Goal: Task Accomplishment & Management: Manage account settings

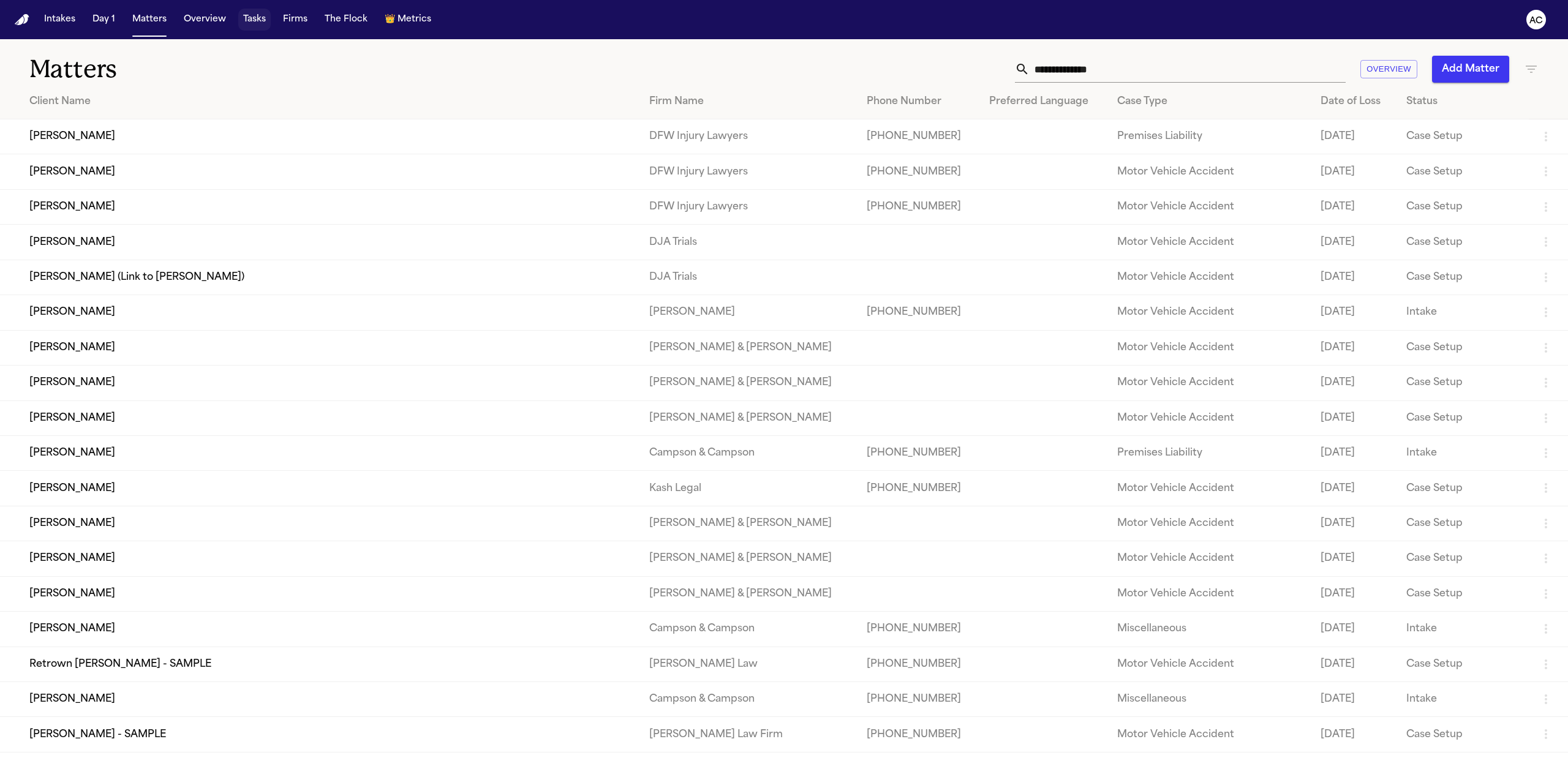
click at [254, 18] on button "Tasks" at bounding box center [254, 19] width 33 height 22
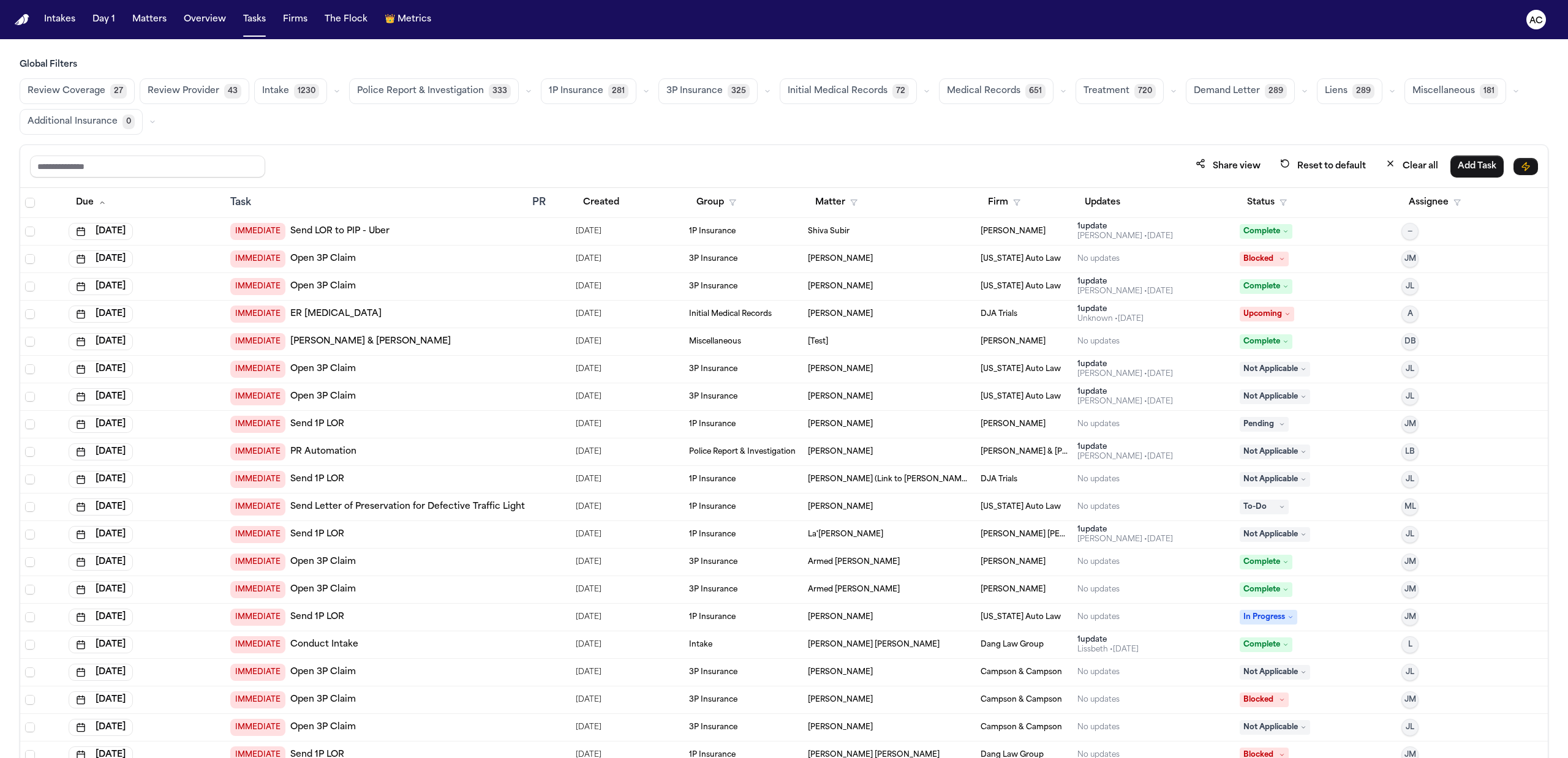
click at [976, 84] on button "Medical Records 651" at bounding box center [996, 91] width 114 height 26
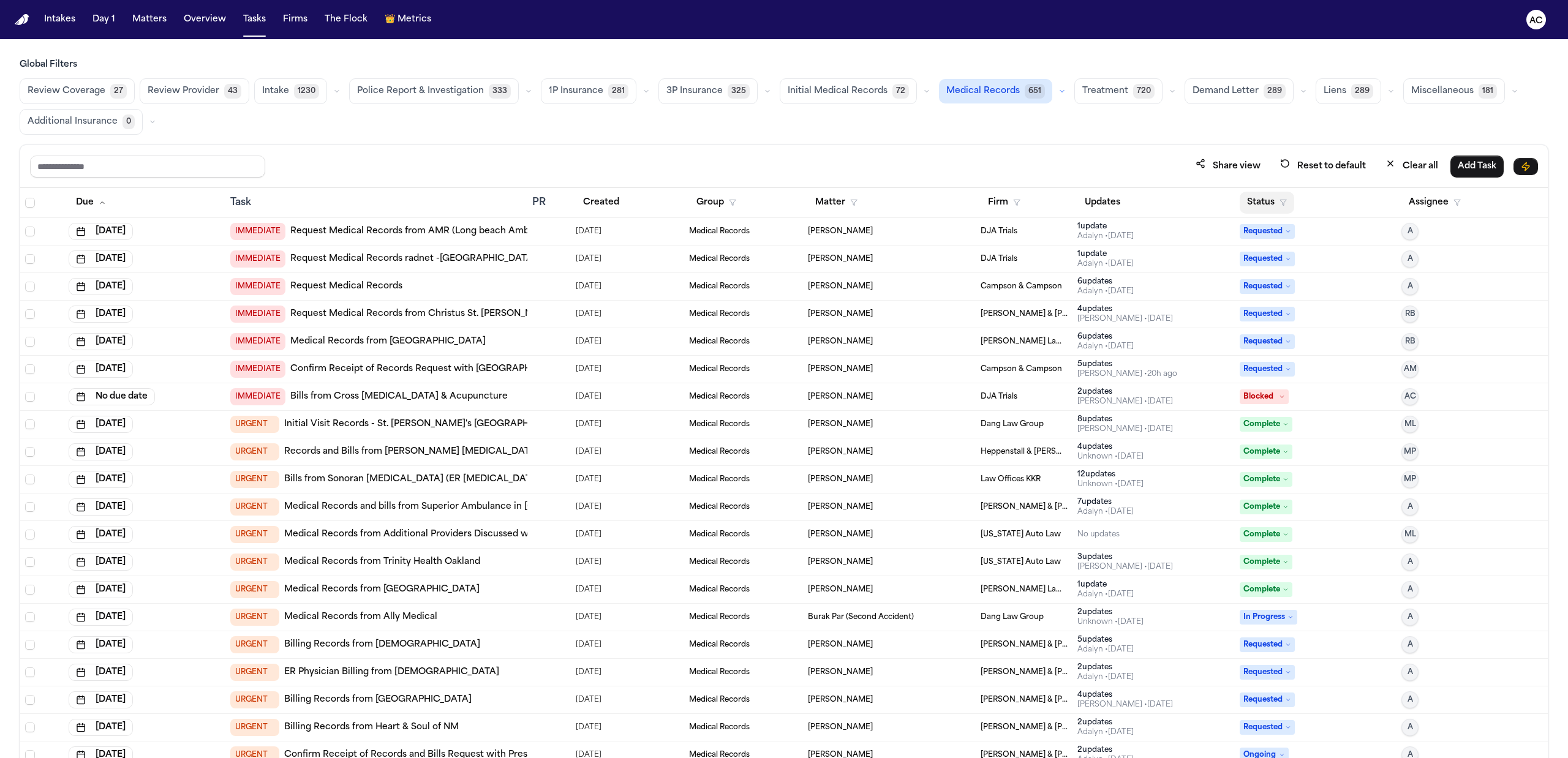
click at [1257, 201] on button "Status" at bounding box center [1267, 203] width 55 height 22
click at [1272, 310] on div "Pending" at bounding box center [1303, 310] width 102 height 14
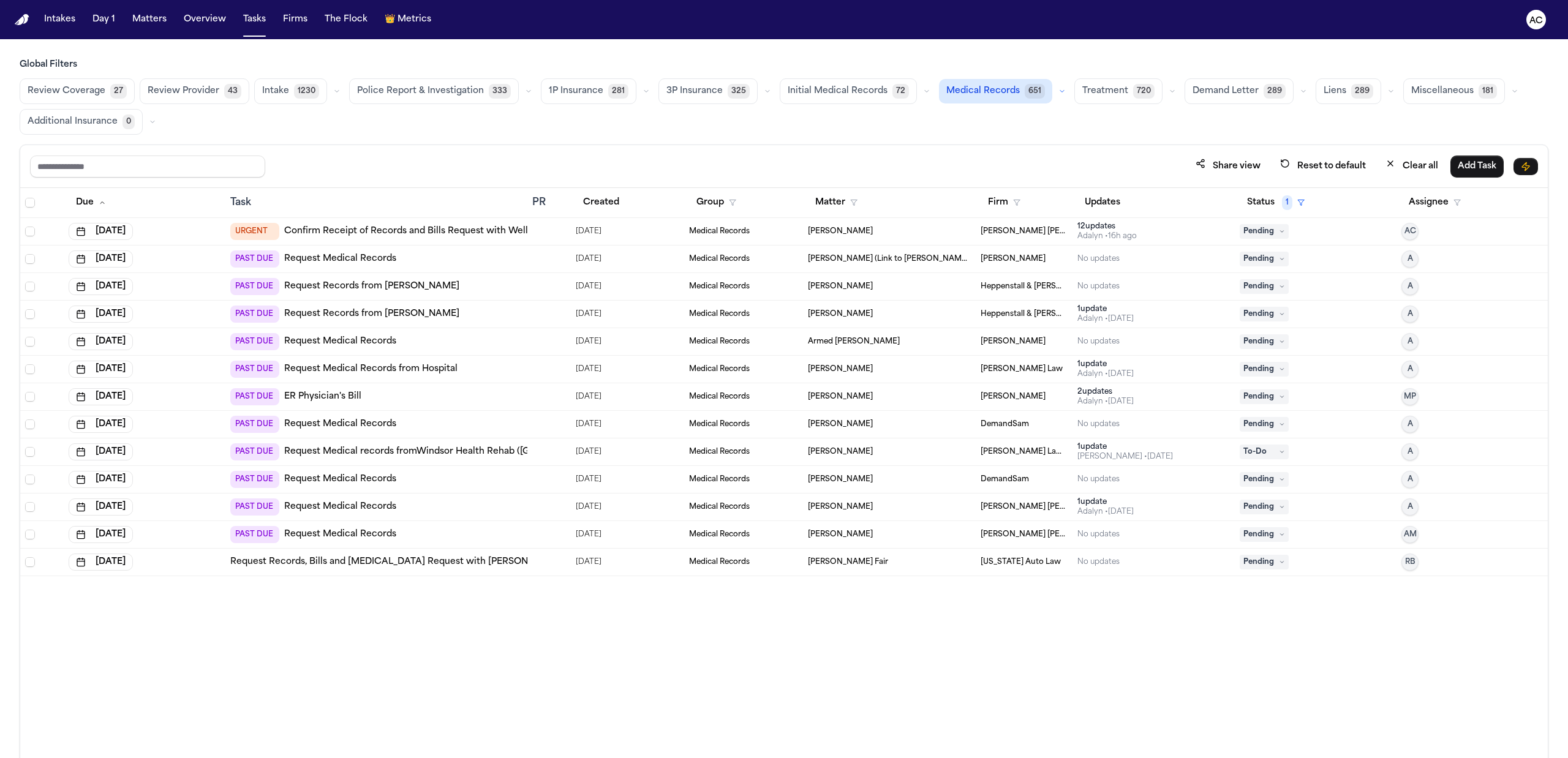
click at [334, 485] on link "Request Medical Records" at bounding box center [340, 479] width 112 height 12
click at [351, 538] on link "Request Medical Records" at bounding box center [340, 535] width 112 height 12
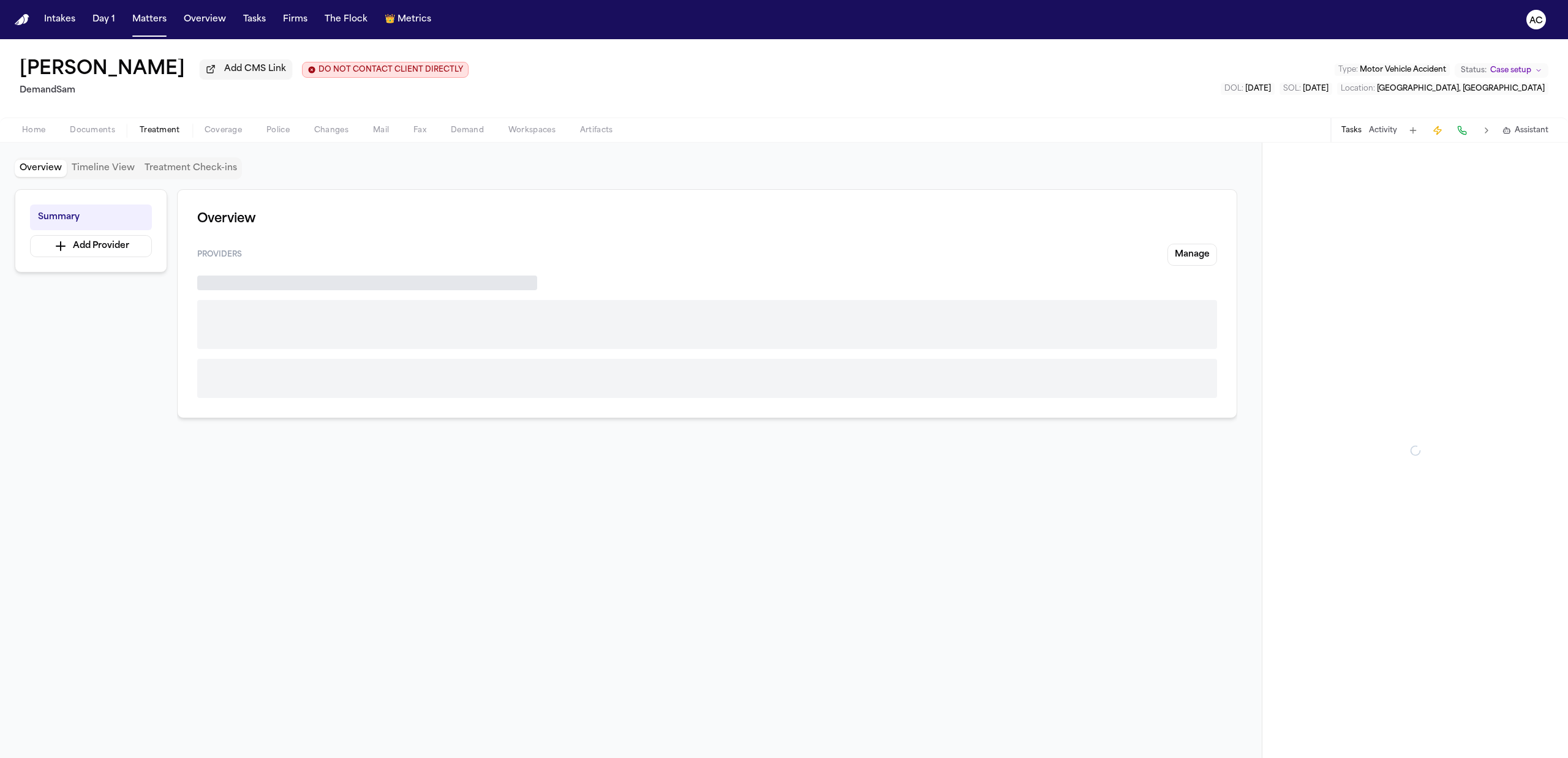
click at [147, 130] on span "Treatment" at bounding box center [159, 130] width 40 height 10
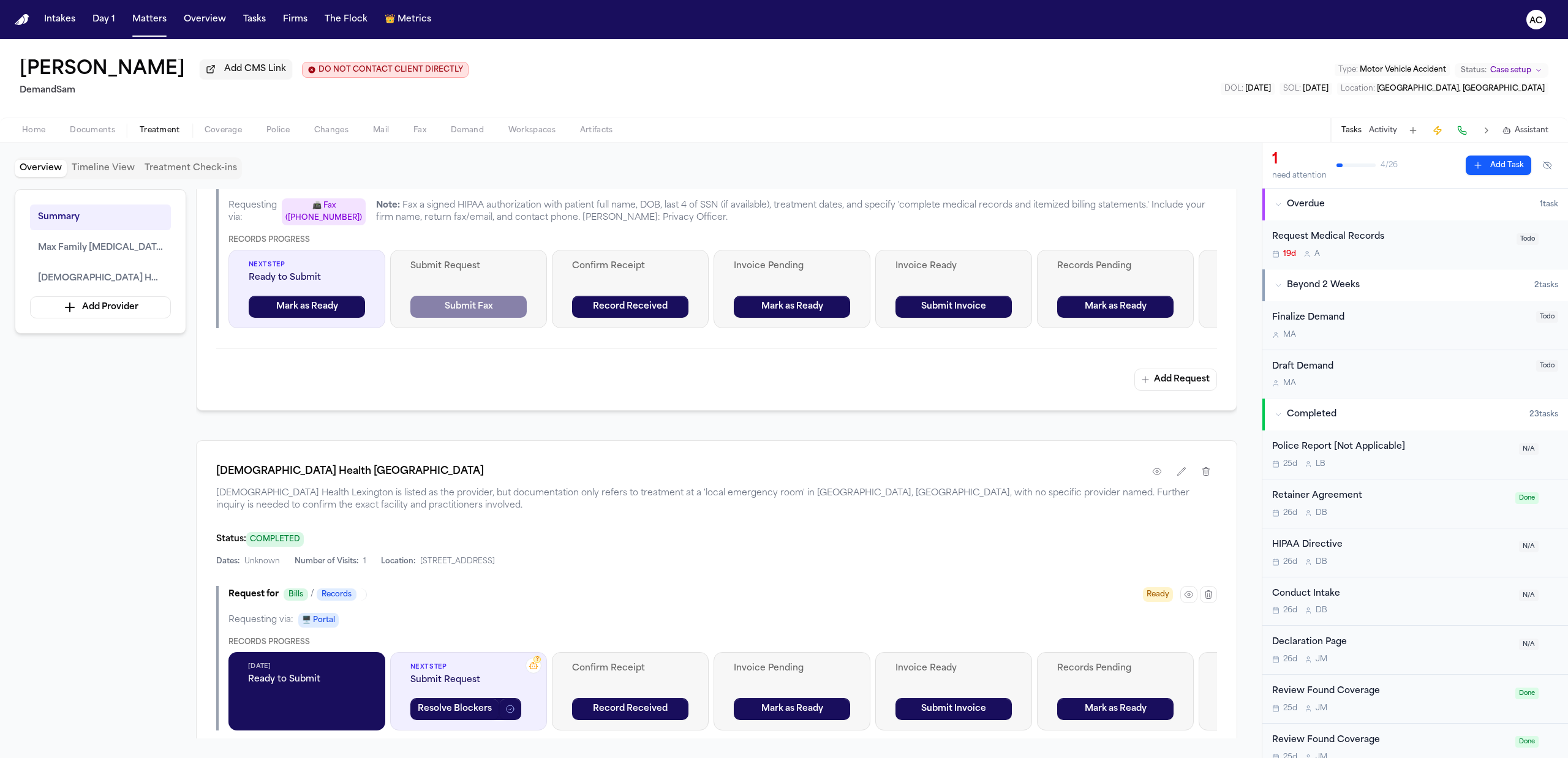
scroll to position [326, 0]
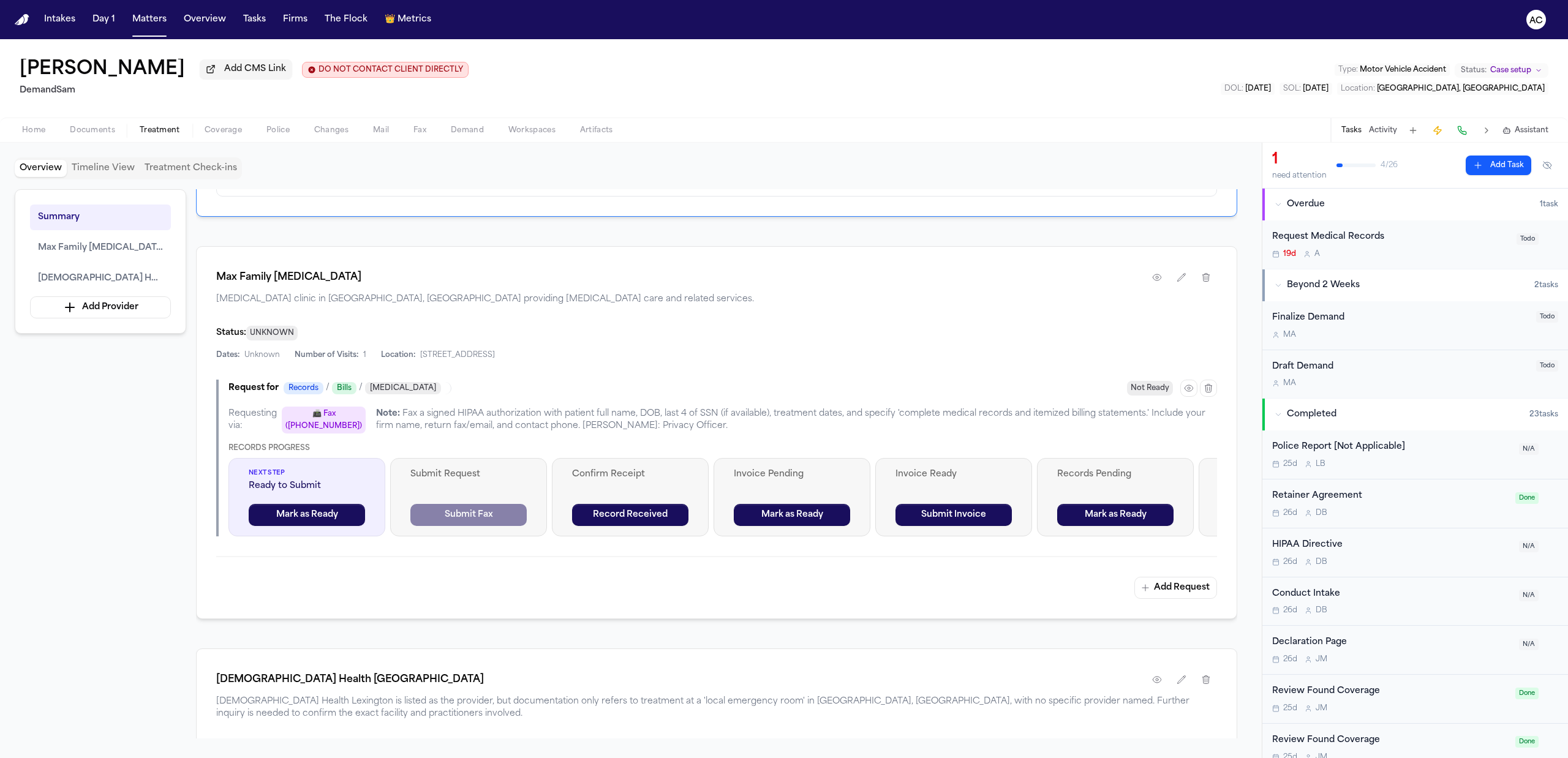
click at [23, 126] on span "Home" at bounding box center [34, 130] width 24 height 10
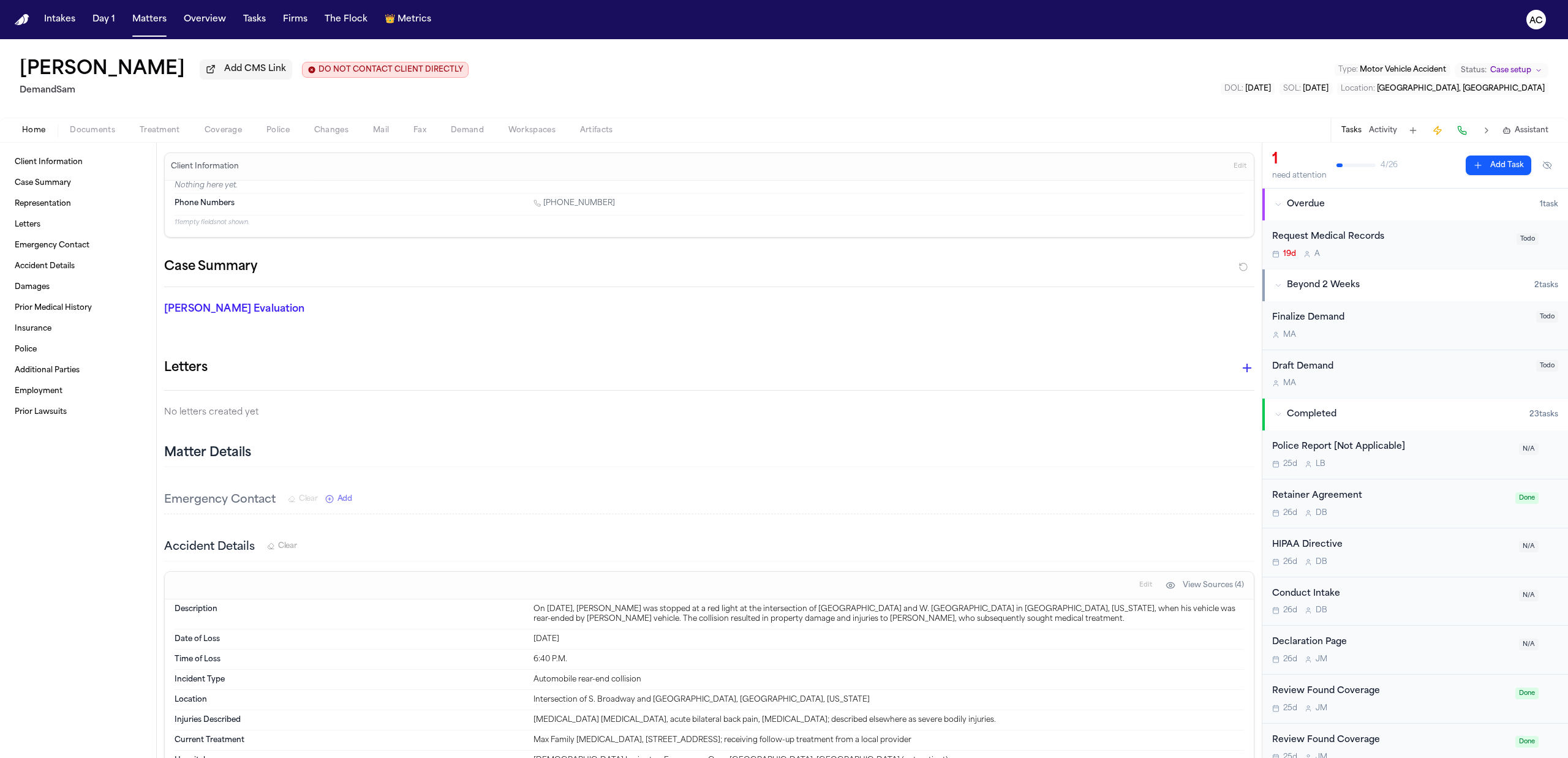
click at [94, 133] on span "Documents" at bounding box center [92, 130] width 45 height 10
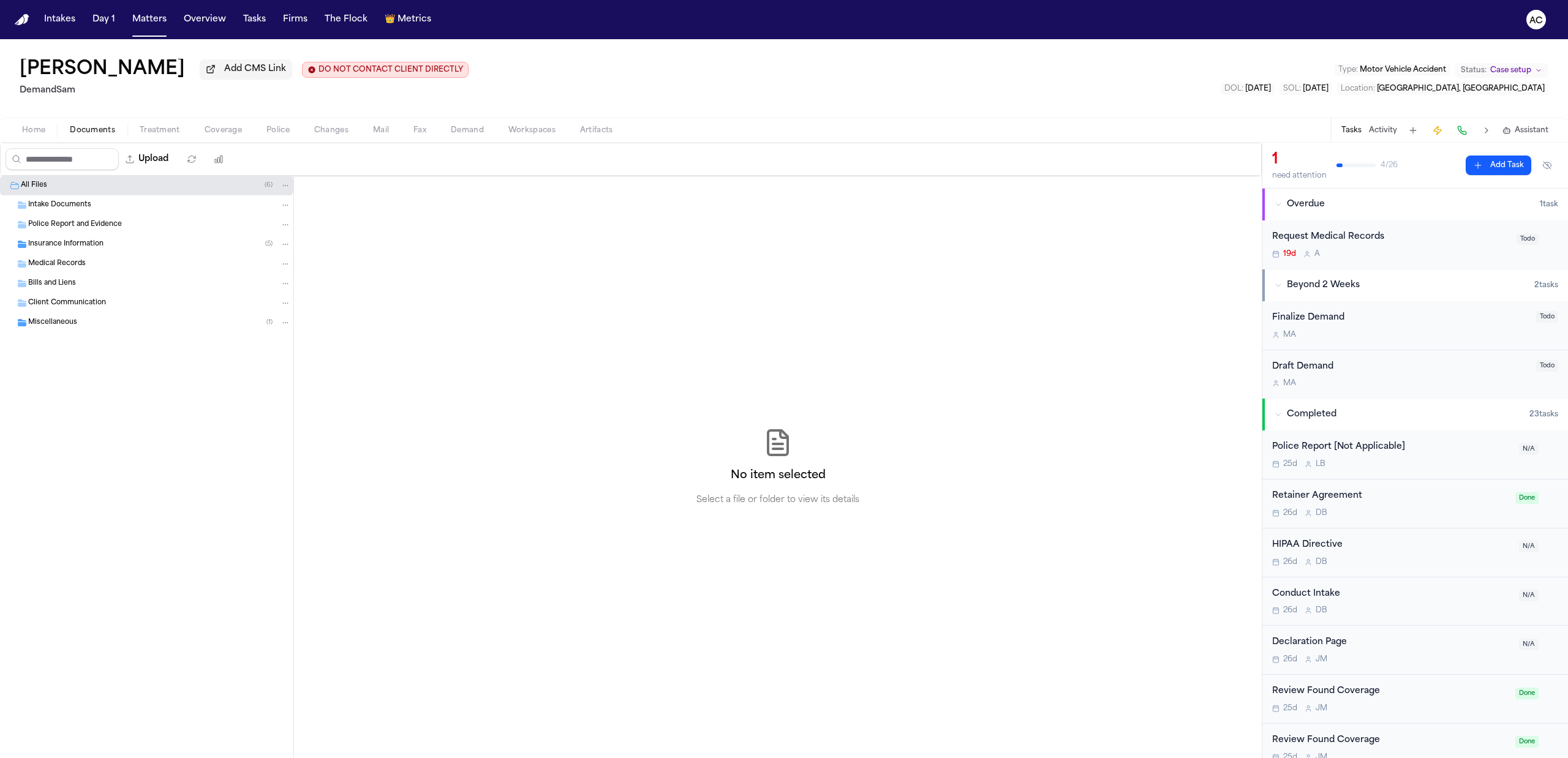
click at [75, 246] on span "Insurance Information" at bounding box center [66, 245] width 75 height 11
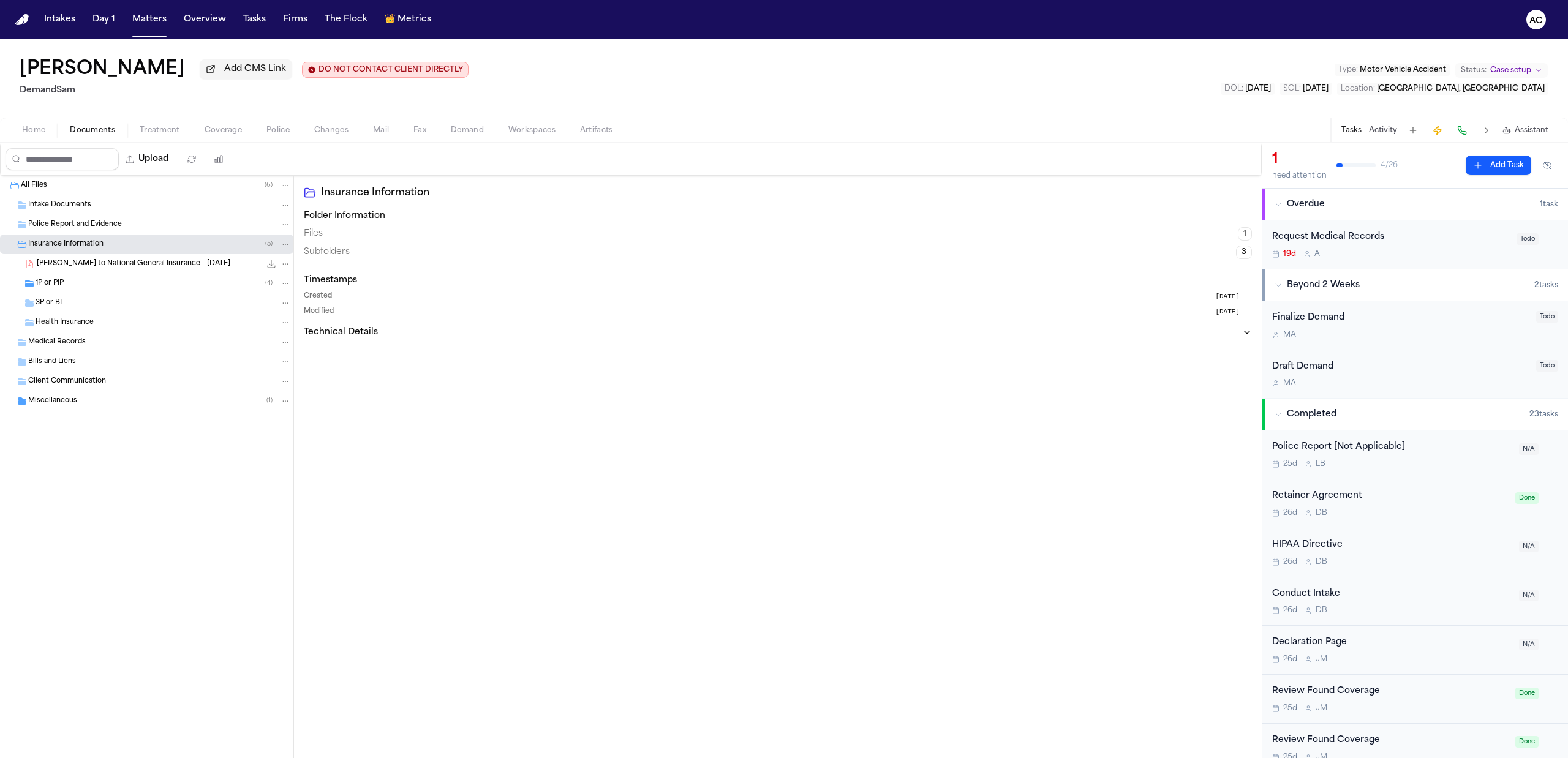
click at [75, 246] on span "Insurance Information" at bounding box center [66, 245] width 75 height 11
click at [75, 405] on span "Miscellaneous" at bounding box center [53, 401] width 49 height 11
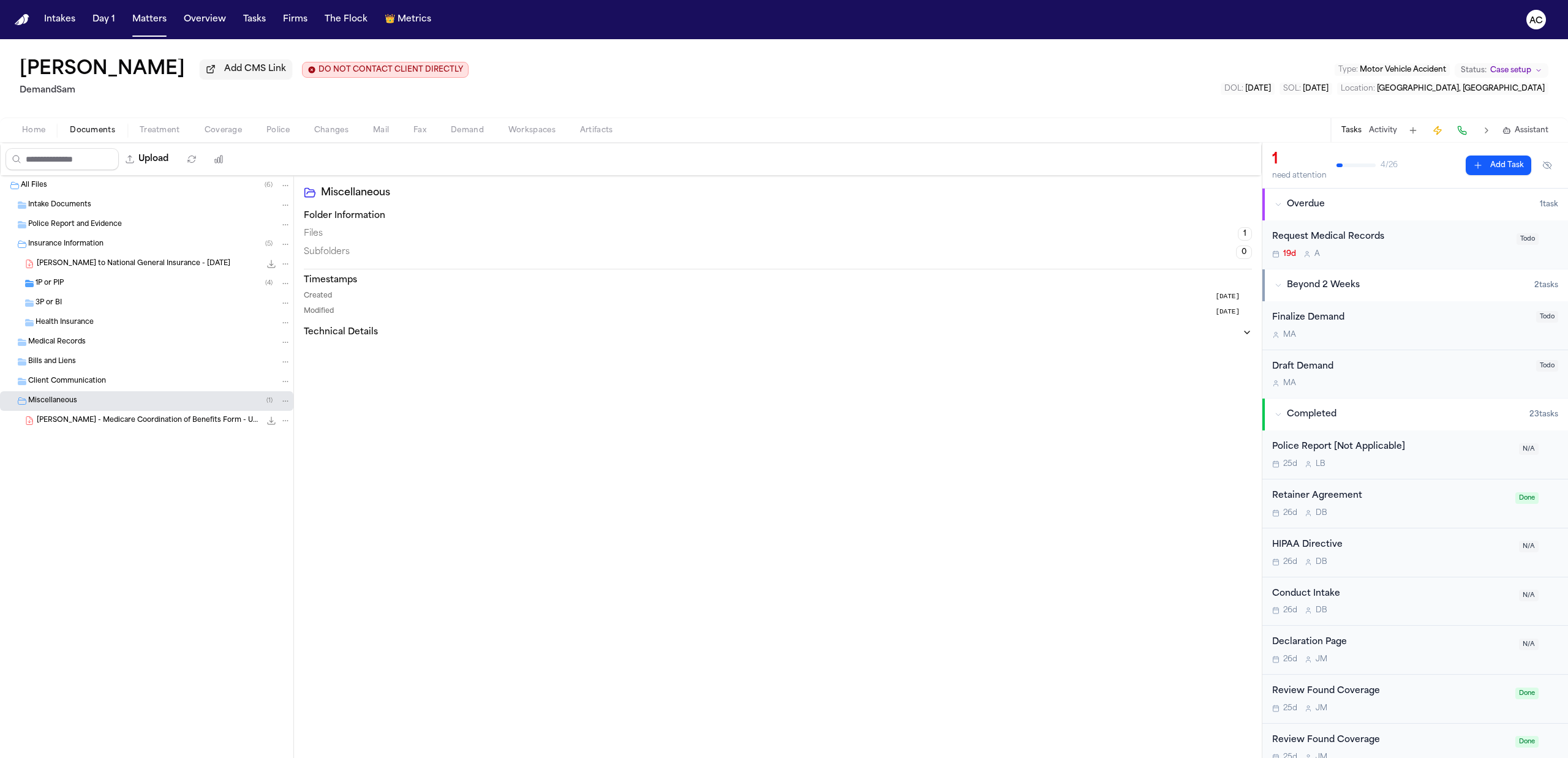
click at [114, 417] on span "T. Jenkins - Medicare Coordination of Benefits Form - Undated" at bounding box center [148, 421] width 223 height 11
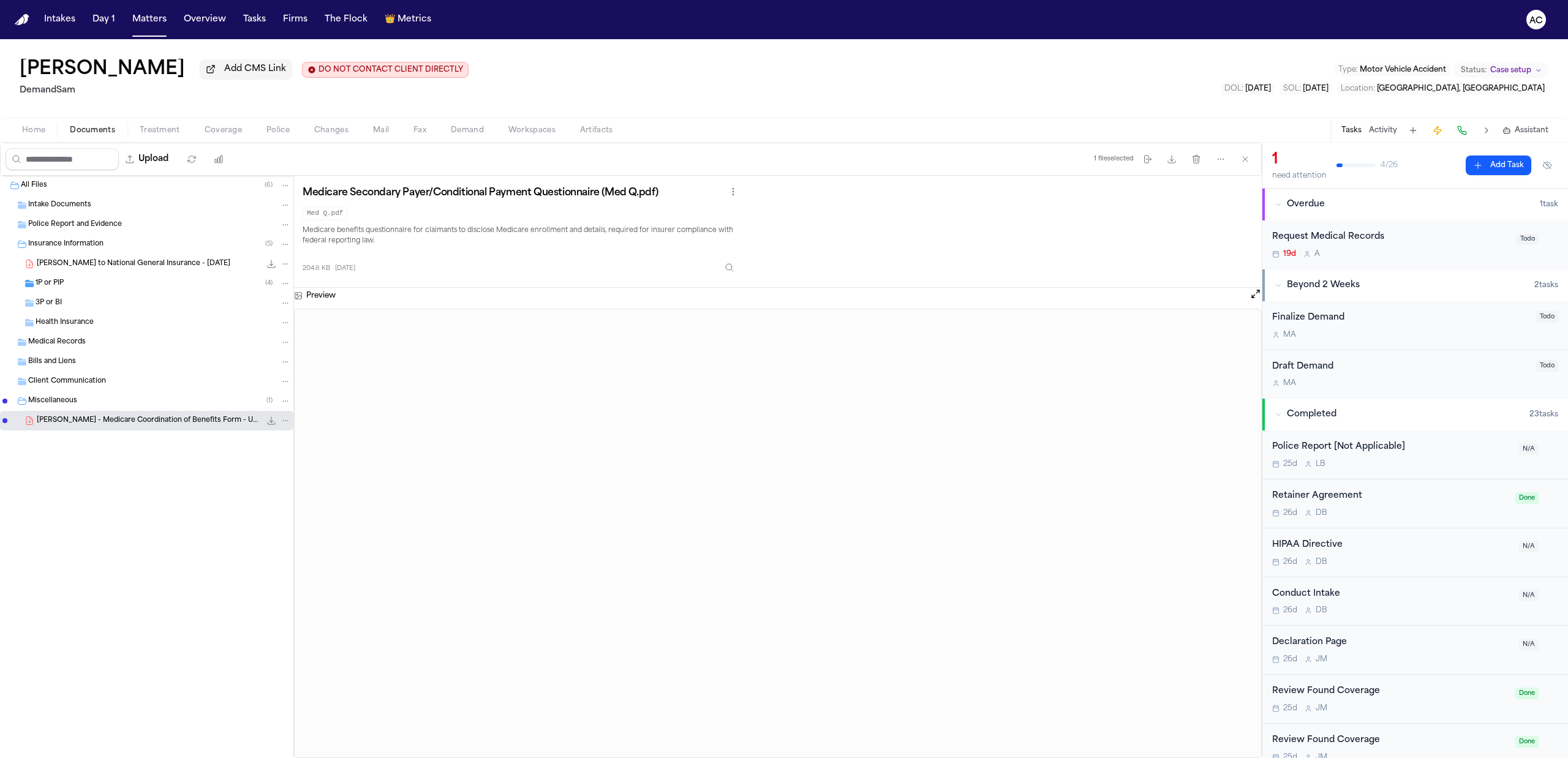
click at [123, 261] on span "T. Jenkins - LOR to National General Insurance - 9.8.25" at bounding box center [133, 264] width 194 height 11
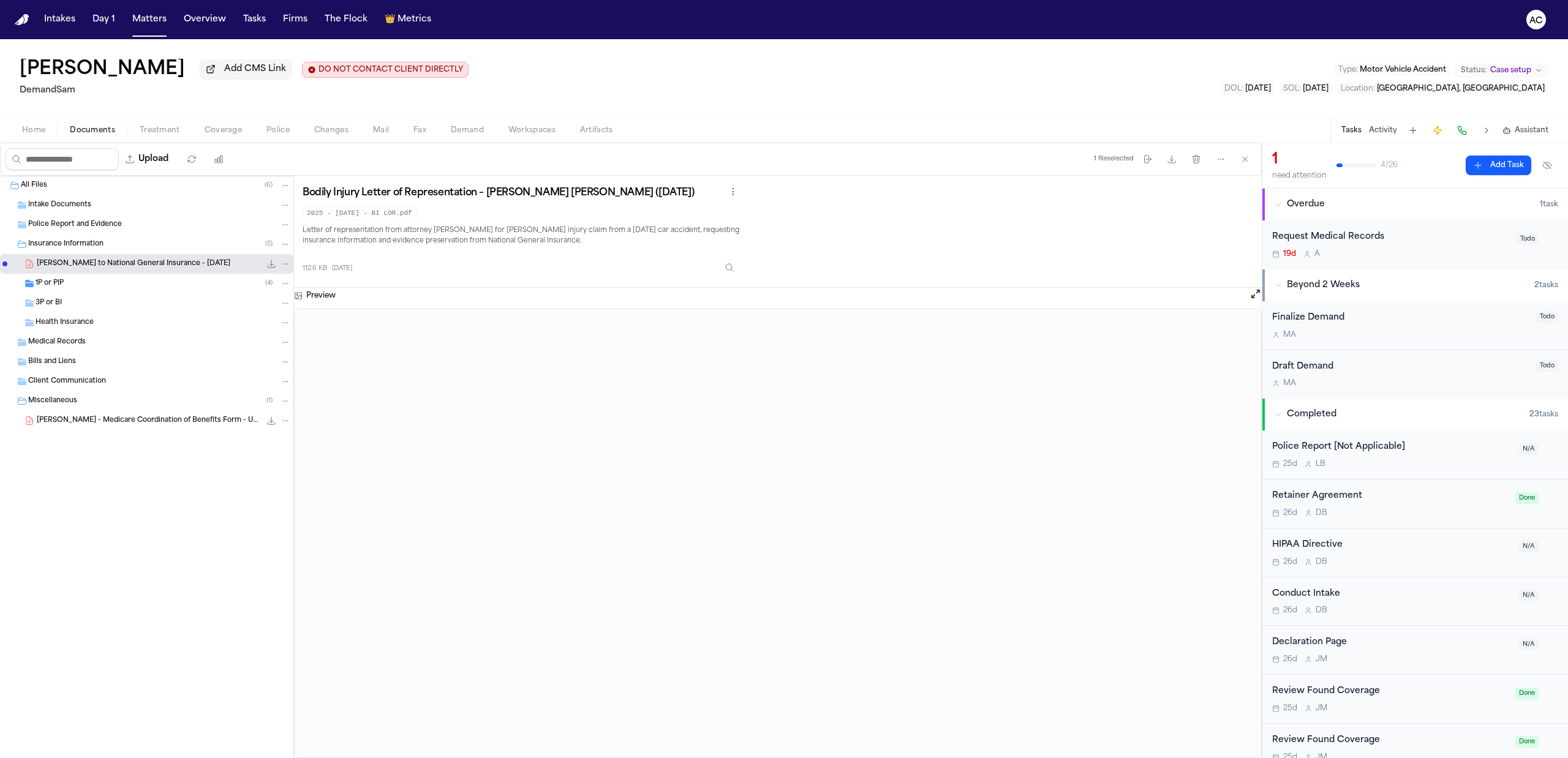
click at [59, 285] on span "1P or PIP" at bounding box center [50, 284] width 28 height 11
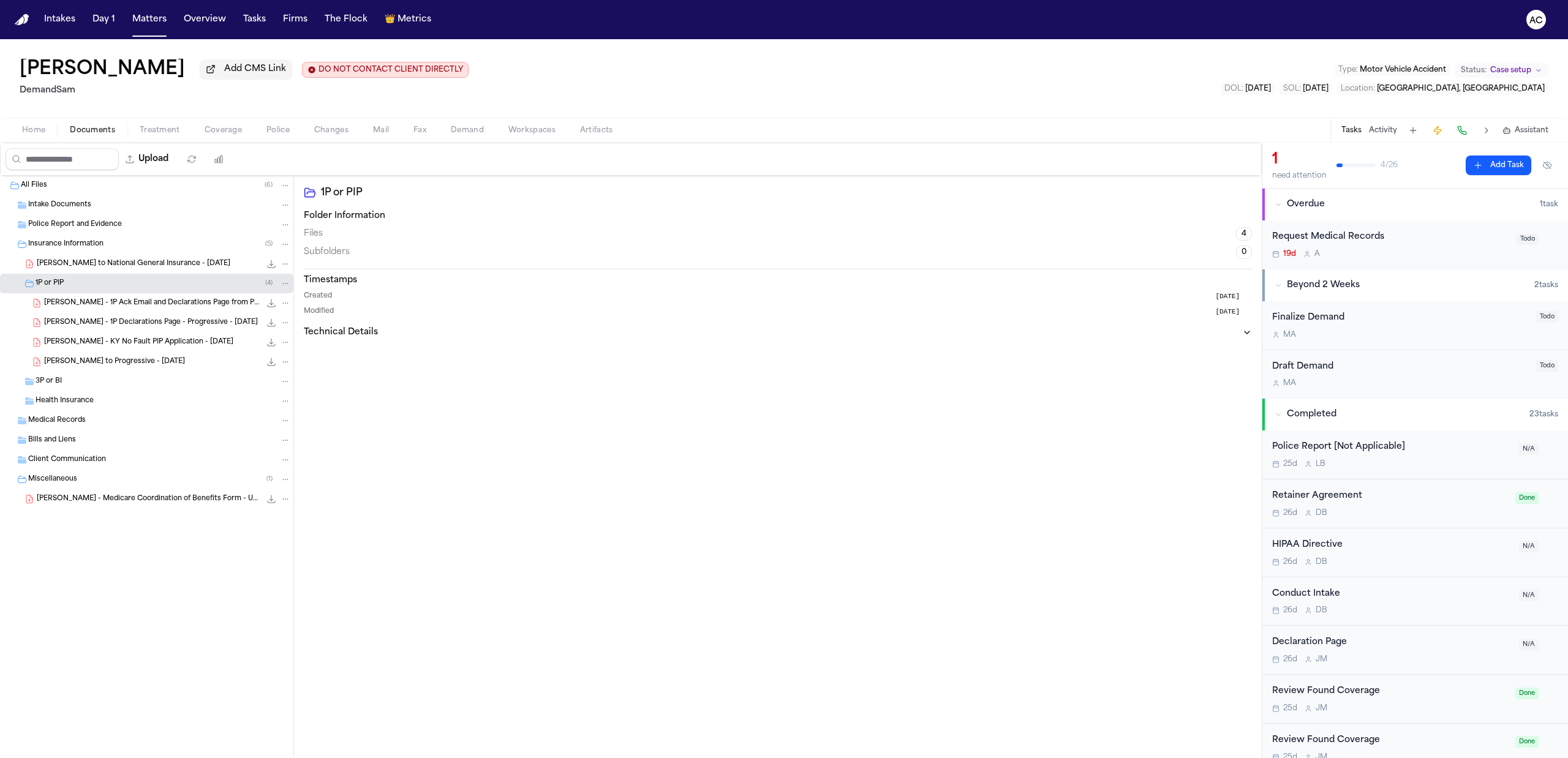
click at [184, 369] on div "T. Jenkins - LOR to Progressive - 9.8.25 134.2 KB • PDF" at bounding box center [146, 362] width 293 height 20
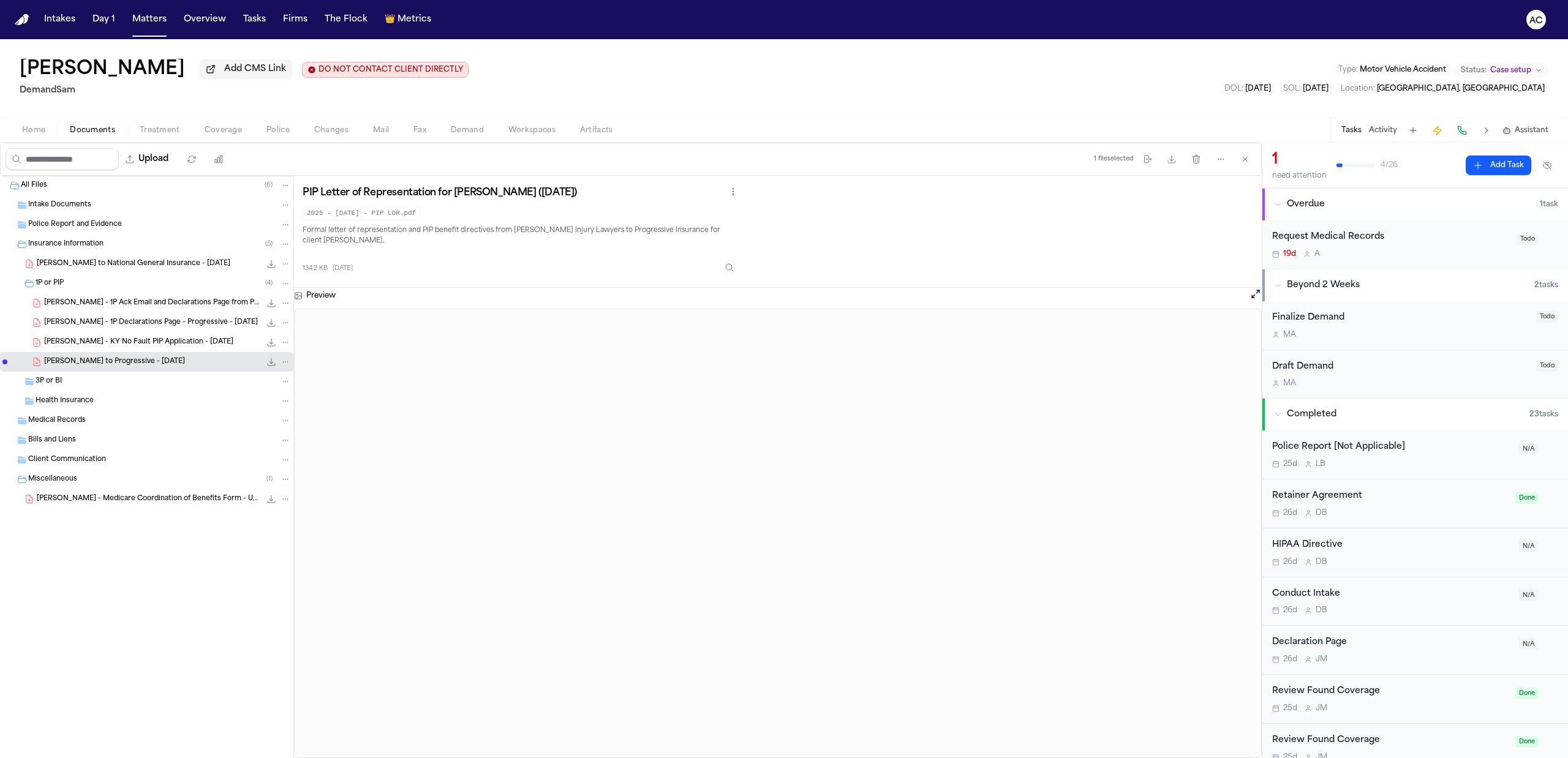
click at [1054, 201] on div "PIP Letter of Representation for Trey Jenkins (09/08/2025) 2025 - 09.08.2025 - …" at bounding box center [778, 232] width 951 height 94
click at [1348, 236] on div "Request Medical Records" at bounding box center [1390, 237] width 237 height 14
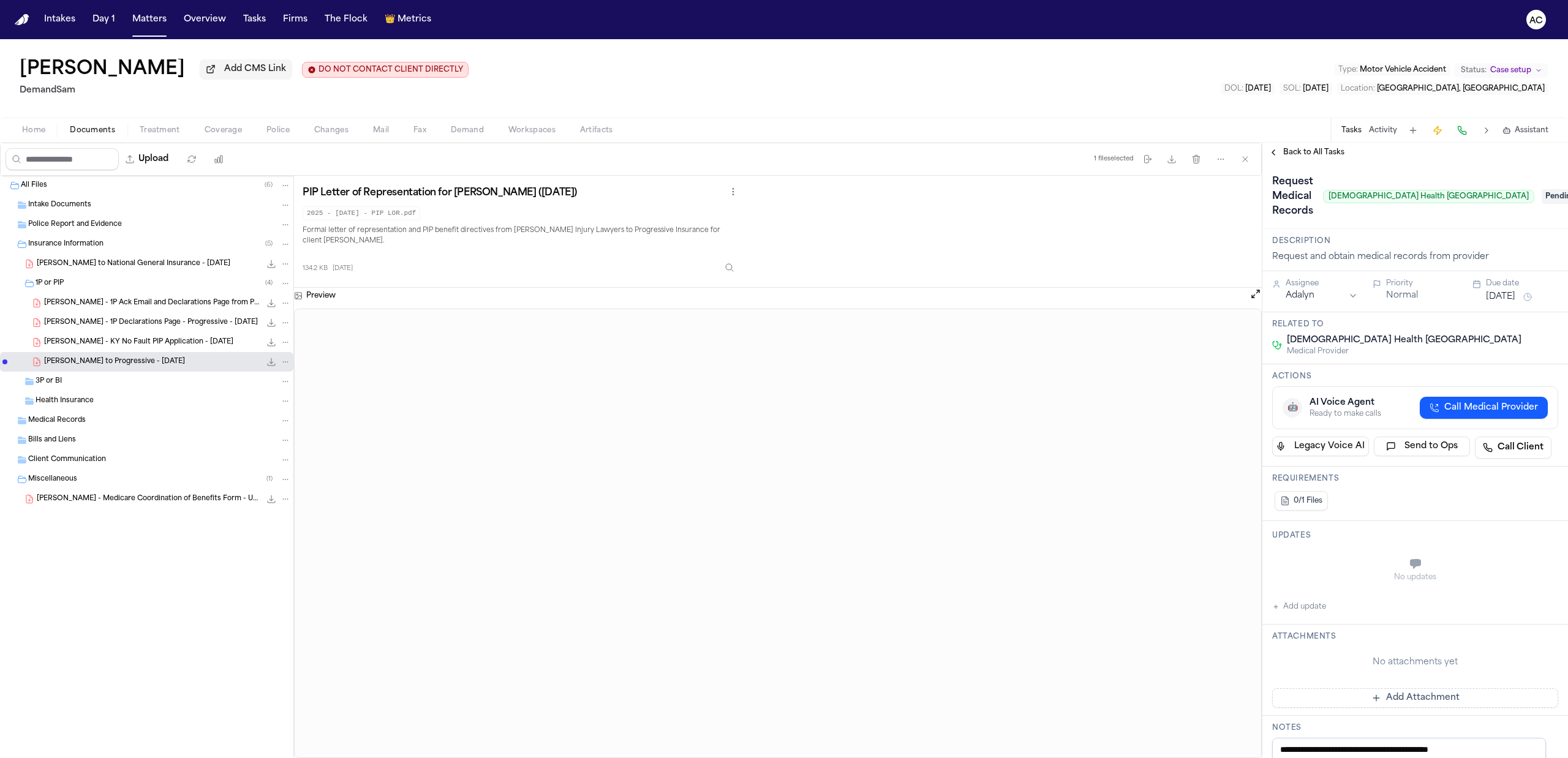
click at [1320, 600] on button "Add update" at bounding box center [1299, 606] width 54 height 14
click at [1298, 587] on div "Private Cancel Add" at bounding box center [1422, 594] width 261 height 14
click at [1294, 590] on button "Private" at bounding box center [1296, 594] width 10 height 10
click at [1320, 553] on textarea "Add your update" at bounding box center [1422, 565] width 261 height 24
type textarea "**********"
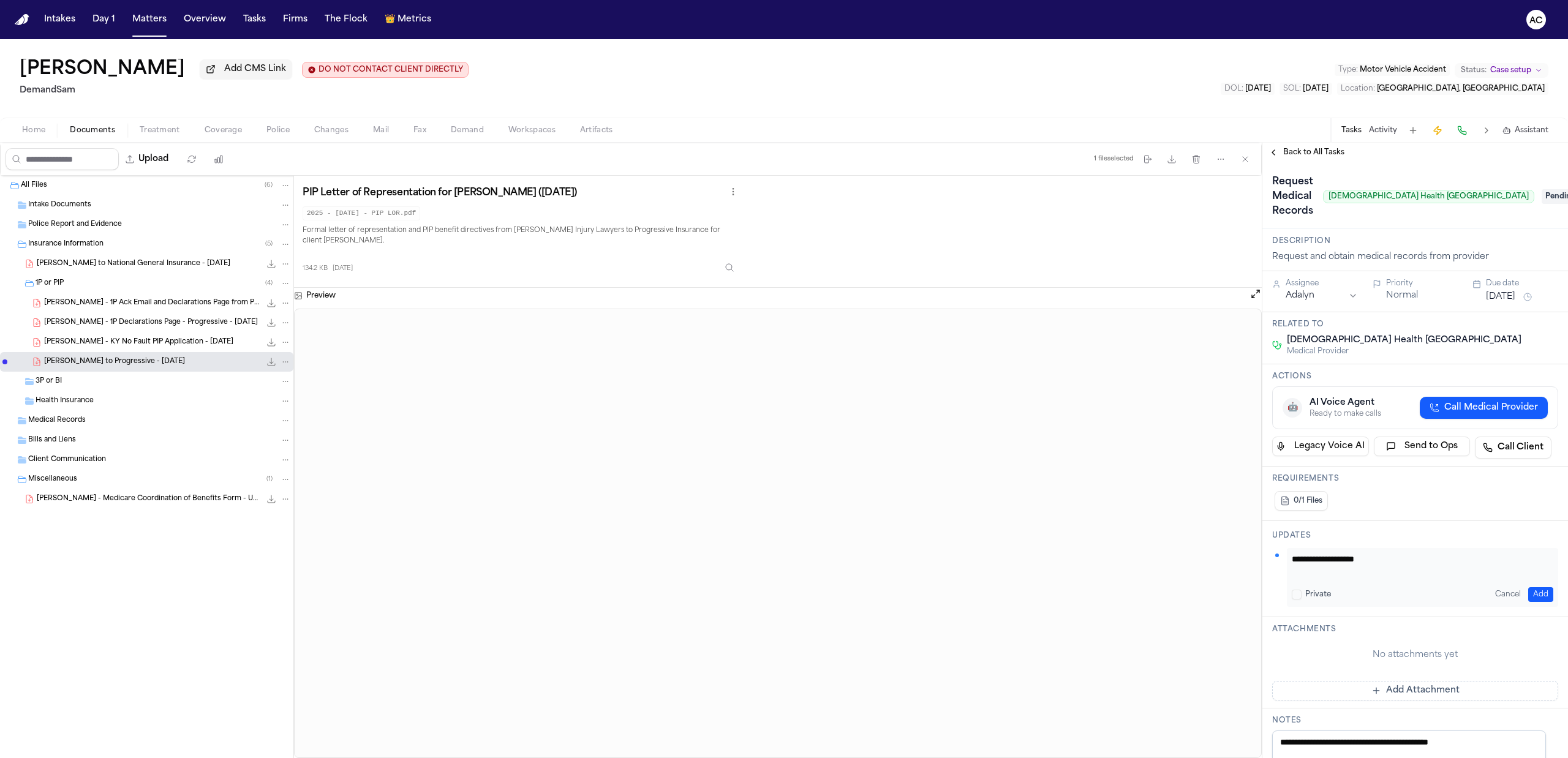
click at [97, 270] on div "T. Jenkins - LOR to National General Insurance - 9.8.25 112.6 KB • PDF" at bounding box center [164, 264] width 254 height 12
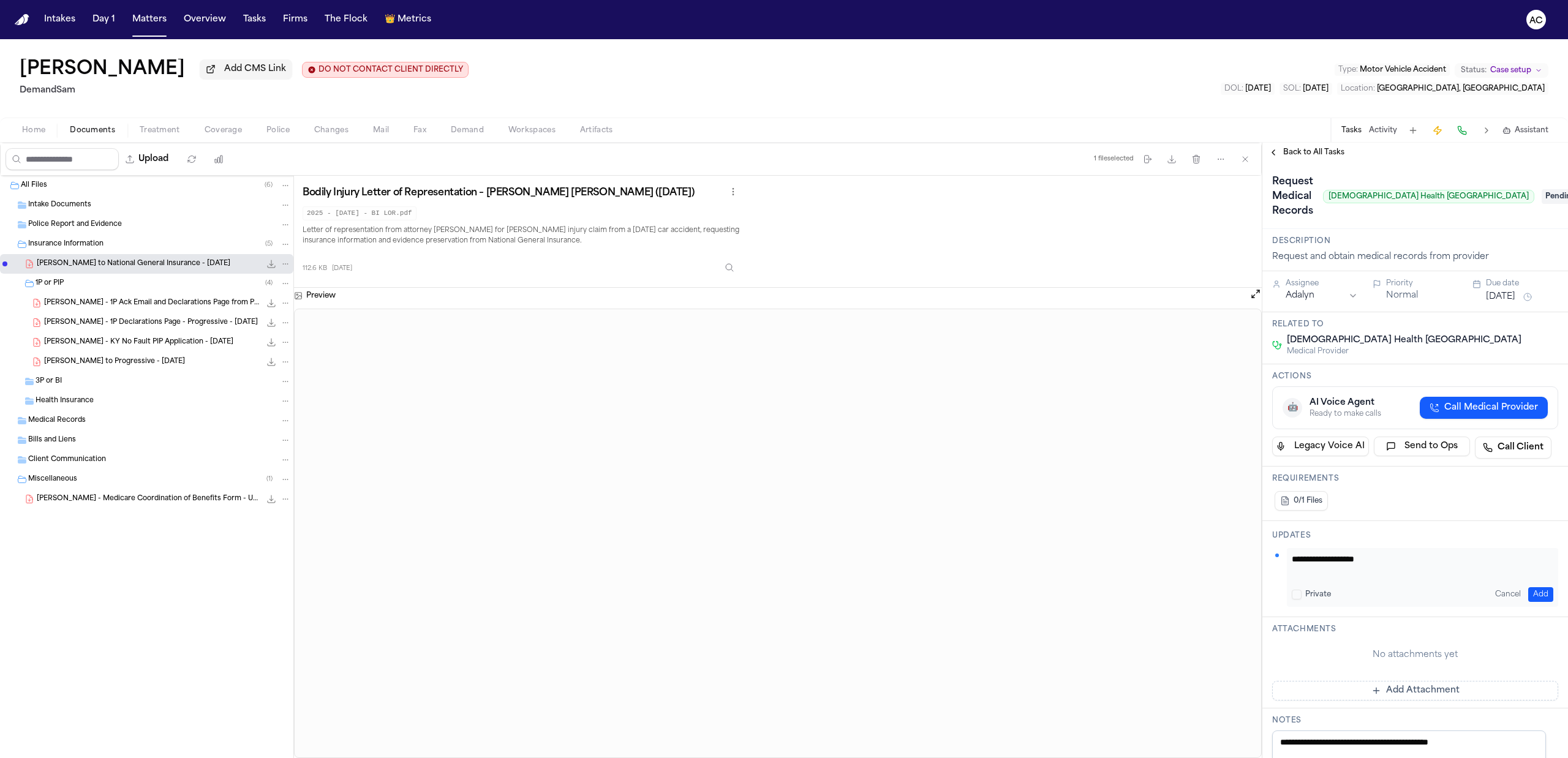
click at [106, 305] on span "T. Jenkins - 1P Ack Email and Declarations Page from Progressive - 8.24.25" at bounding box center [152, 303] width 216 height 11
click at [33, 133] on span "Home" at bounding box center [34, 130] width 24 height 10
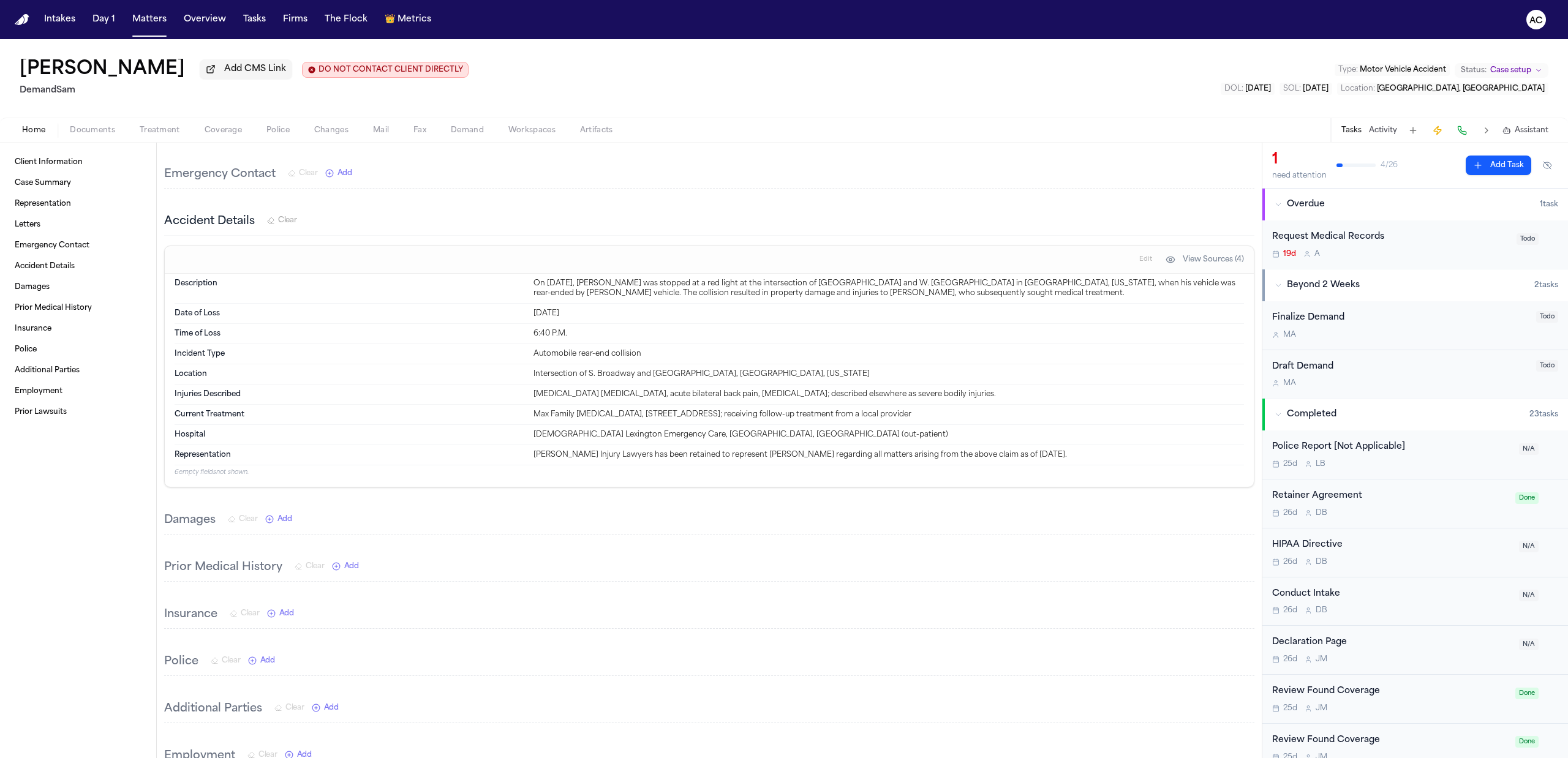
scroll to position [326, 0]
click at [164, 128] on span "Treatment" at bounding box center [159, 130] width 40 height 10
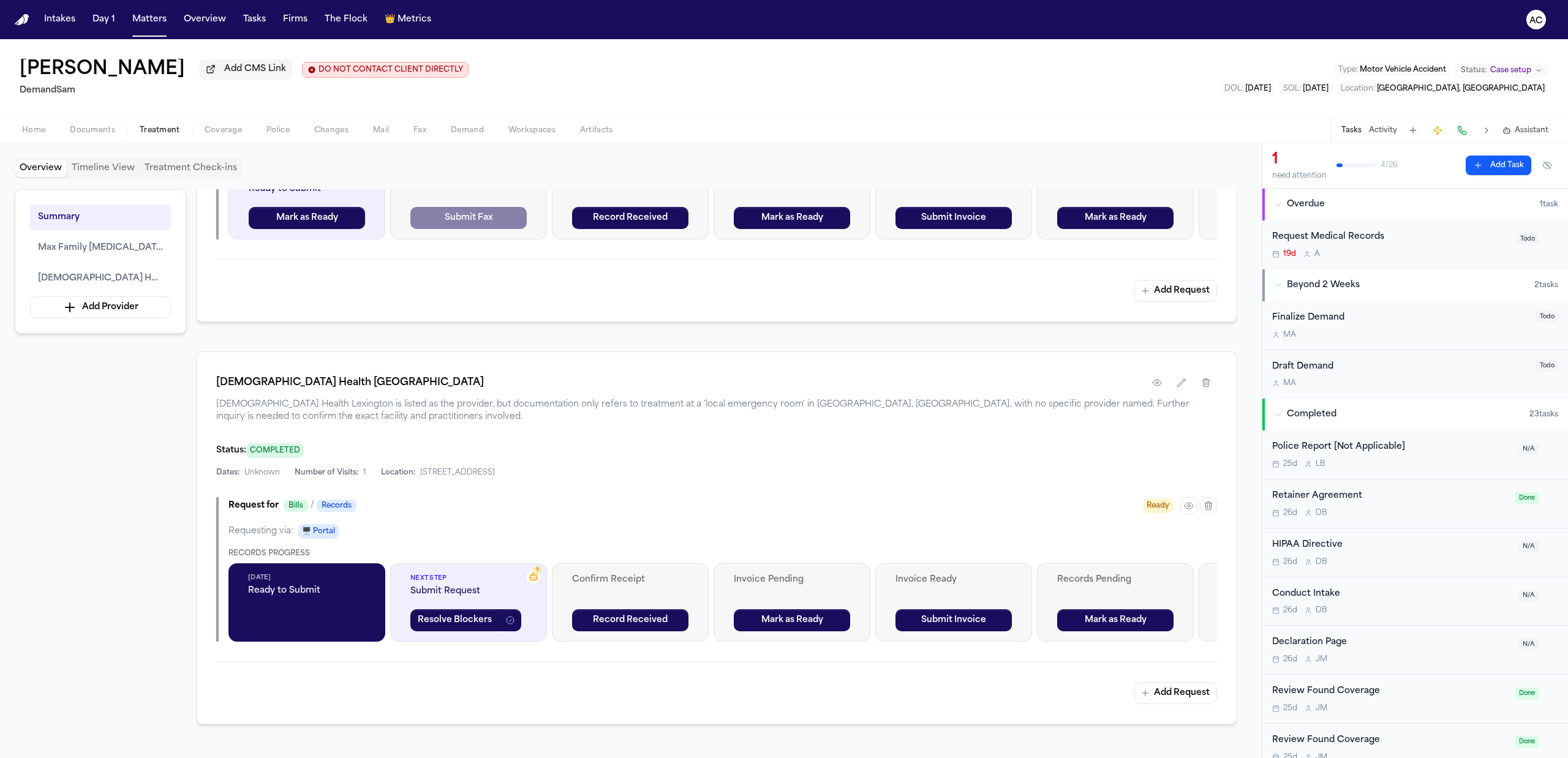
scroll to position [653, 0]
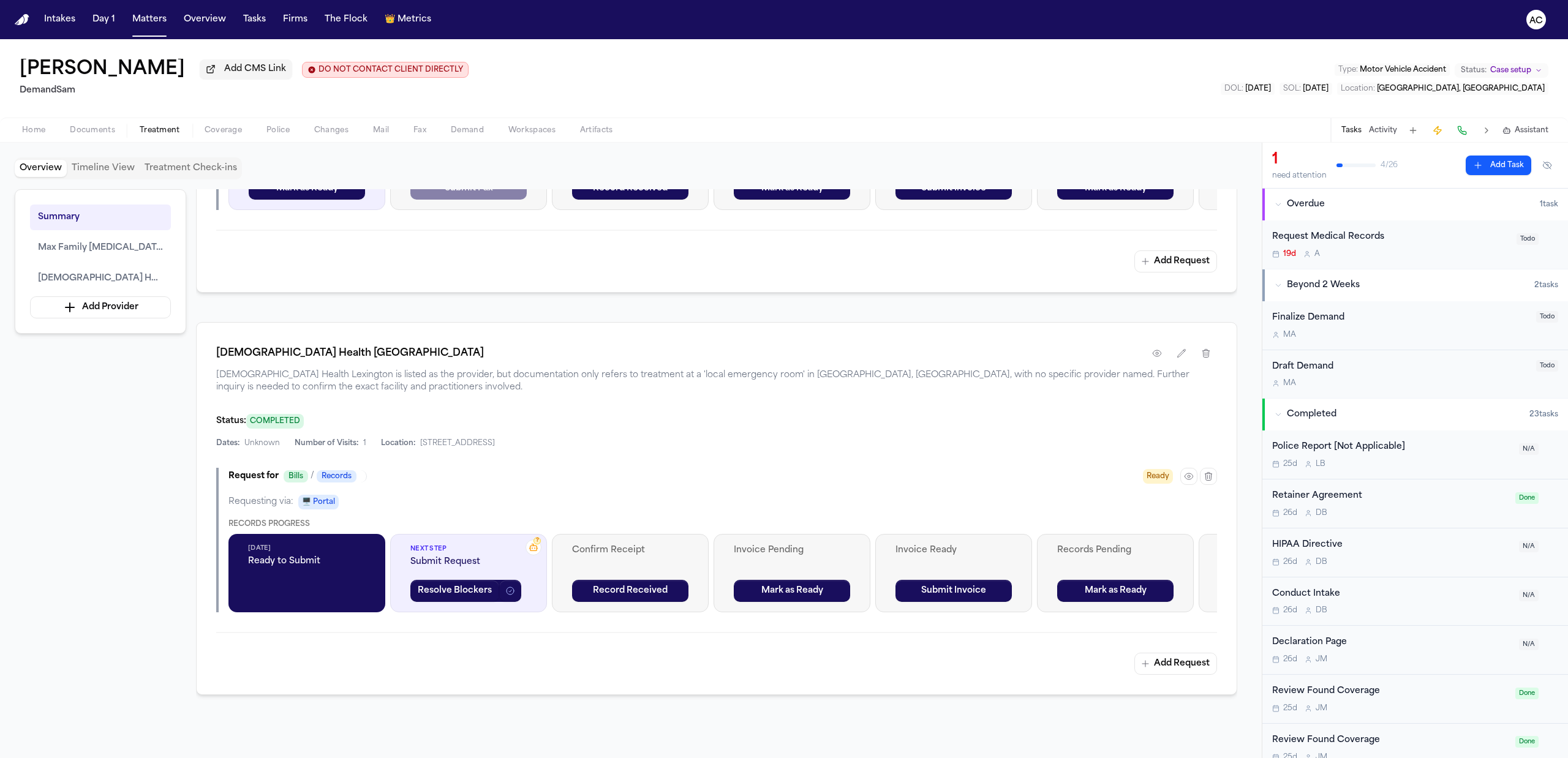
click at [1351, 232] on div "Request Medical Records" at bounding box center [1390, 237] width 237 height 14
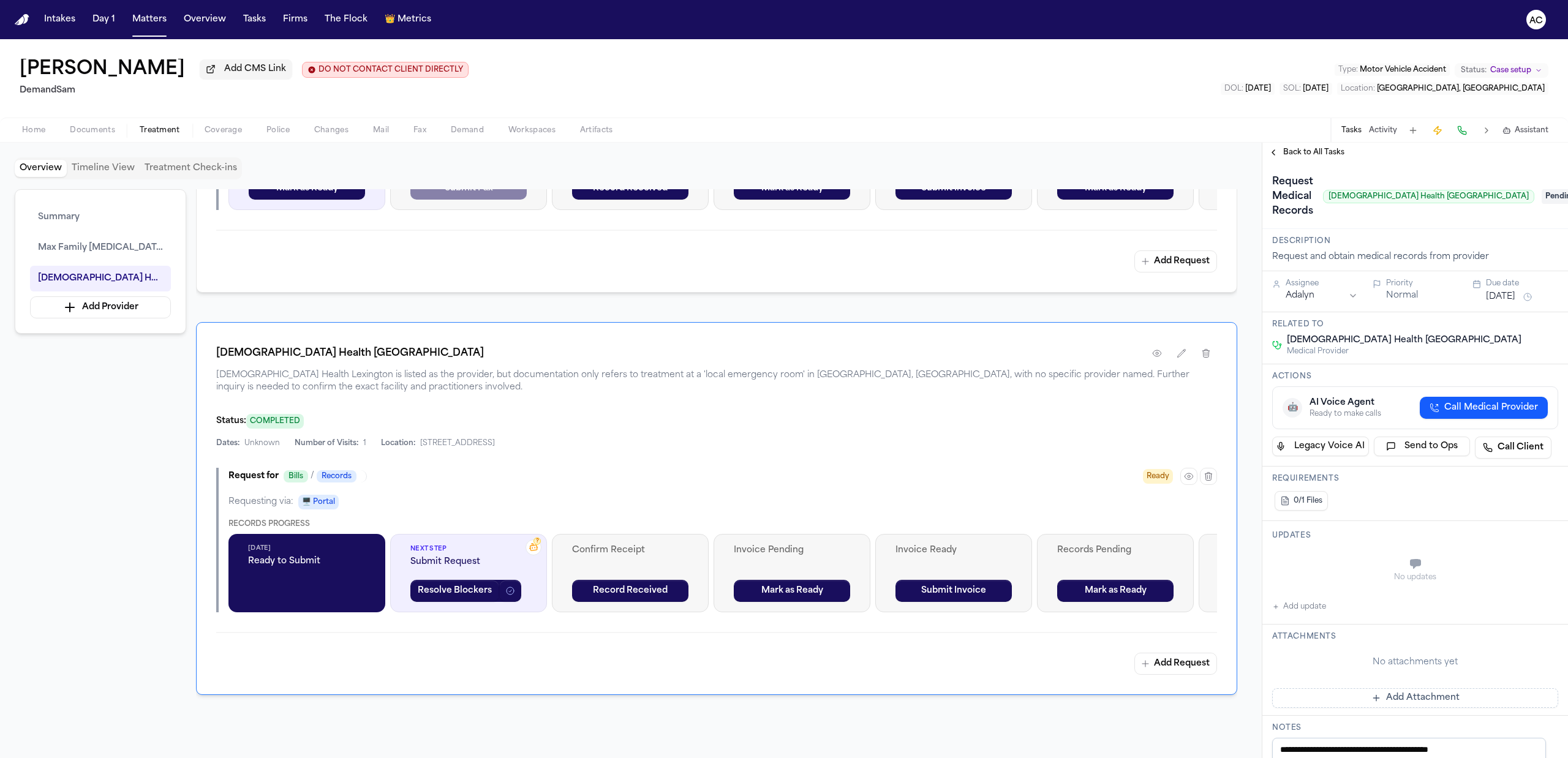
click at [1316, 600] on button "Add update" at bounding box center [1299, 606] width 54 height 14
click at [1308, 590] on label "Private" at bounding box center [1318, 594] width 26 height 10
click at [1301, 590] on button "Private" at bounding box center [1296, 594] width 10 height 10
click at [1335, 553] on textarea "Add your update" at bounding box center [1422, 565] width 261 height 24
type textarea "**********"
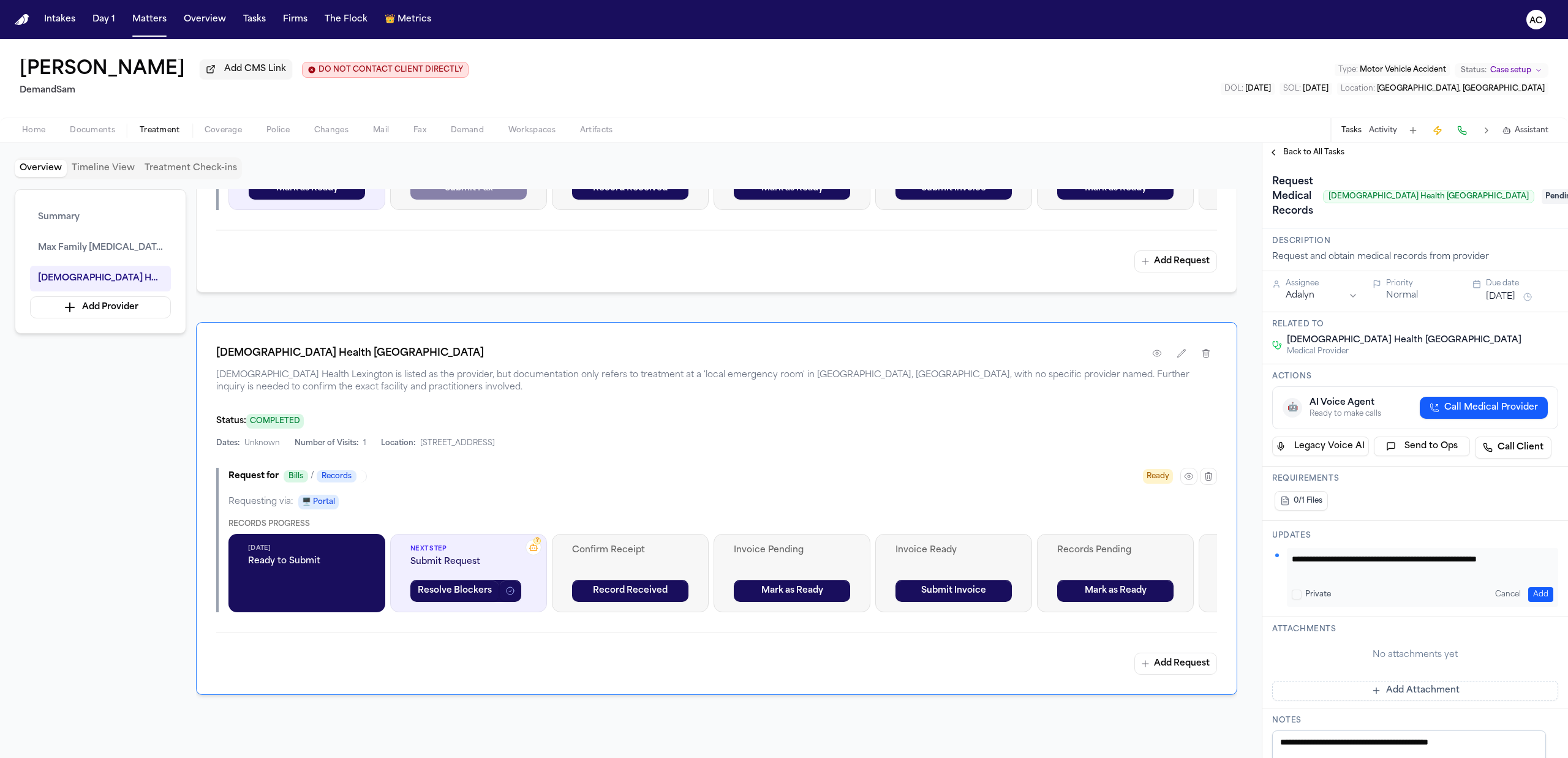
click at [1528, 587] on button "Add" at bounding box center [1541, 594] width 25 height 14
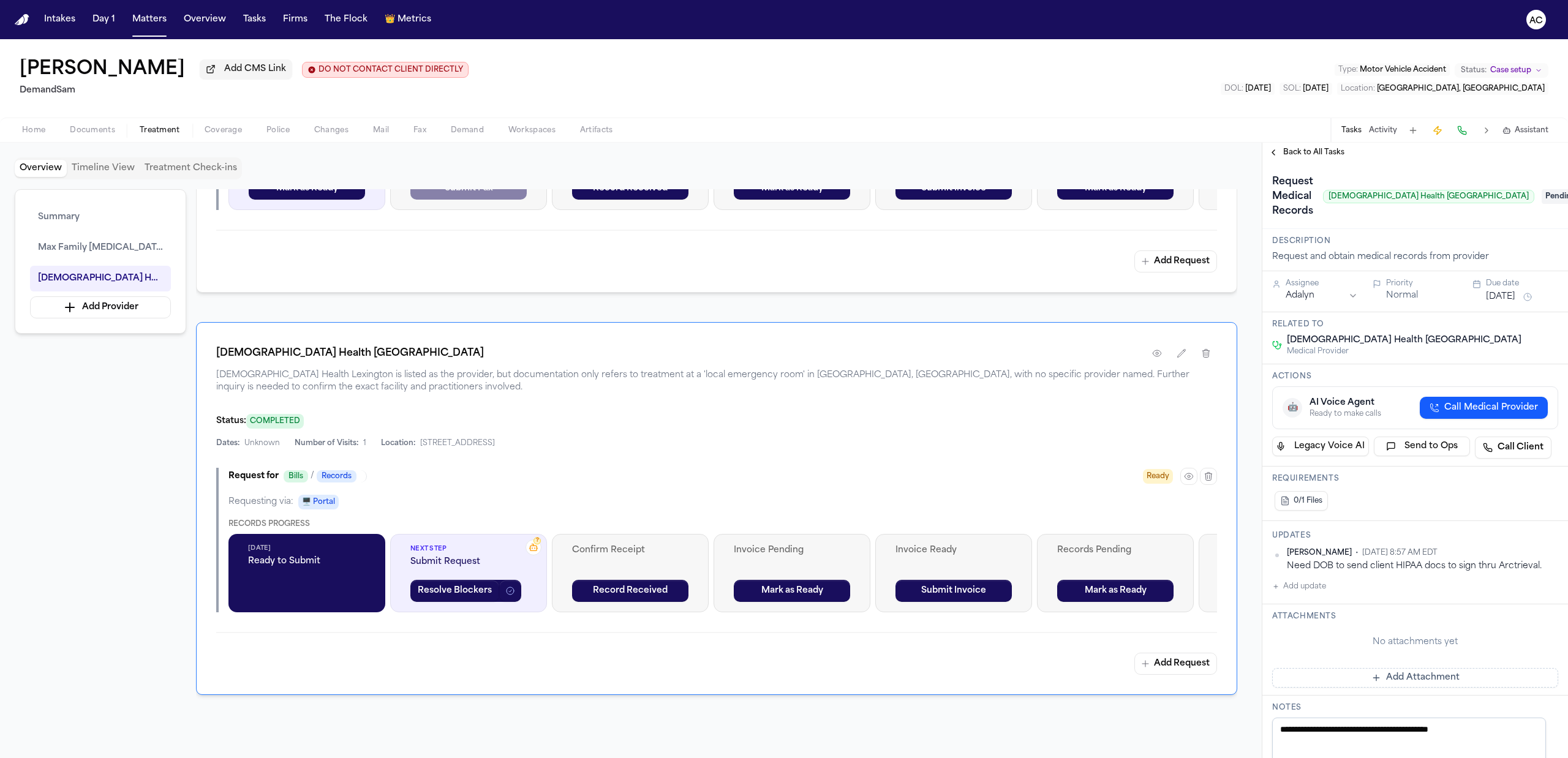
click at [1541, 189] on span "Pending" at bounding box center [1566, 196] width 49 height 14
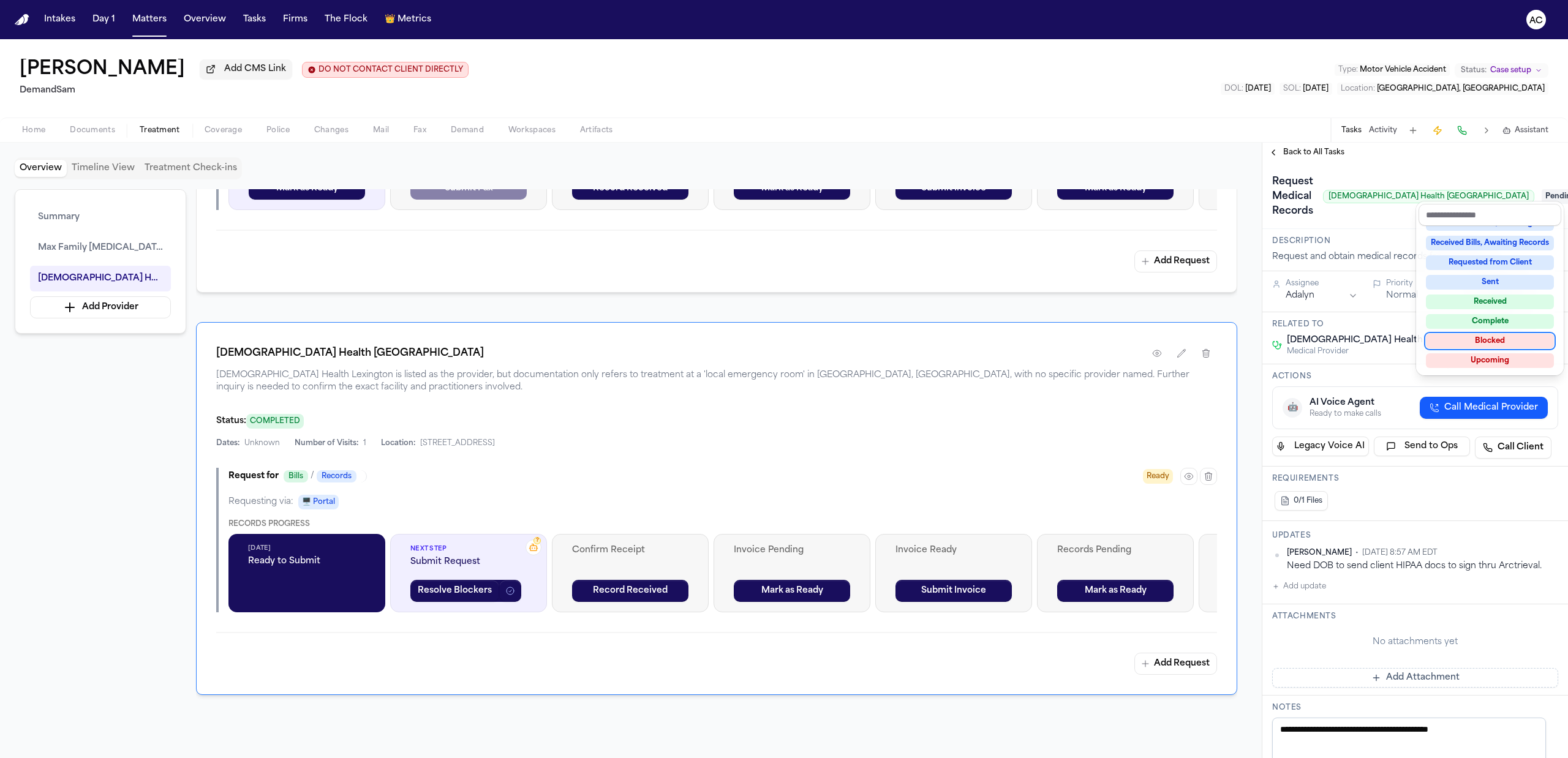
click at [1512, 342] on div "Blocked" at bounding box center [1490, 341] width 128 height 14
click at [1377, 164] on div "Request Medical Records Baptist Health Lexington Blocked" at bounding box center [1415, 196] width 306 height 67
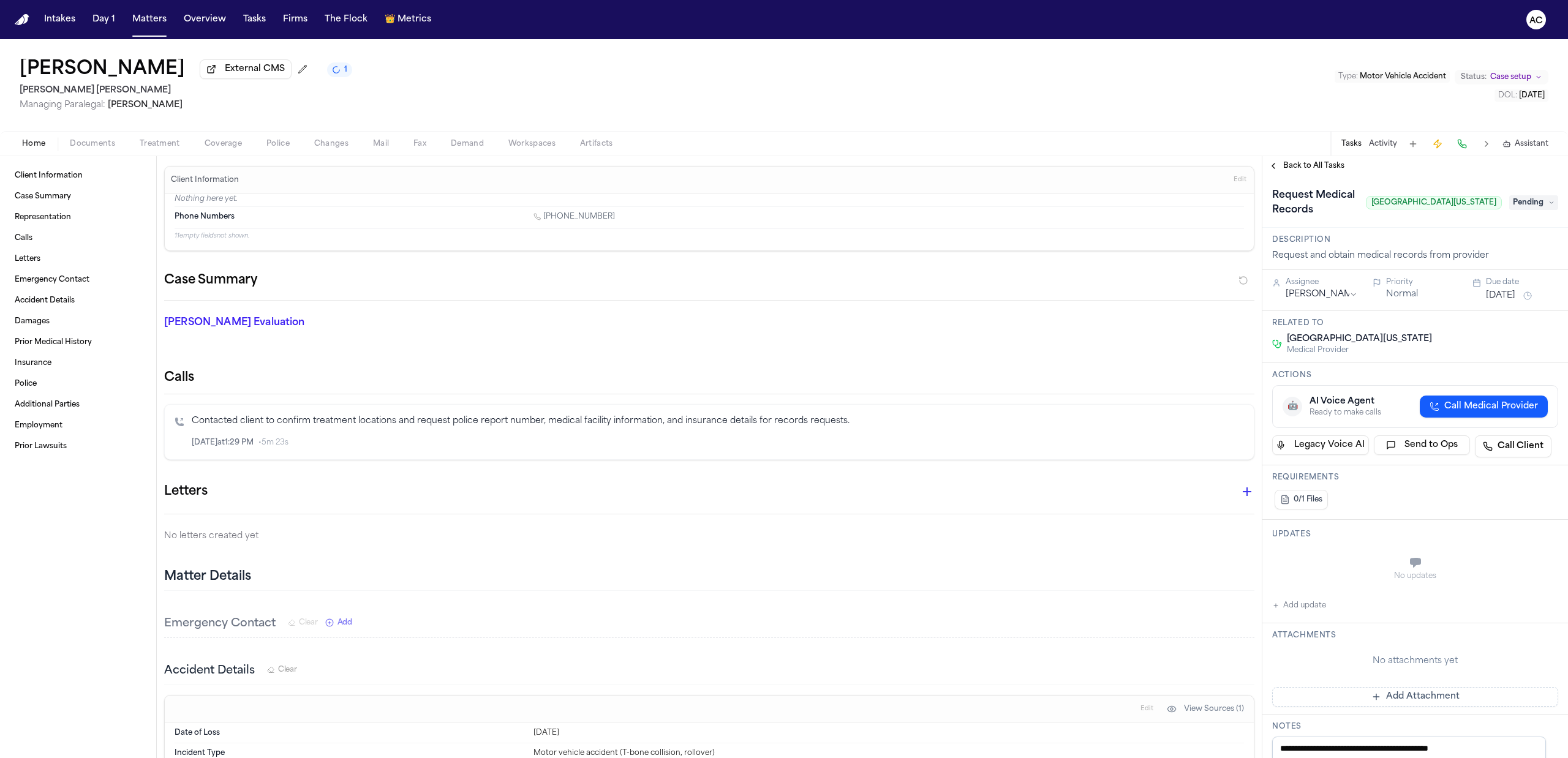
click at [169, 146] on span "Treatment" at bounding box center [159, 143] width 40 height 10
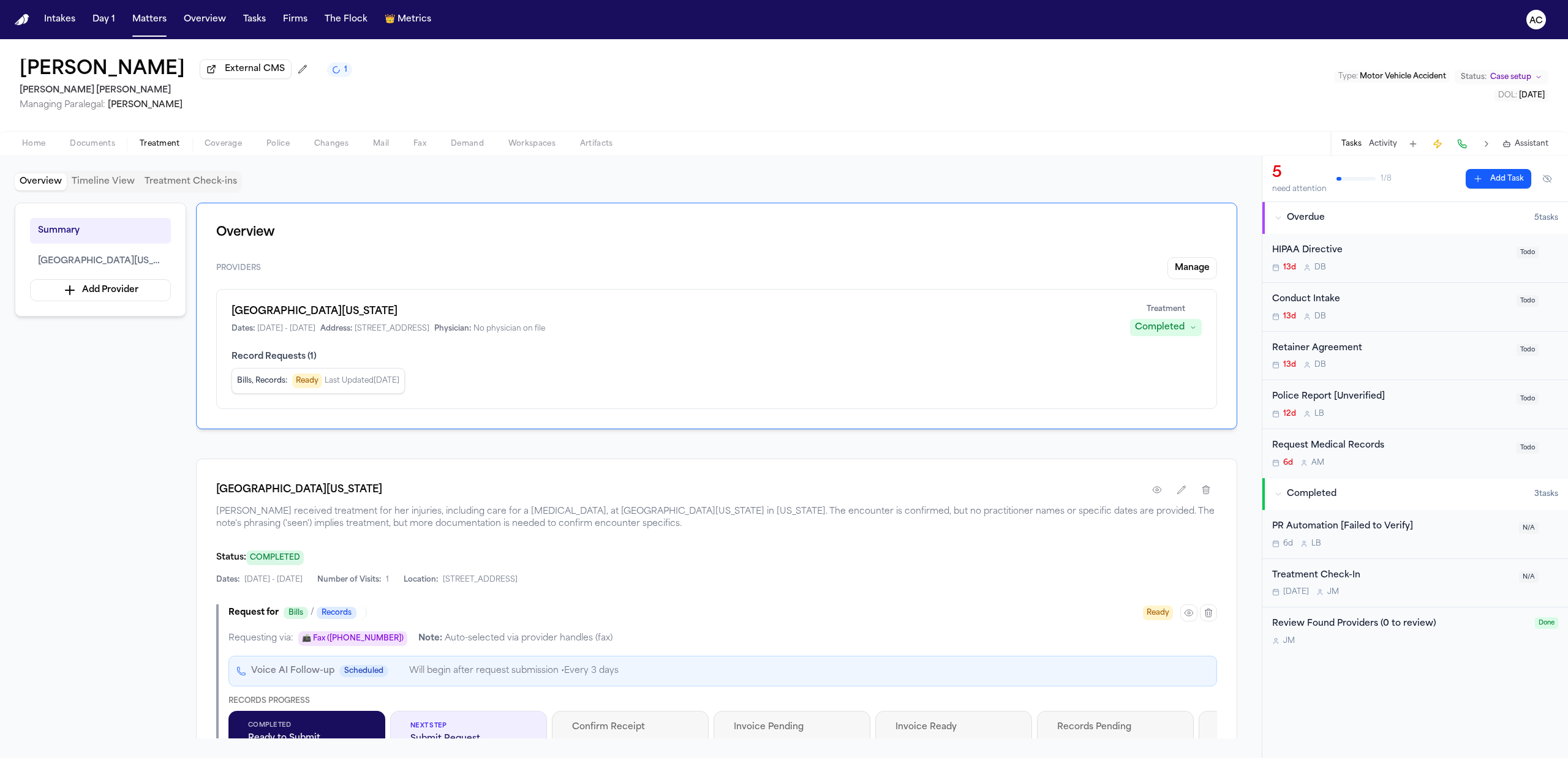
click at [96, 147] on span "Documents" at bounding box center [92, 143] width 45 height 10
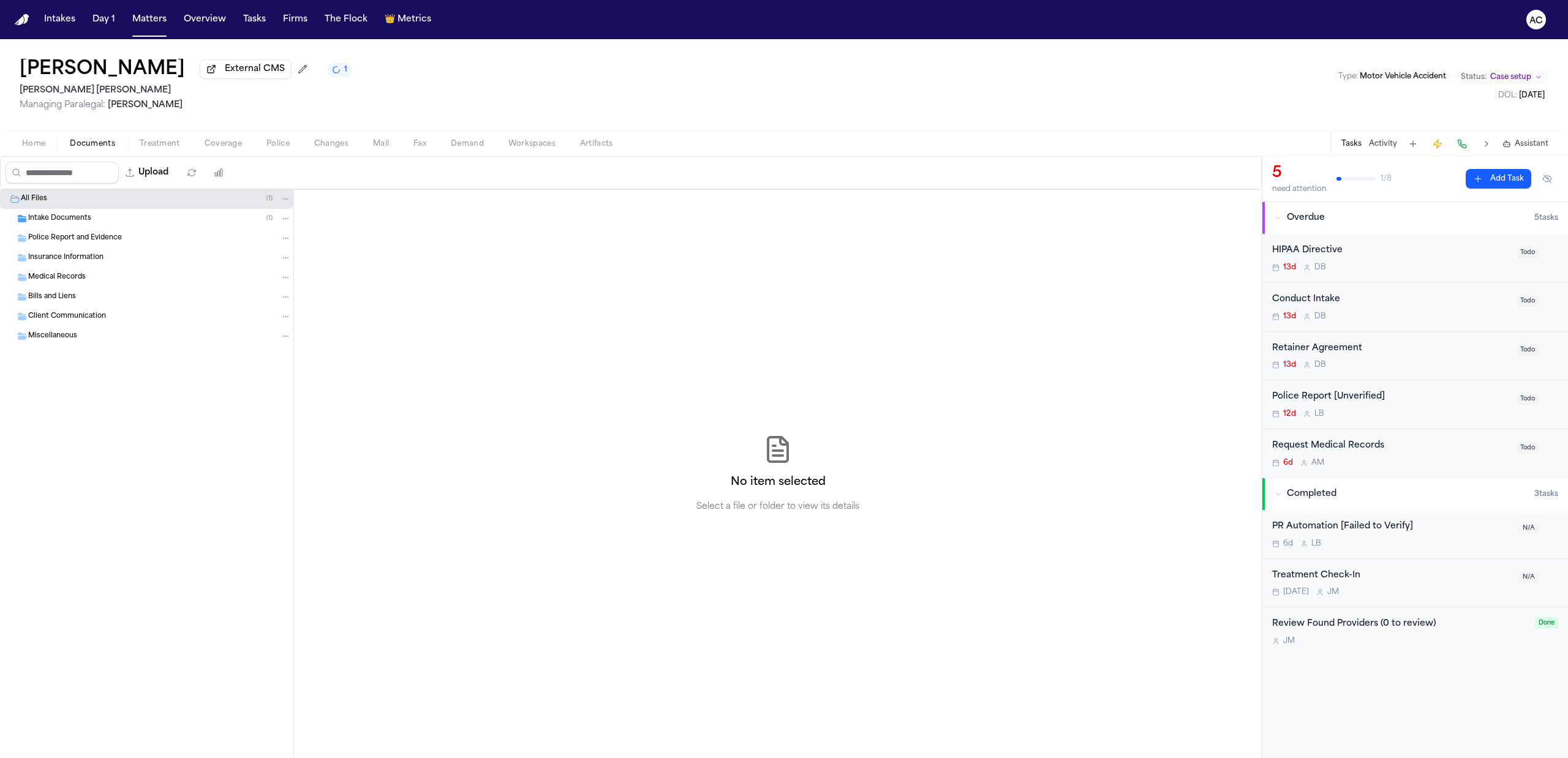
click at [101, 224] on div "Intake Documents ( 1 )" at bounding box center [159, 219] width 263 height 11
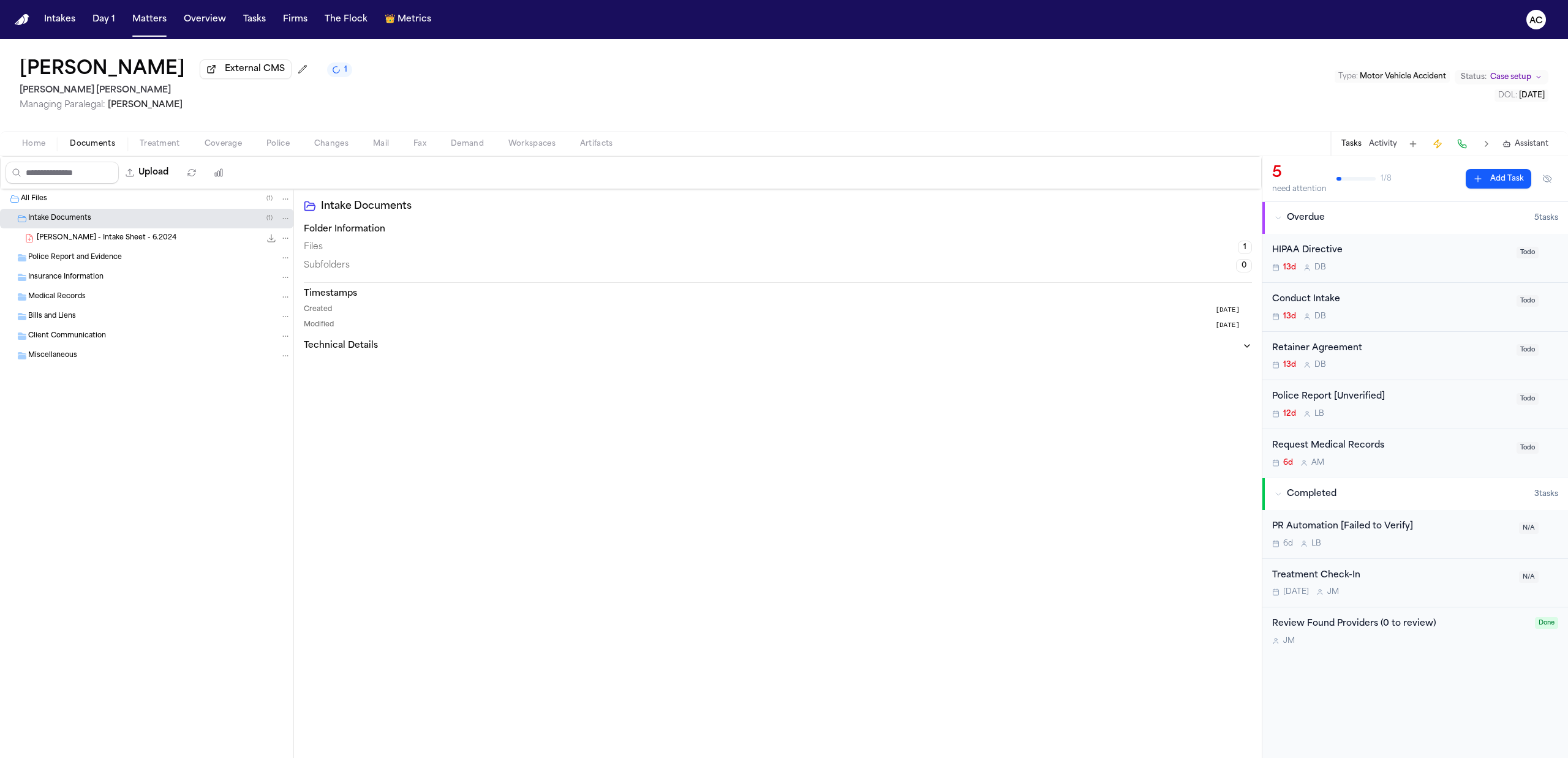
click at [115, 235] on span "T. Galvez - Intake Sheet - 6.2024" at bounding box center [106, 238] width 139 height 11
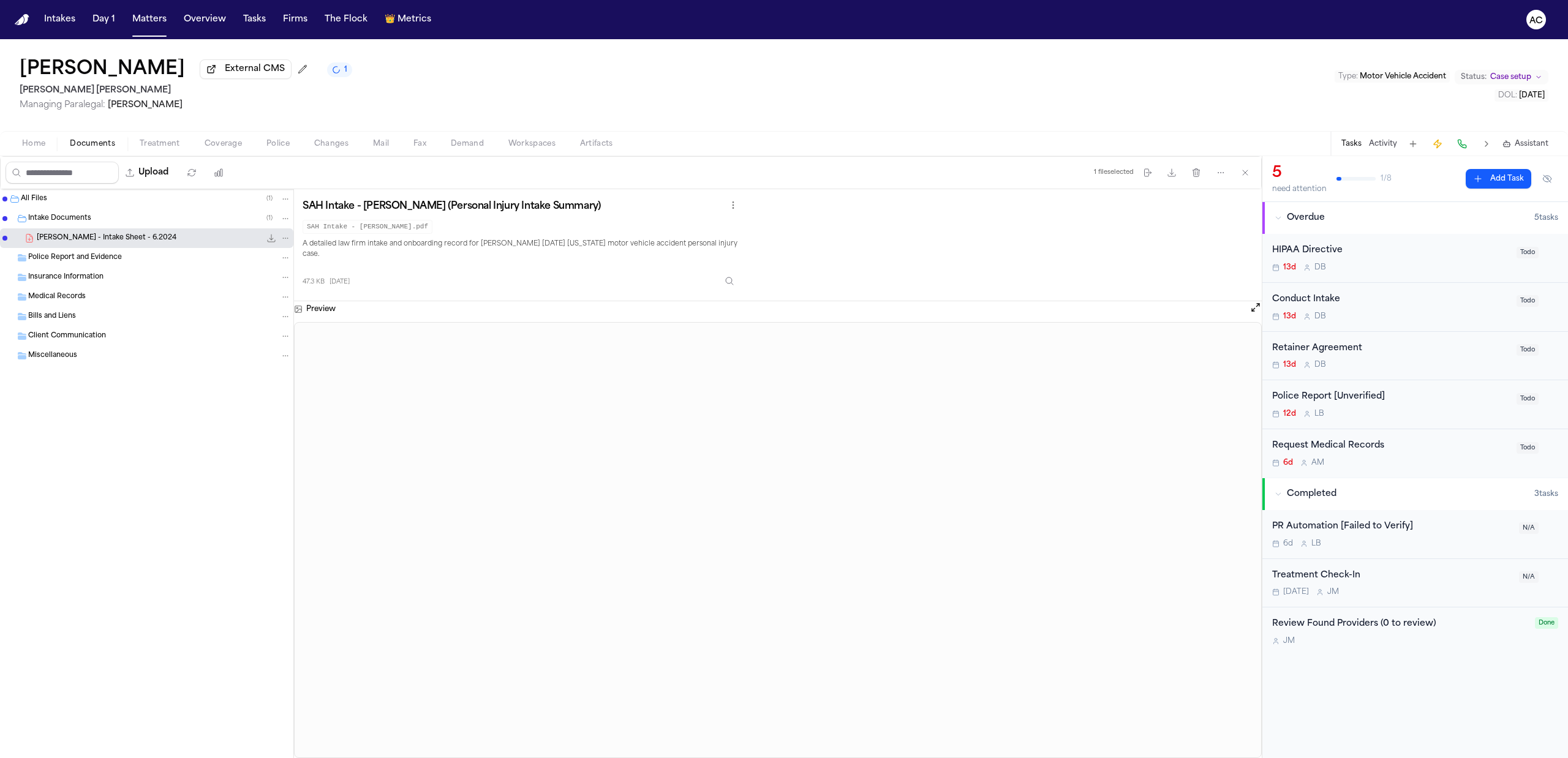
click at [1352, 447] on div "Request Medical Records" at bounding box center [1390, 446] width 237 height 14
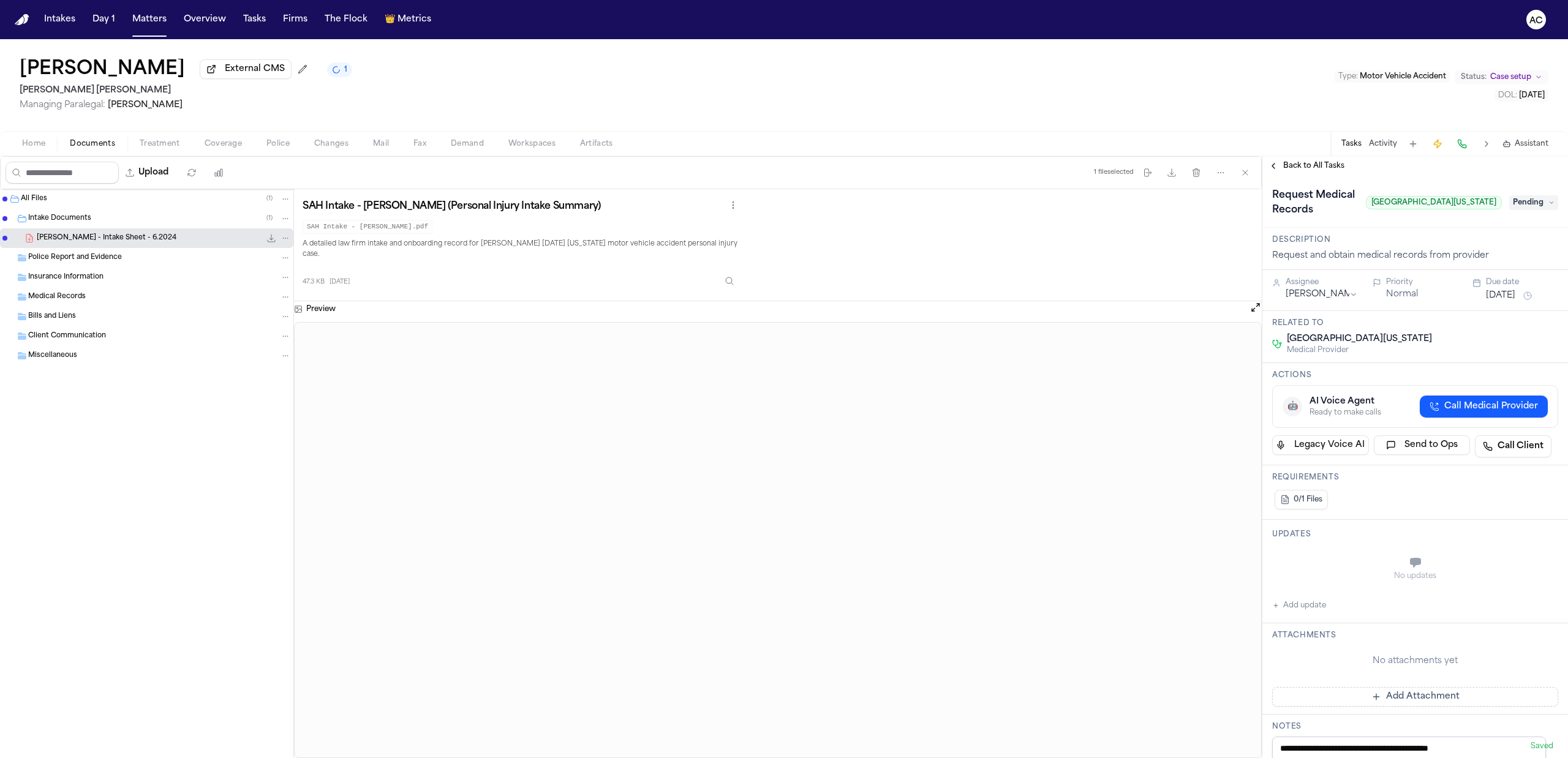
click at [1520, 199] on span "Pending" at bounding box center [1534, 202] width 49 height 14
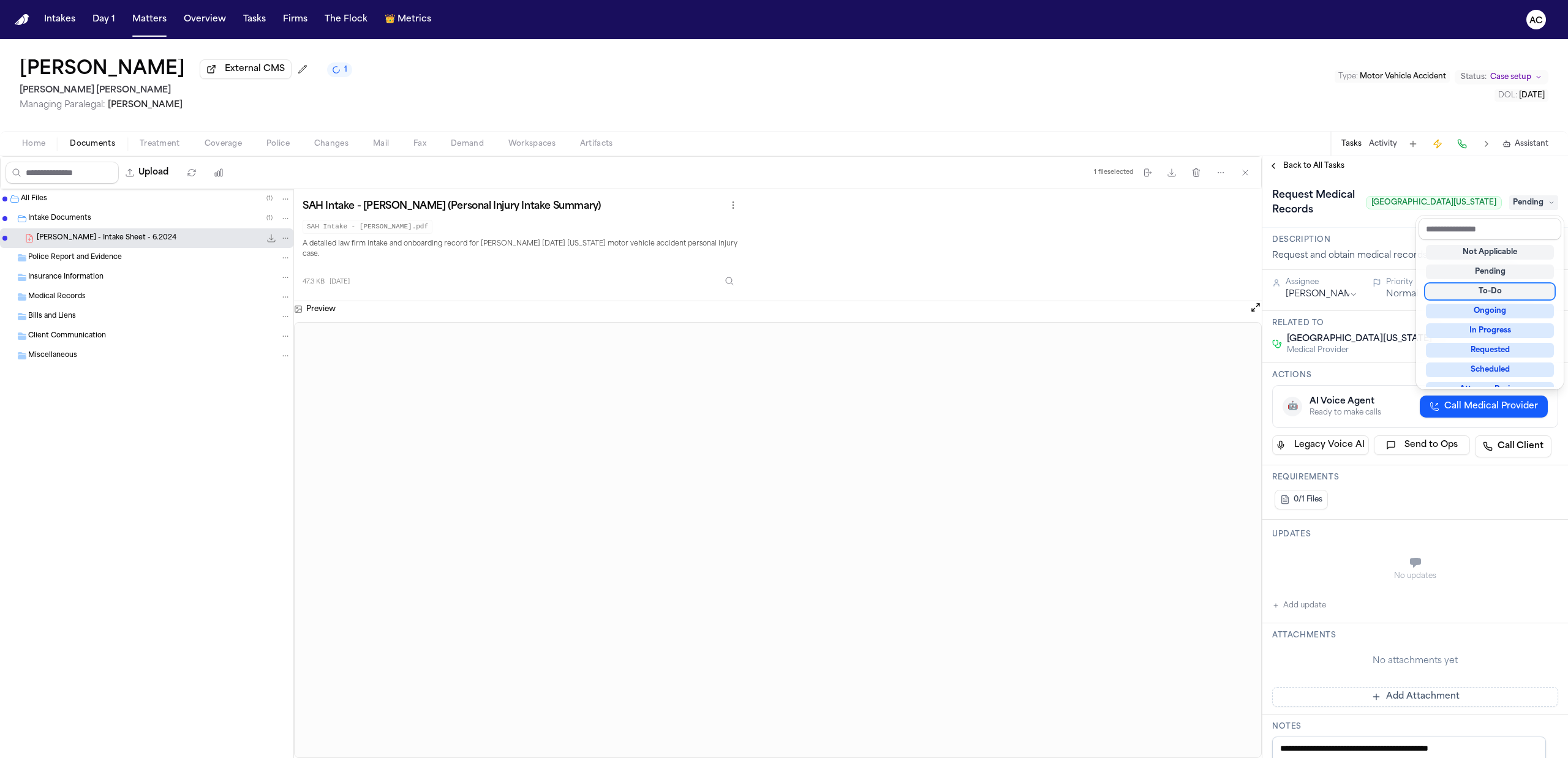
click at [1513, 290] on div "To-Do" at bounding box center [1490, 291] width 128 height 14
click at [1317, 605] on div "**********" at bounding box center [1415, 632] width 306 height 911
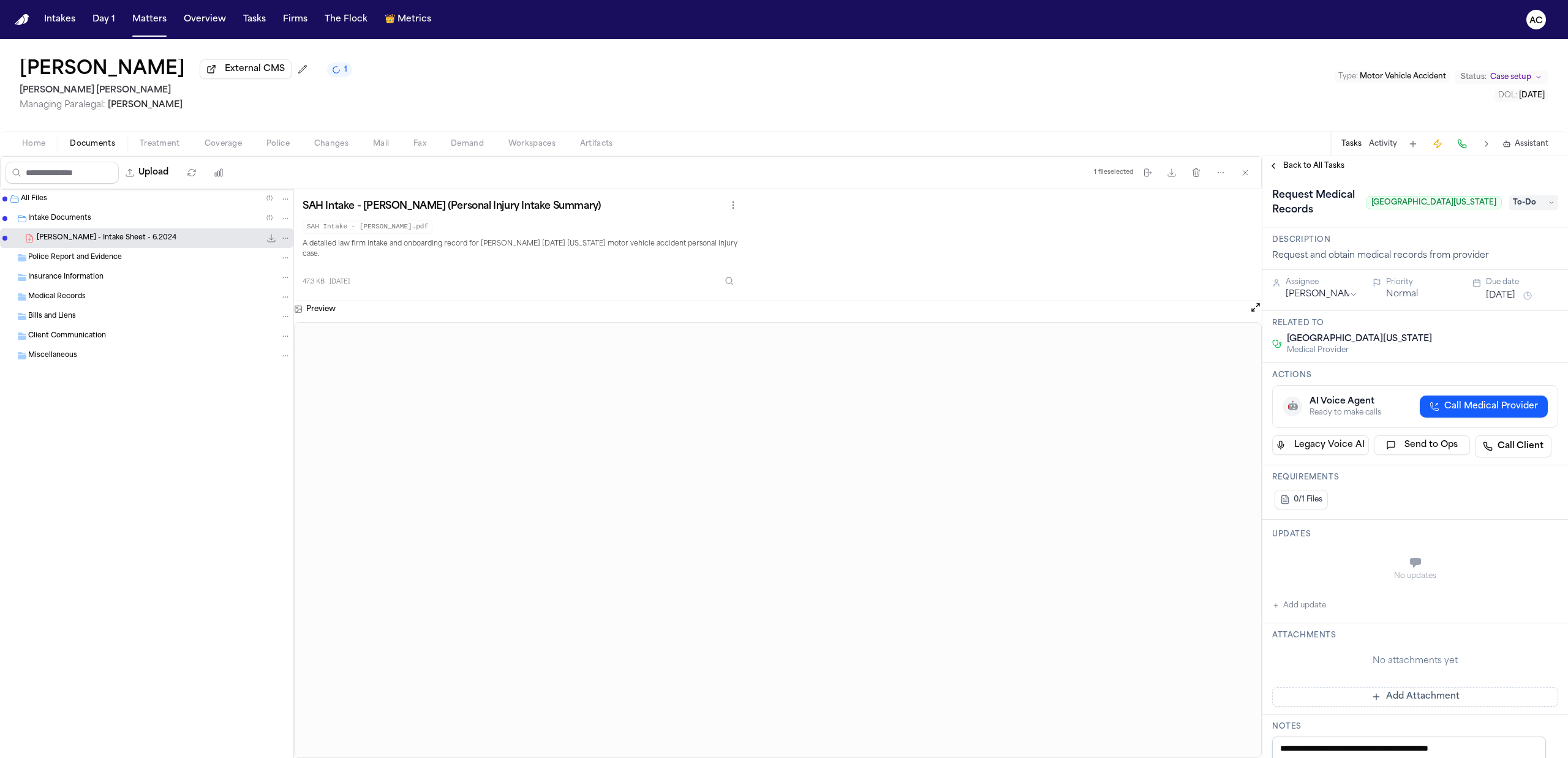
click at [1316, 607] on button "Add update" at bounding box center [1299, 605] width 54 height 14
click at [1298, 594] on button "Private" at bounding box center [1296, 593] width 10 height 10
click at [1314, 558] on textarea "Add your update" at bounding box center [1422, 564] width 261 height 24
click at [1369, 558] on textarea "**********" at bounding box center [1416, 564] width 249 height 24
type textarea "**********"
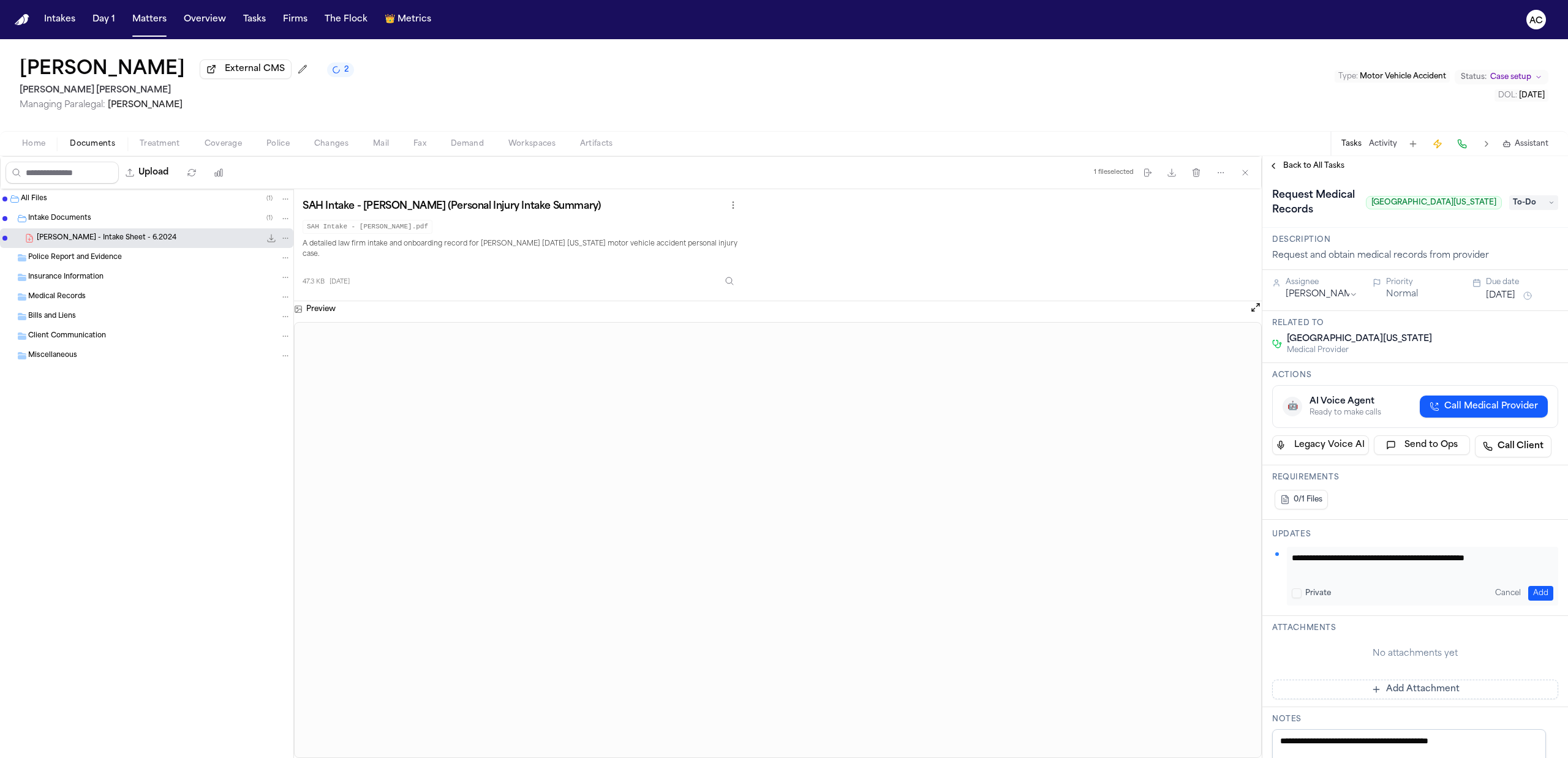
click at [1530, 591] on button "Add" at bounding box center [1541, 593] width 25 height 14
click at [1529, 199] on span "To-Do" at bounding box center [1534, 202] width 49 height 14
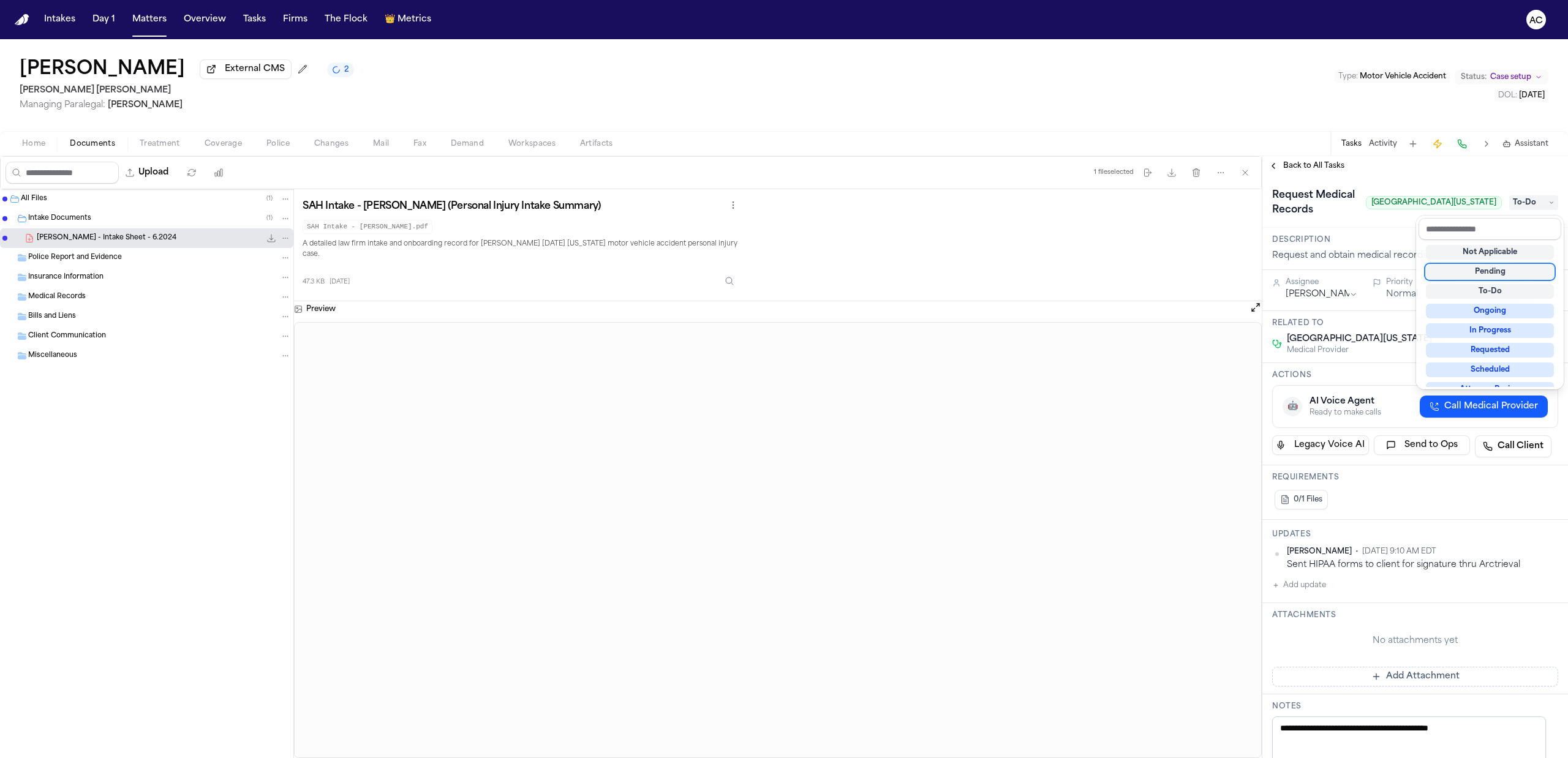
click at [1390, 177] on div "Request Medical Records University of Utah Hospital To-Do" at bounding box center [1415, 202] width 306 height 52
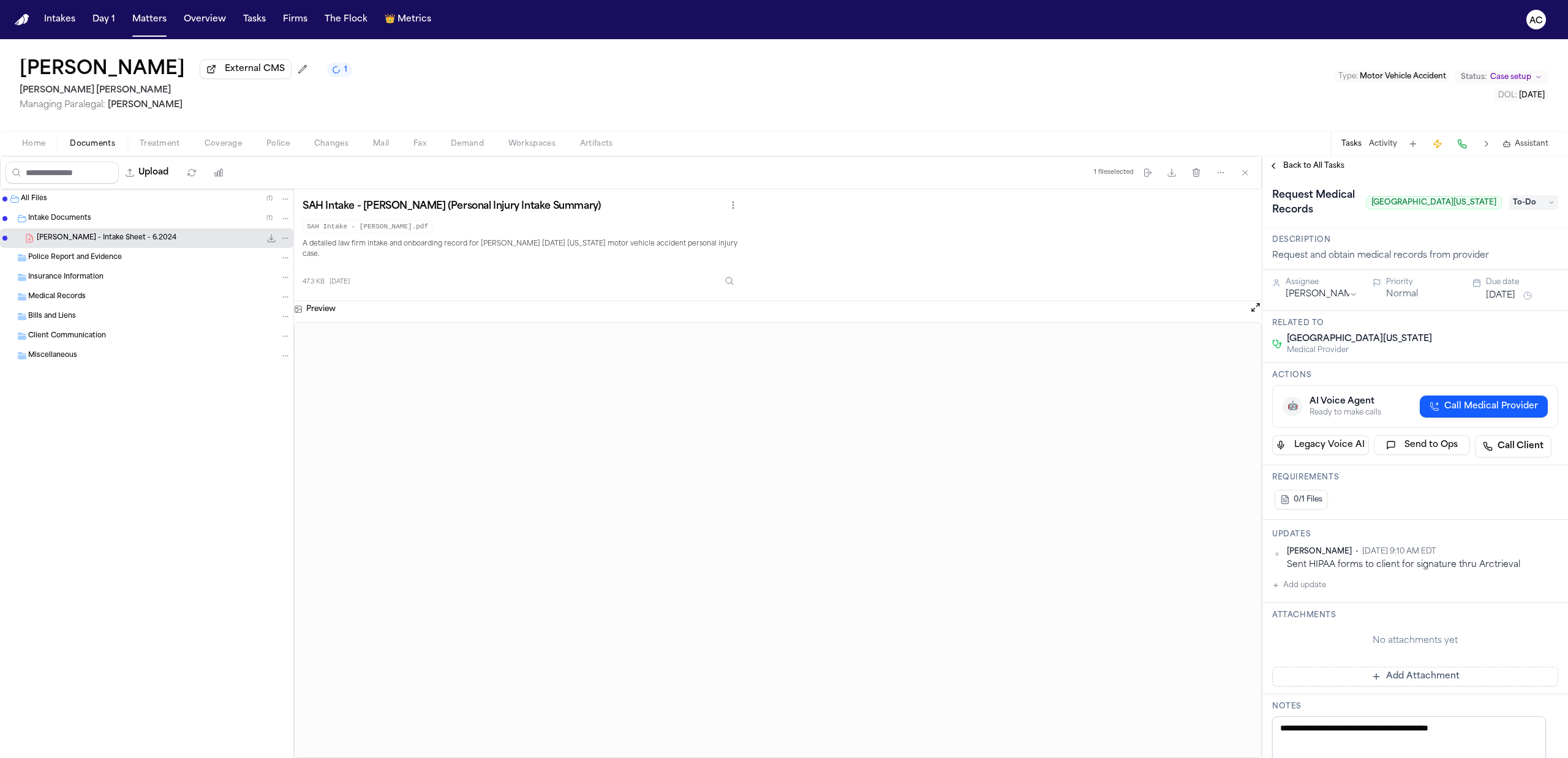
click at [1548, 203] on icon at bounding box center [1551, 203] width 6 height 6
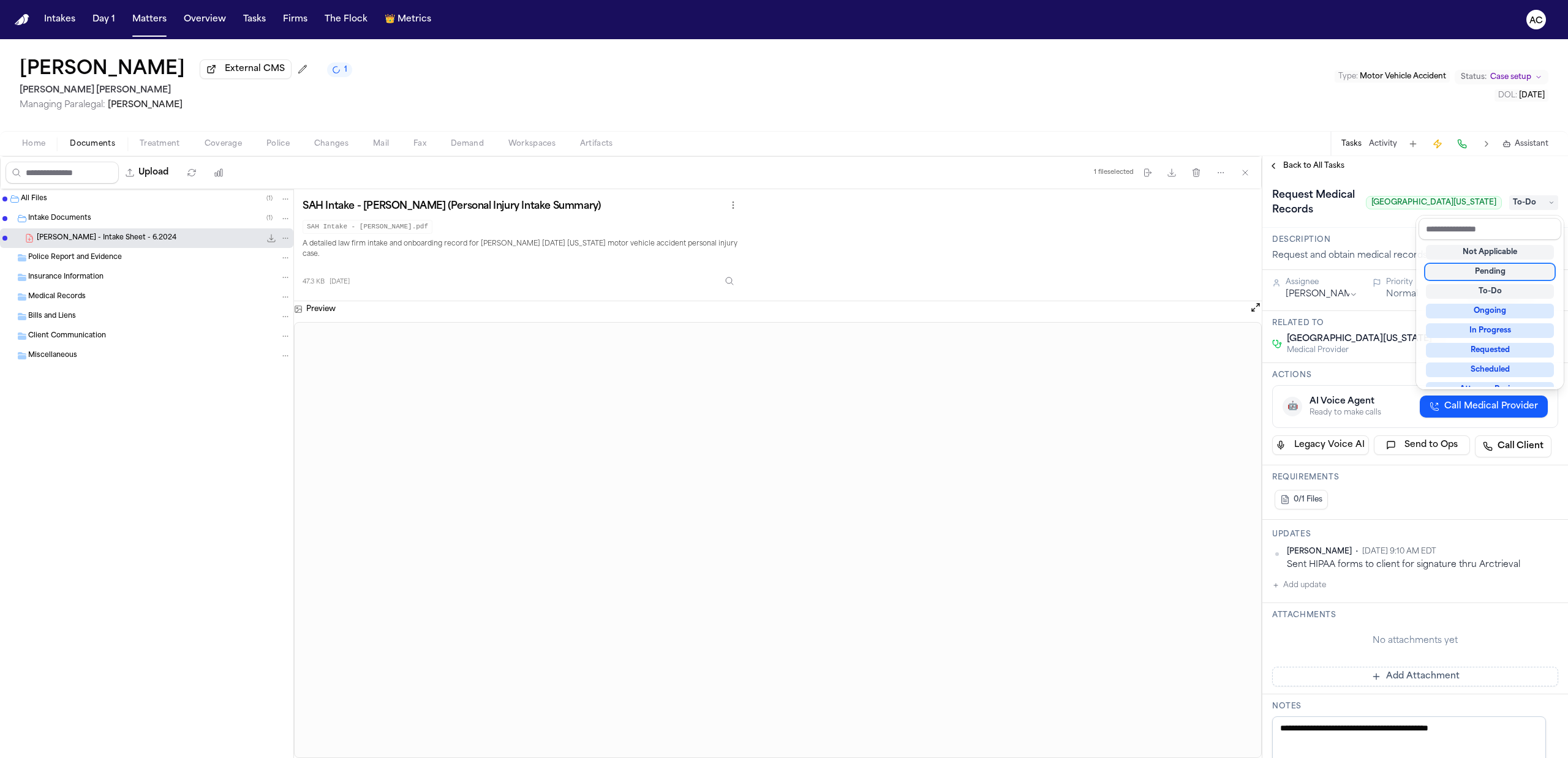
click at [1299, 104] on div "Taziana Galvez External CMS 1 Steele Adams Hosman Managing Paralegal: Jacquelin…" at bounding box center [784, 398] width 1568 height 719
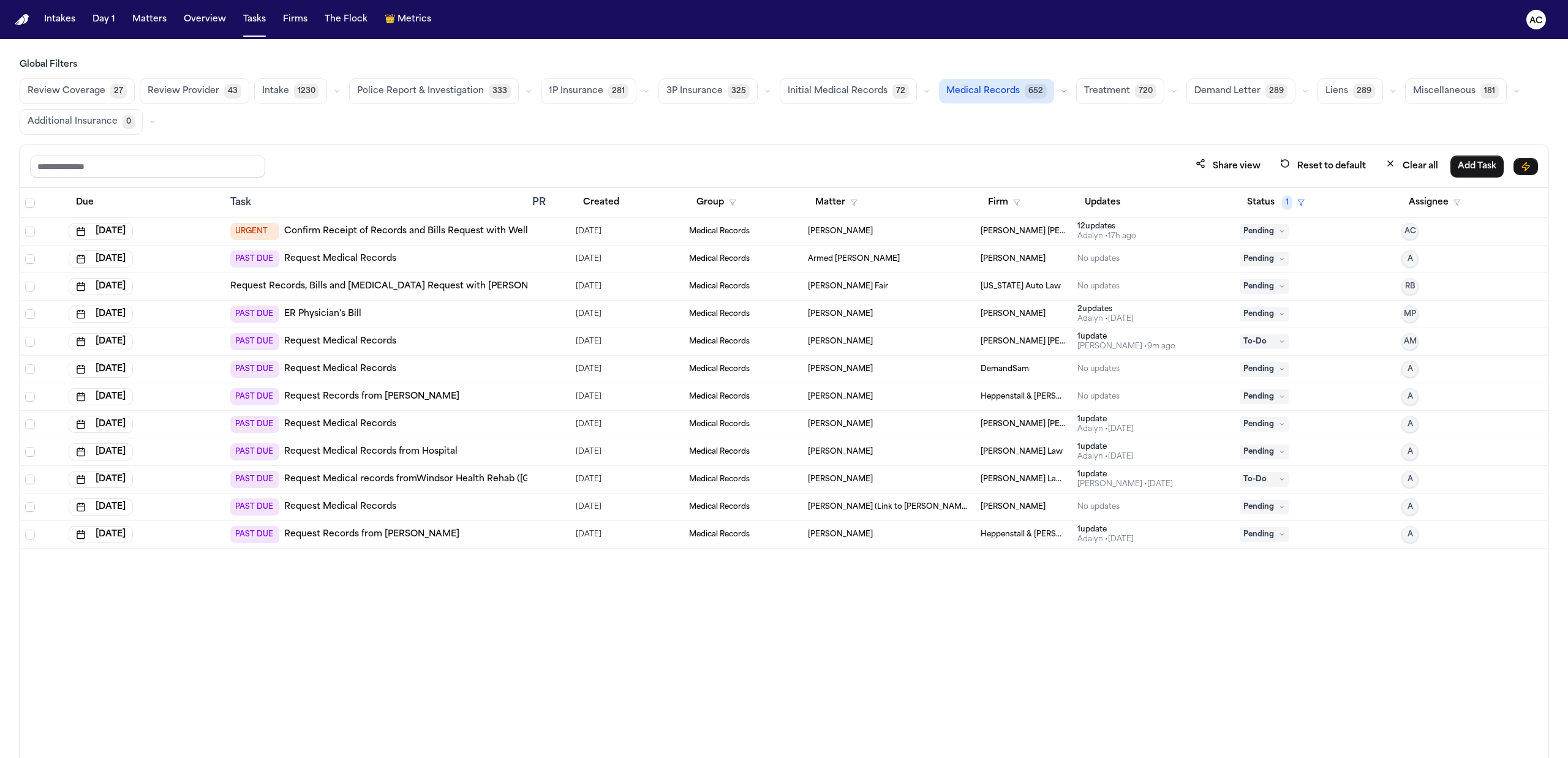
click at [361, 513] on link "Request Medical Records" at bounding box center [340, 507] width 112 height 12
click at [389, 454] on link "Request Medical Records from Hospital" at bounding box center [370, 452] width 173 height 12
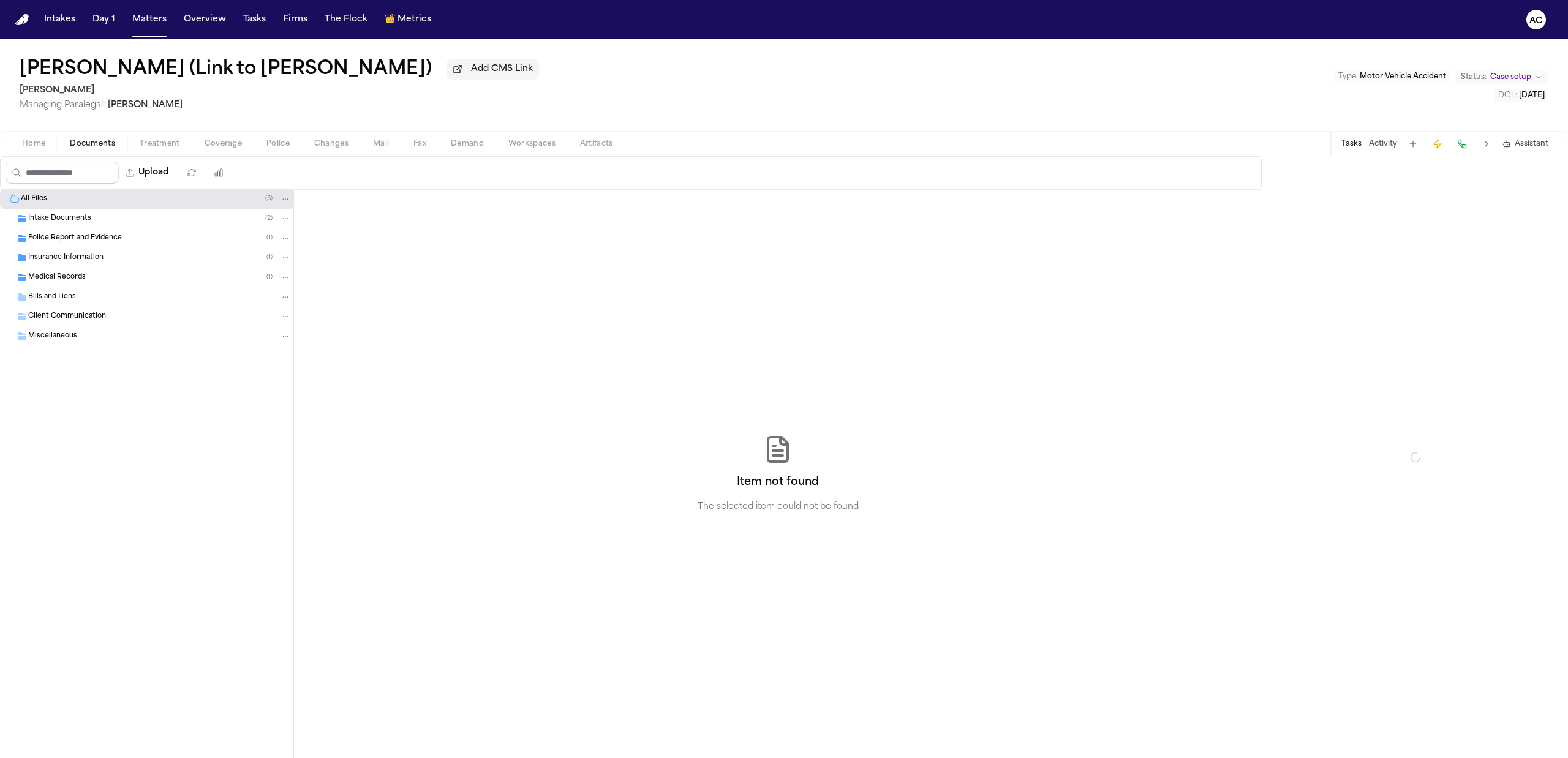
click at [91, 147] on span "Documents" at bounding box center [92, 143] width 45 height 10
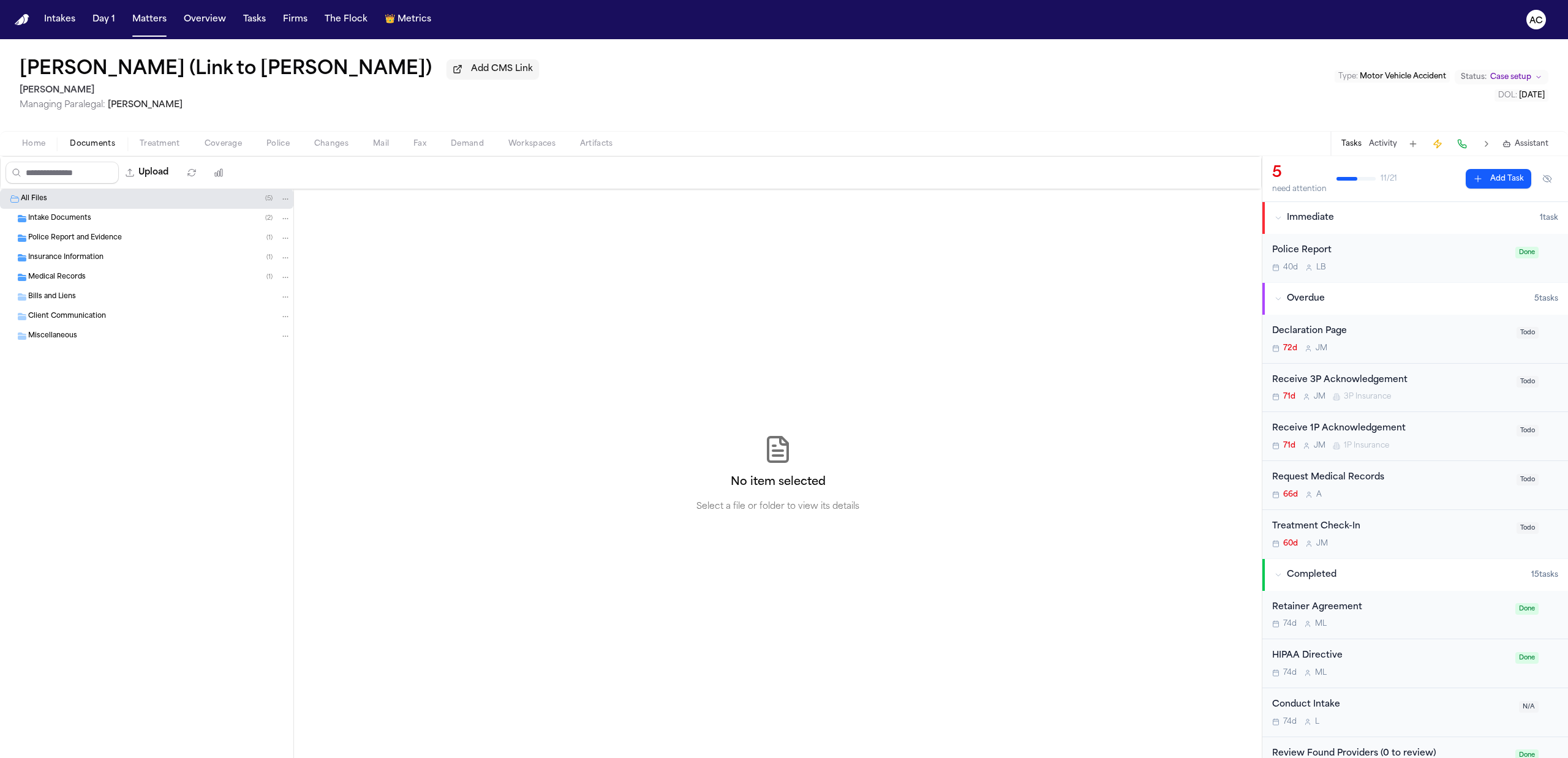
click at [86, 280] on div "Medical Records ( 1 )" at bounding box center [159, 277] width 263 height 11
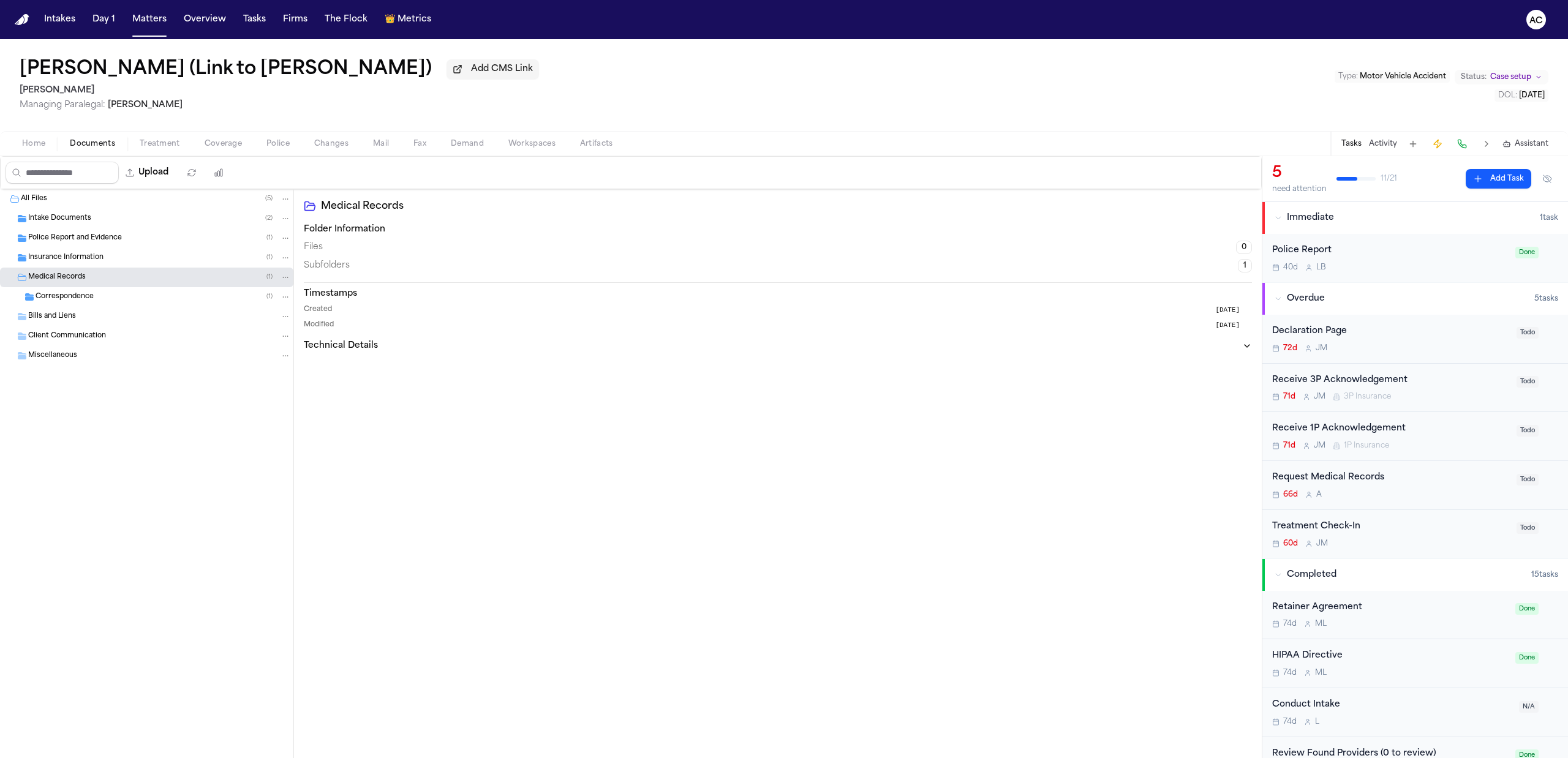
click at [101, 304] on div "Correspondence ( 1 )" at bounding box center [146, 297] width 293 height 20
click at [99, 317] on span "[PERSON_NAME] to Progressive - [DATE]" at bounding box center [114, 317] width 141 height 11
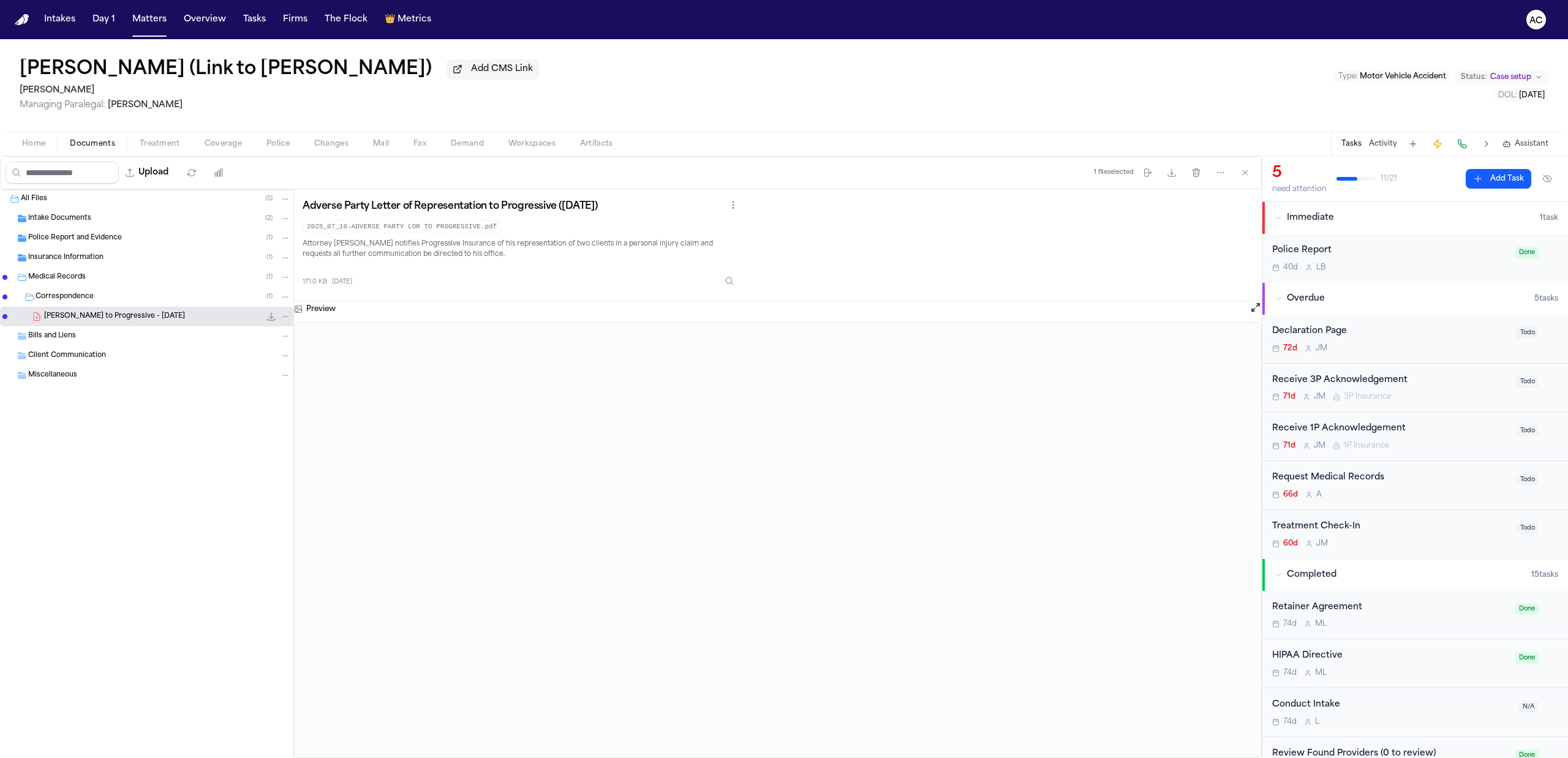
click at [103, 225] on div "Intake Documents ( 2 )" at bounding box center [146, 219] width 293 height 20
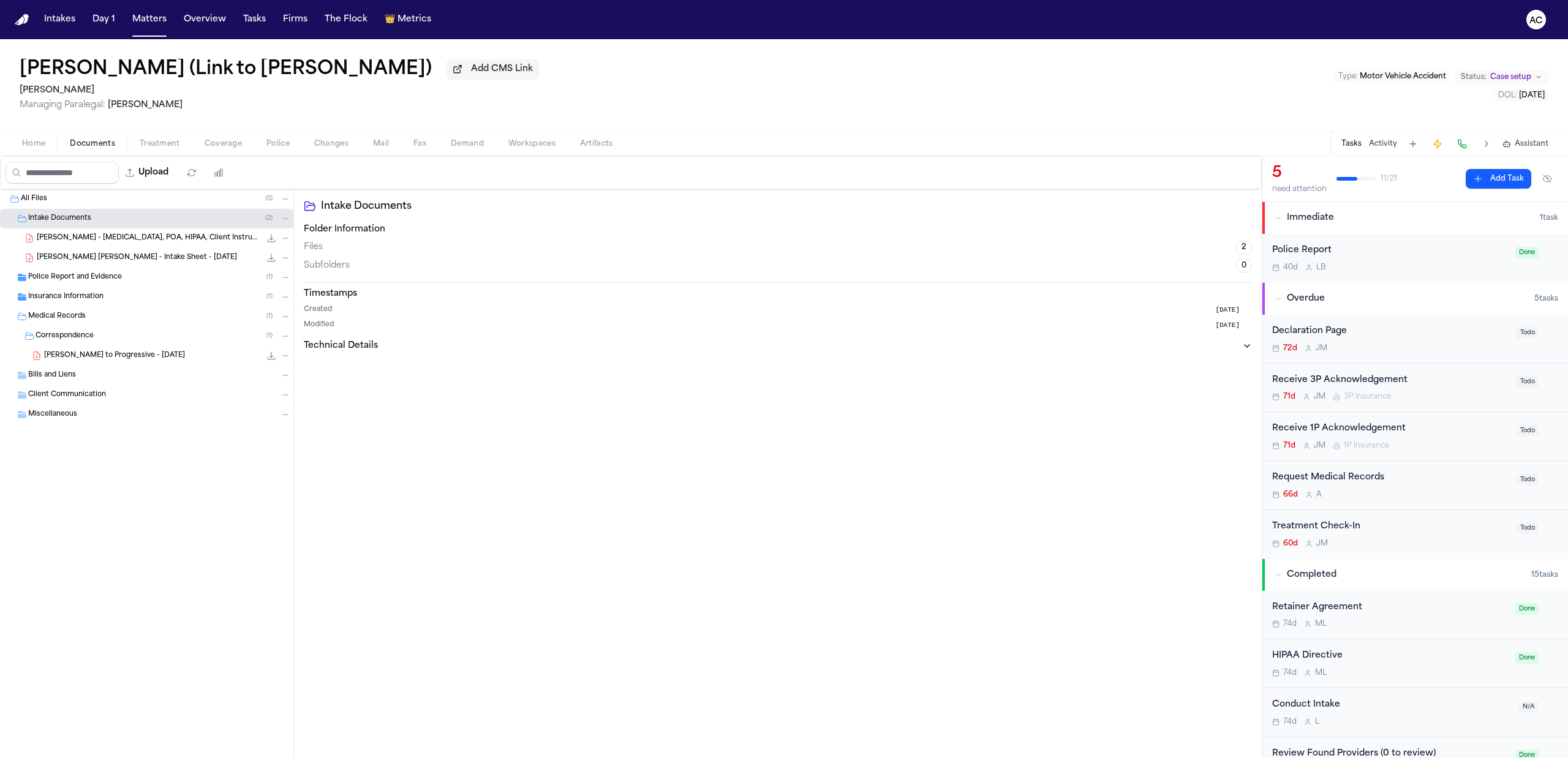
click at [133, 258] on span "[PERSON_NAME] [PERSON_NAME] - Intake Sheet - [DATE]" at bounding box center [136, 258] width 200 height 11
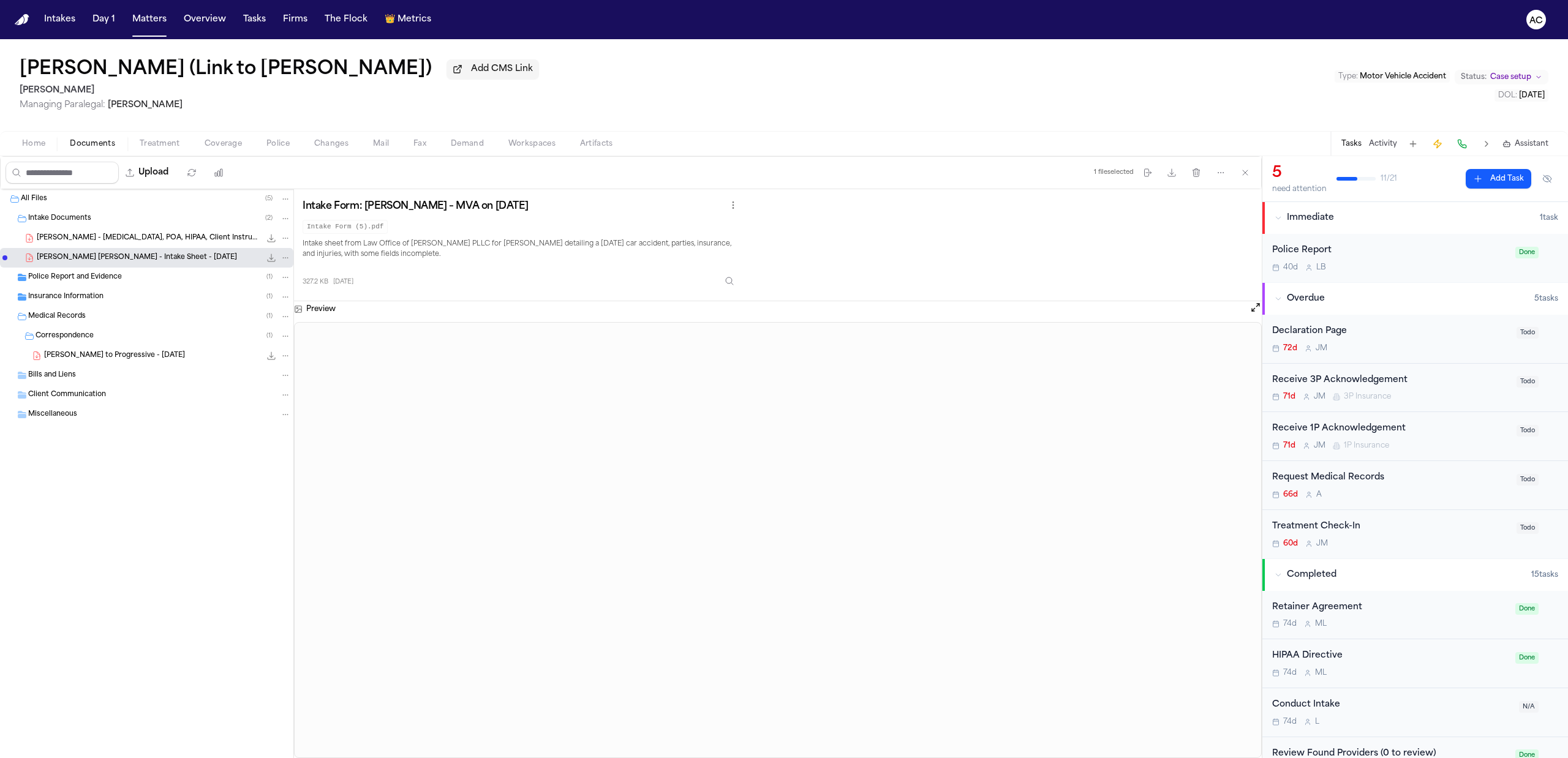
click at [118, 238] on span "[PERSON_NAME] - [MEDICAL_DATA], POA, HIPAA, Client Instructions - [DATE]" at bounding box center [148, 238] width 223 height 11
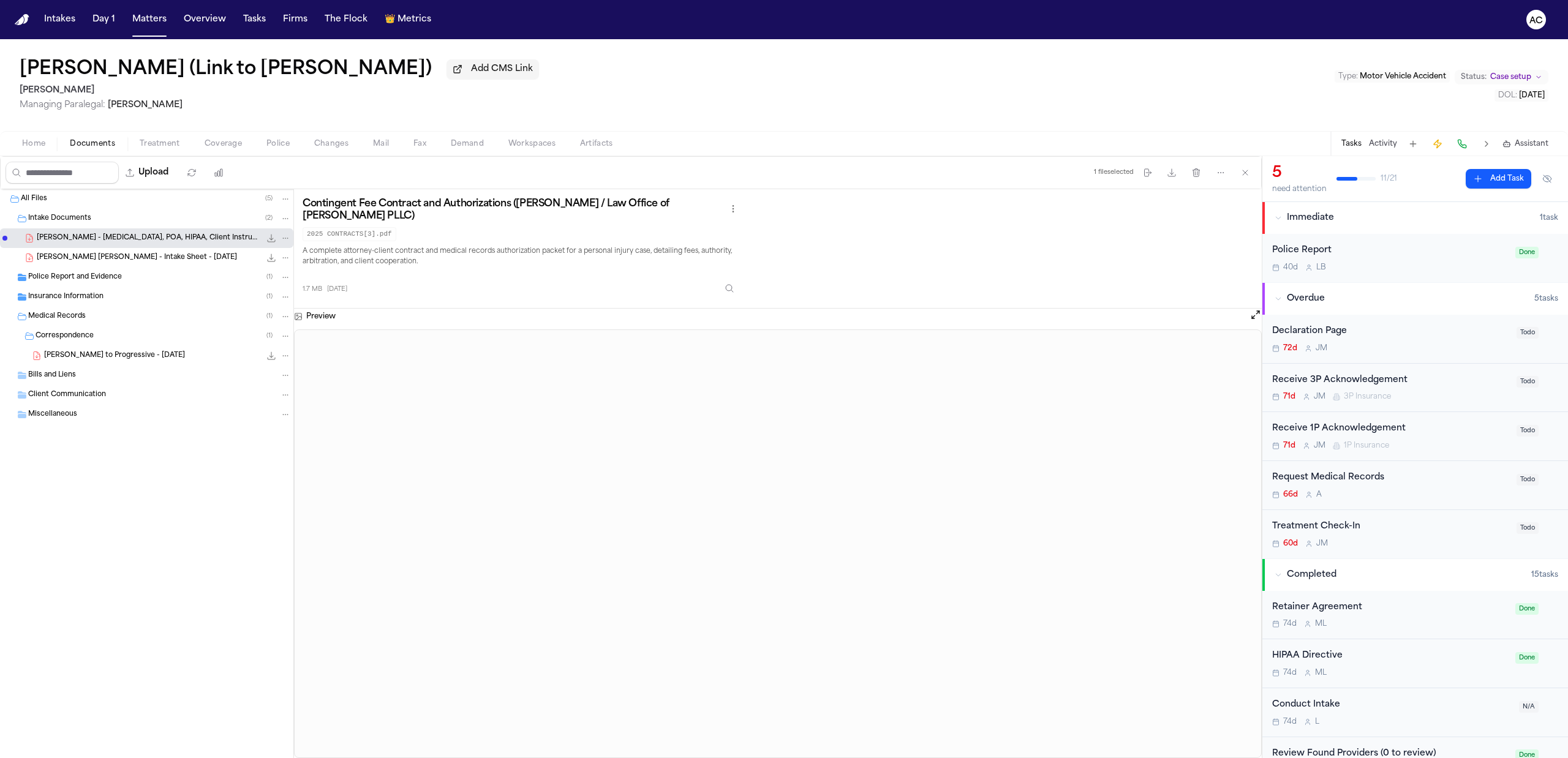
click at [126, 273] on div "Police Report and Evidence ( 1 )" at bounding box center [159, 277] width 263 height 11
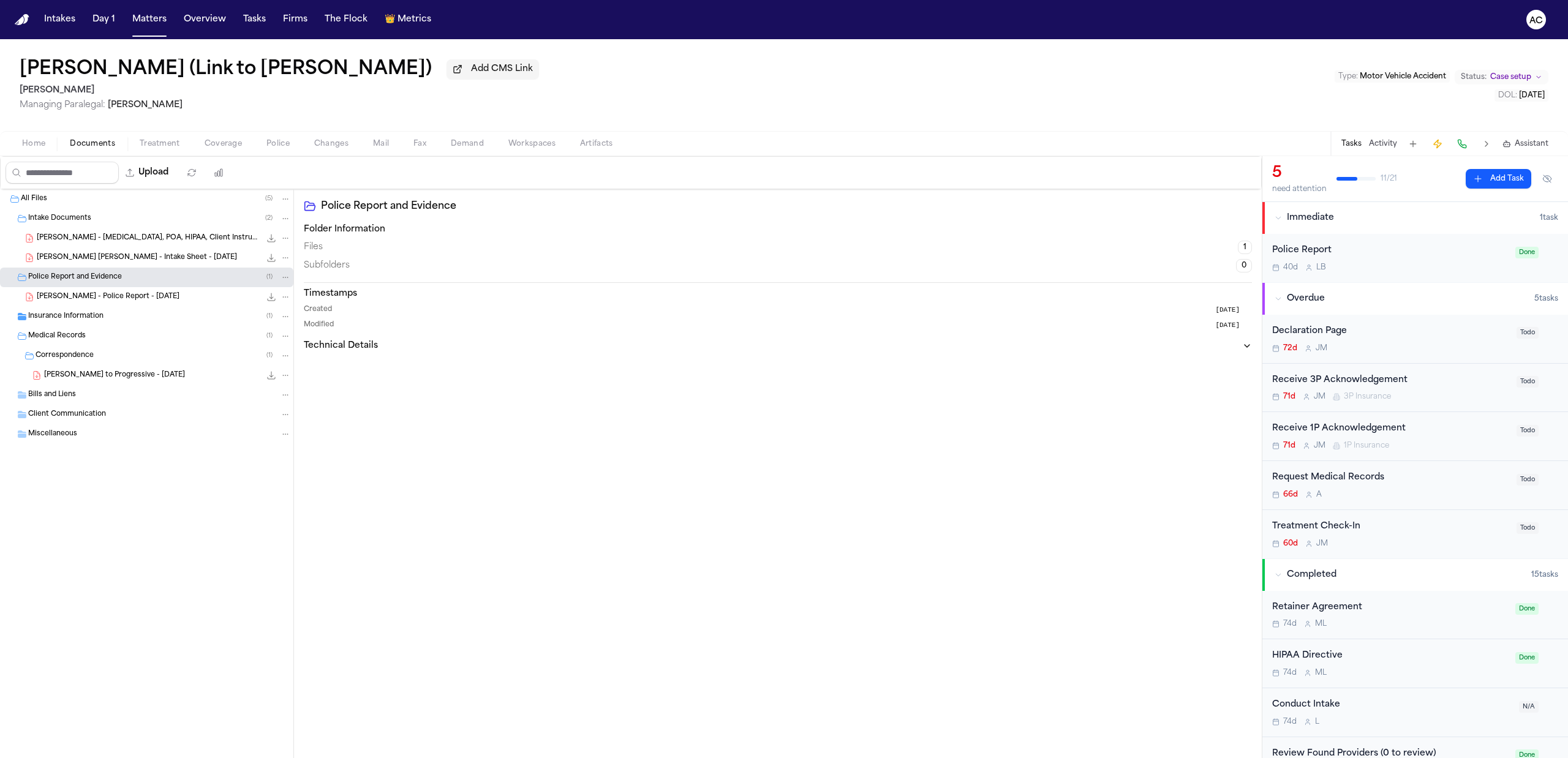
click at [137, 296] on span "[PERSON_NAME] - Police Report - [DATE]" at bounding box center [107, 297] width 142 height 11
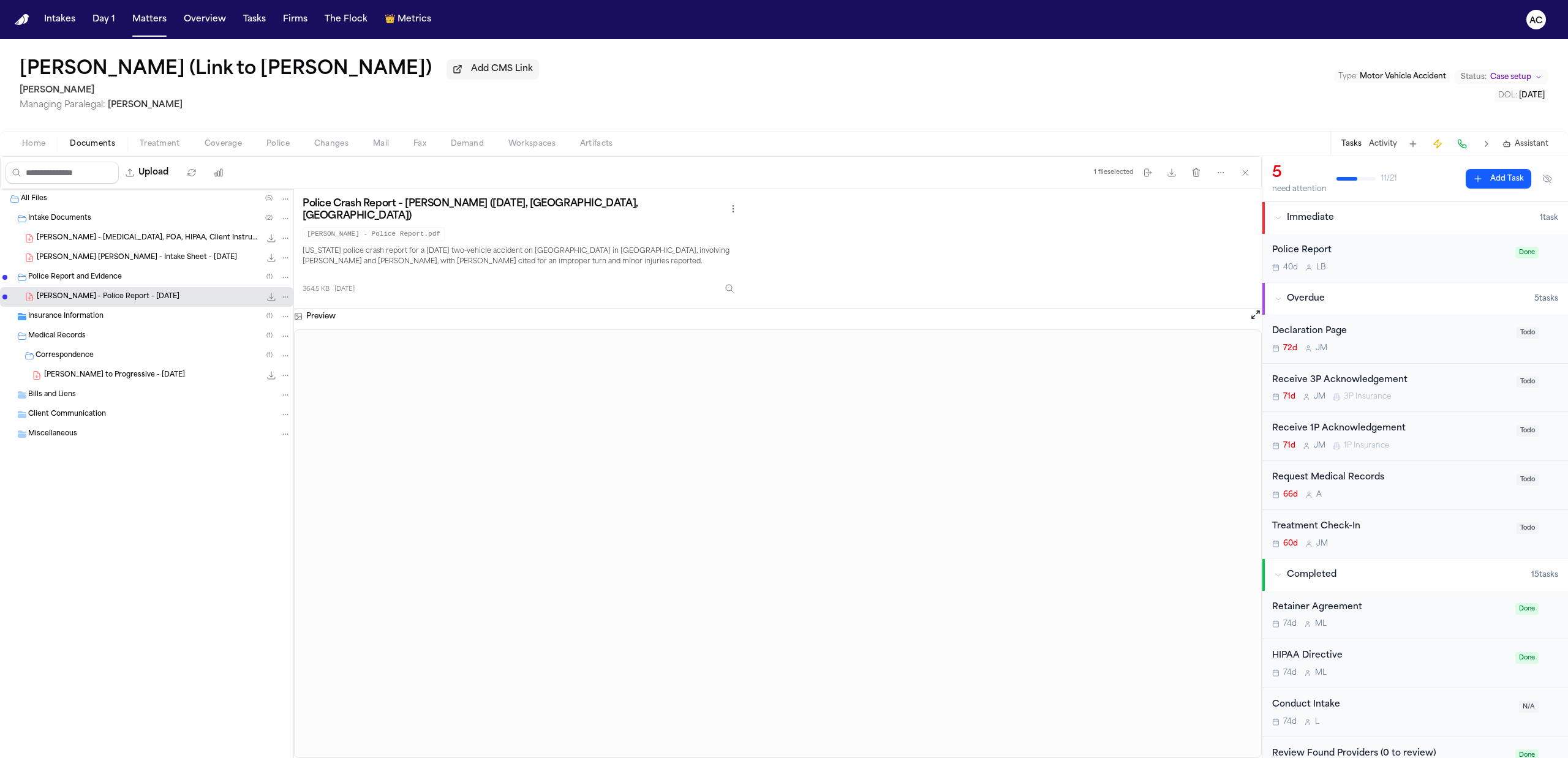
click at [169, 266] on div "[PERSON_NAME] [PERSON_NAME] - Intake Sheet - [DATE] 327.2 KB • PDF" at bounding box center [146, 258] width 293 height 20
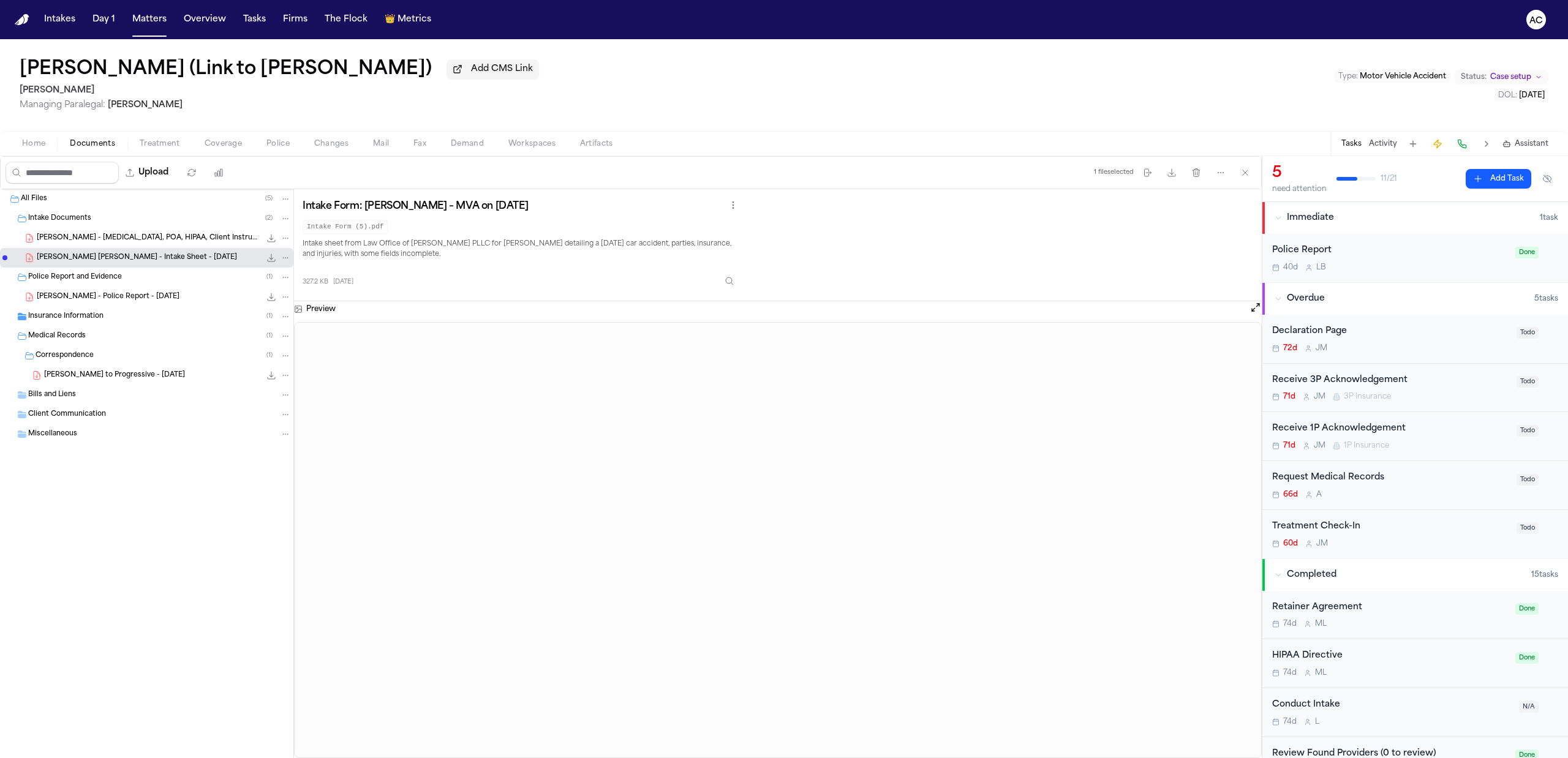
click at [1338, 473] on div "Request Medical Records" at bounding box center [1390, 478] width 237 height 14
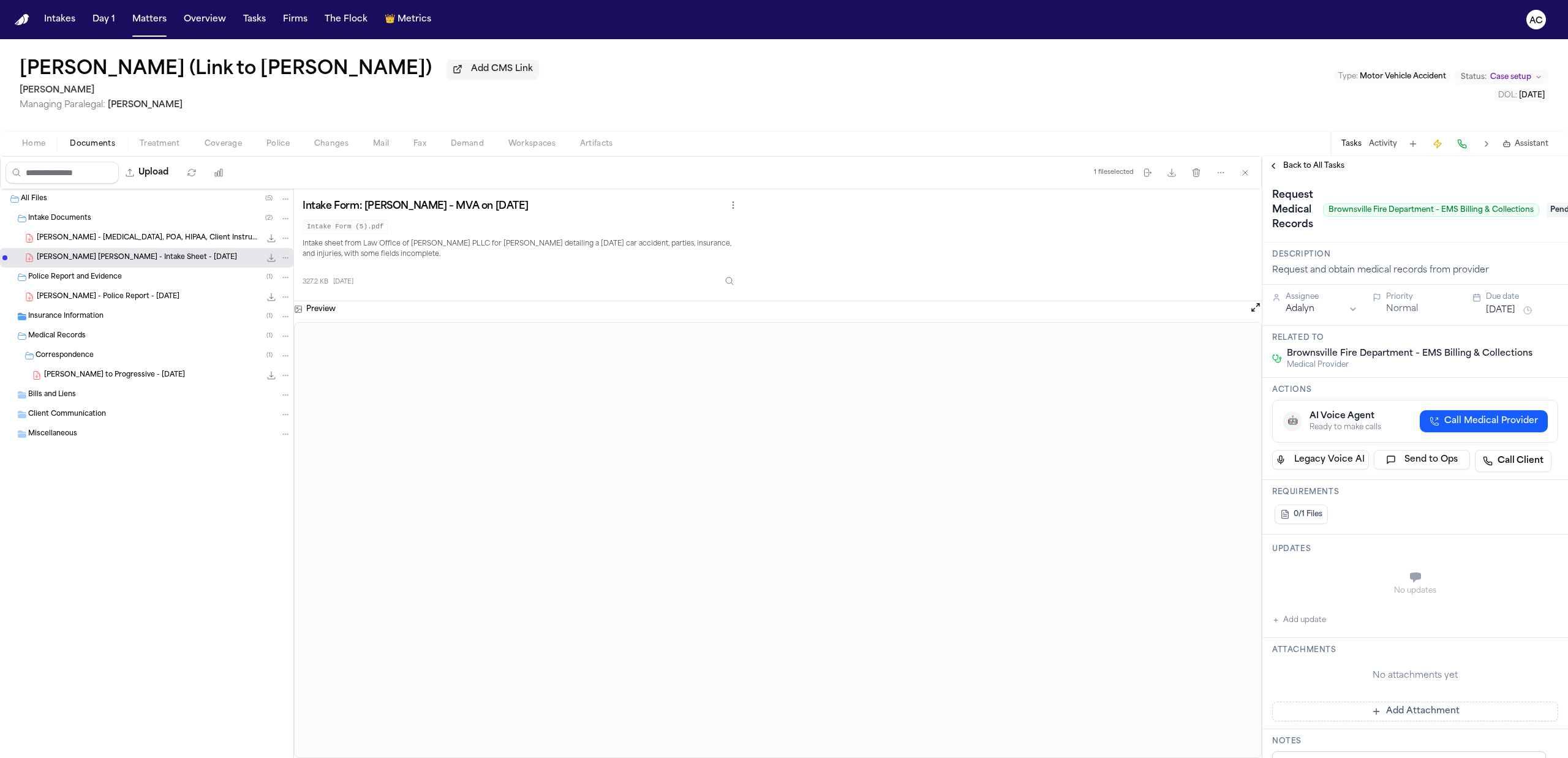
click at [1307, 623] on button "Add update" at bounding box center [1299, 620] width 54 height 14
click at [1296, 607] on button "Private" at bounding box center [1296, 608] width 10 height 10
click at [1301, 586] on textarea "Add your update" at bounding box center [1422, 579] width 261 height 24
type textarea "*"
type textarea "**********"
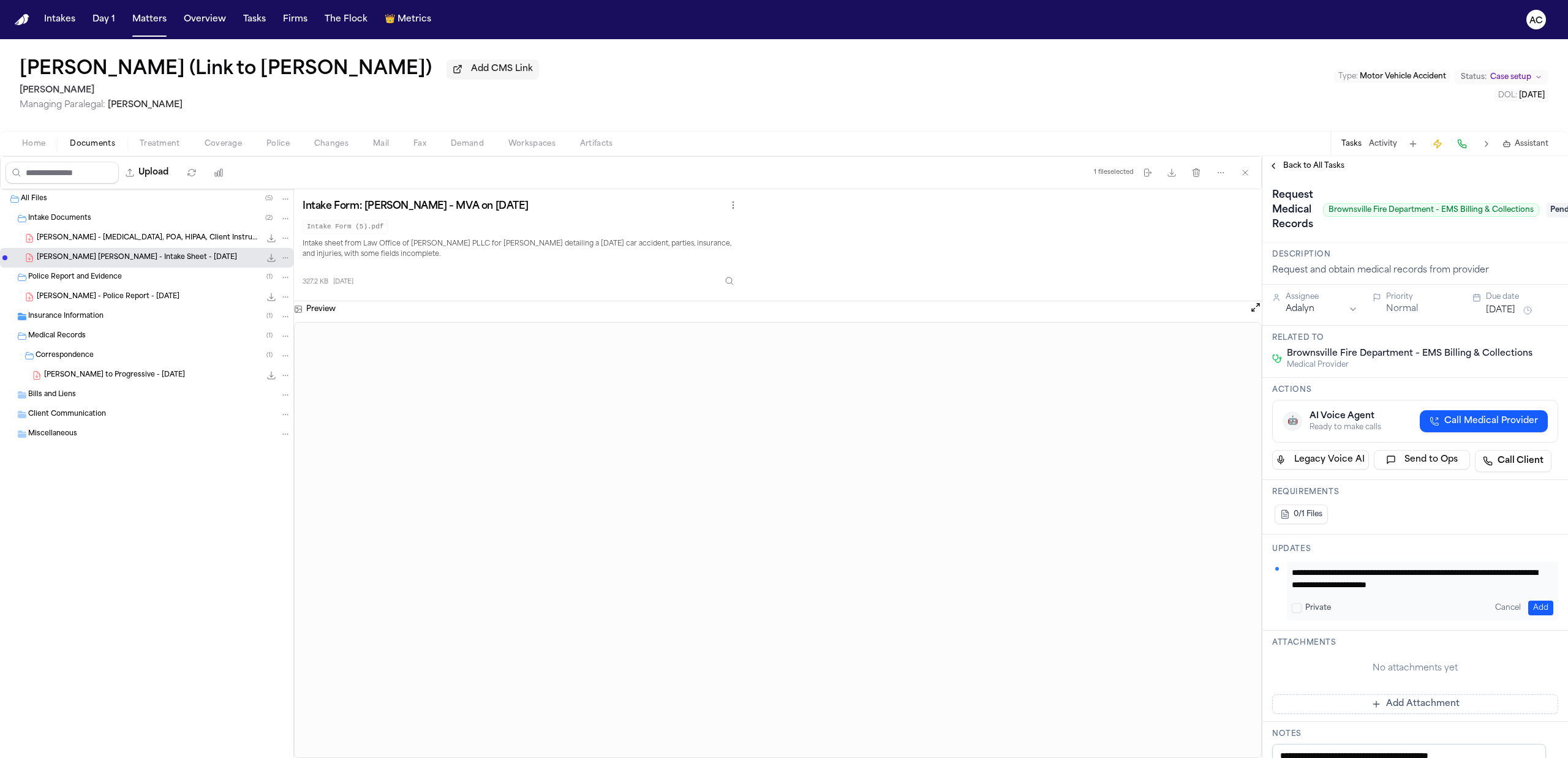
click at [1538, 612] on button "Add" at bounding box center [1541, 608] width 25 height 14
click at [1551, 204] on span "Pending" at bounding box center [1571, 209] width 49 height 14
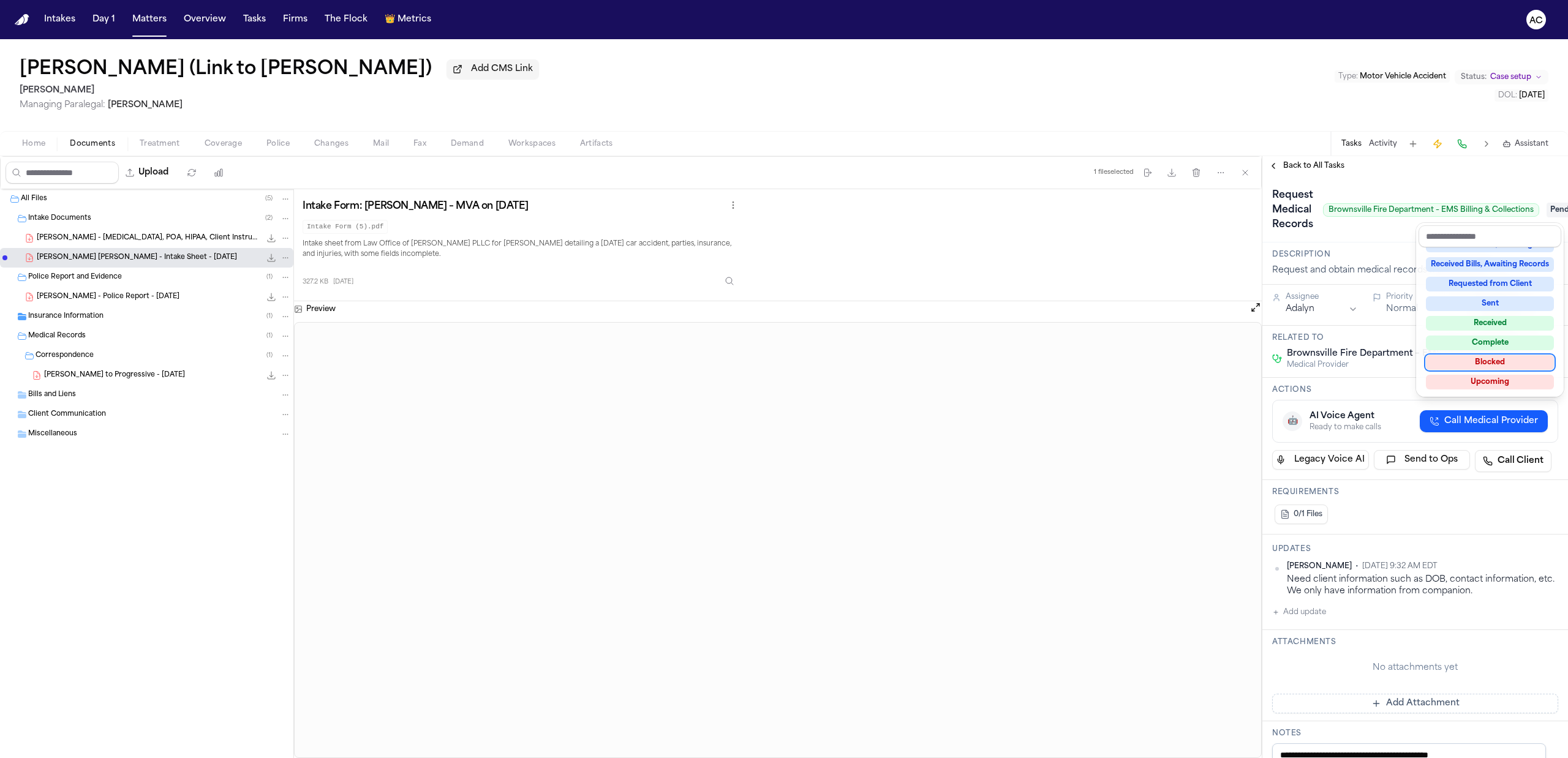
click at [1496, 363] on div "Blocked" at bounding box center [1490, 362] width 128 height 14
click at [1393, 171] on div "**********" at bounding box center [1415, 457] width 306 height 602
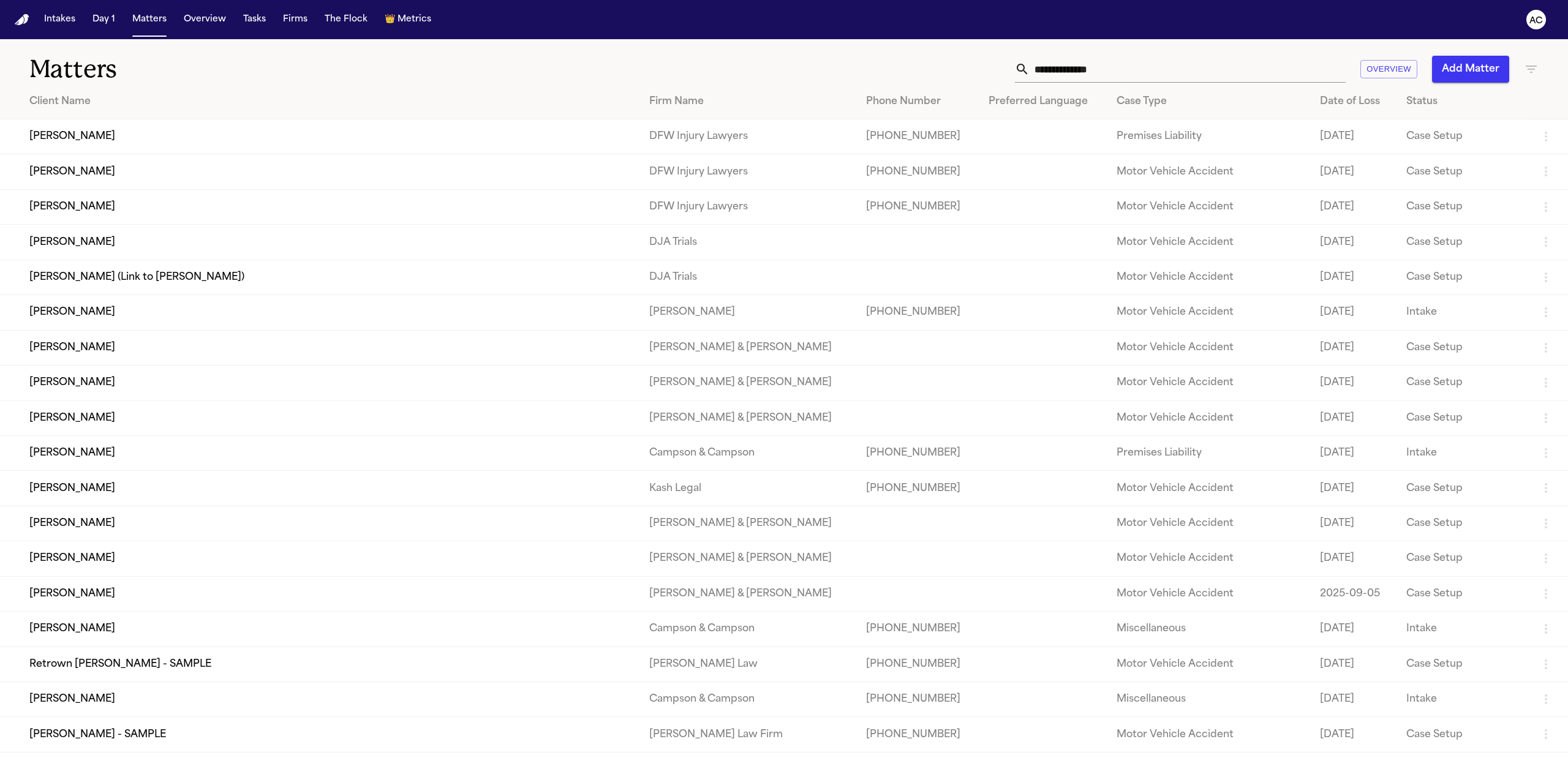
click at [1135, 66] on input "text" at bounding box center [1187, 69] width 316 height 27
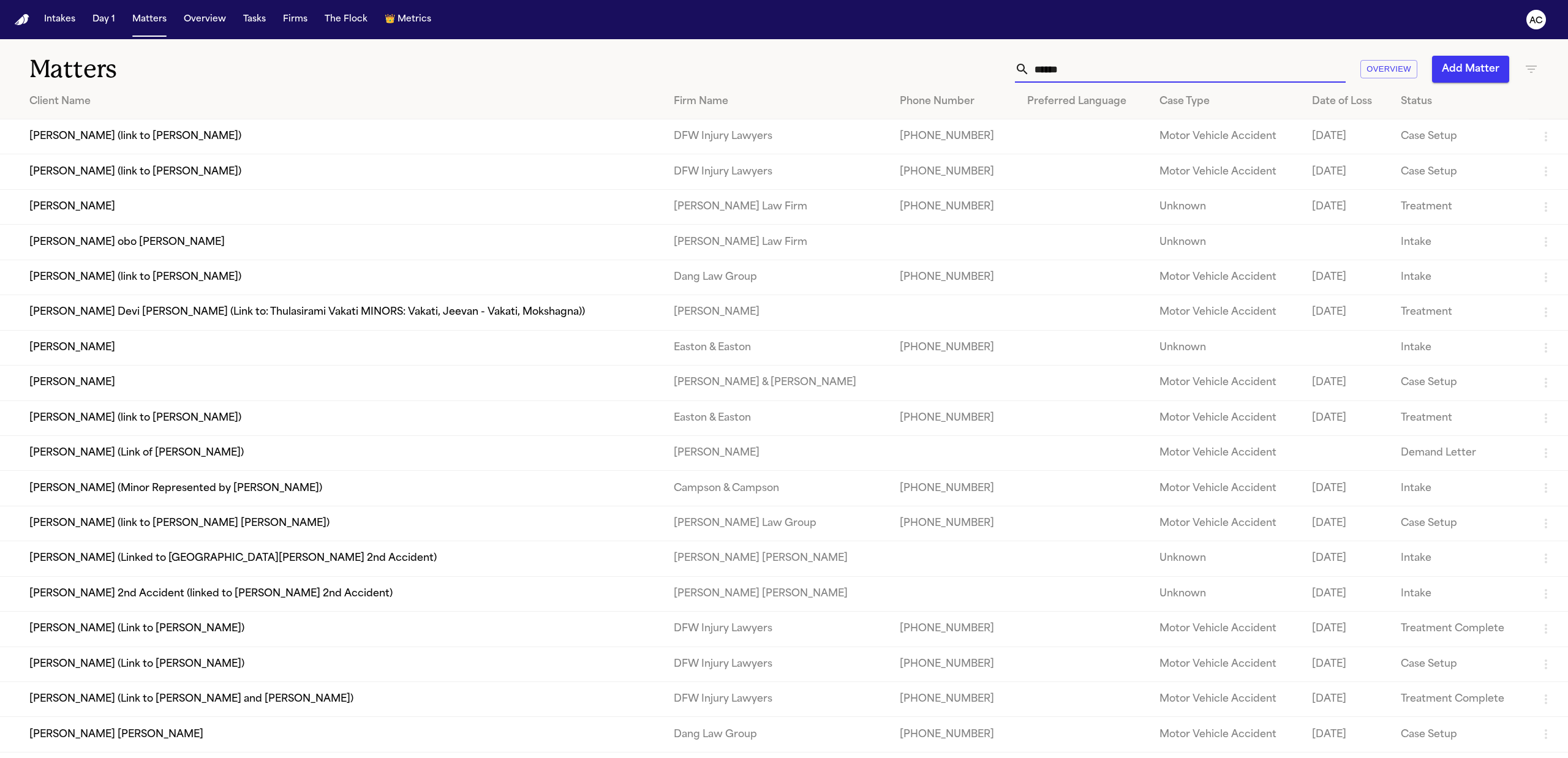
drag, startPoint x: 1064, startPoint y: 64, endPoint x: 914, endPoint y: 55, distance: 150.3
click at [946, 59] on div "****** Overview Add Matter" at bounding box center [1012, 69] width 1053 height 27
click at [1089, 78] on input "******" at bounding box center [1187, 69] width 316 height 27
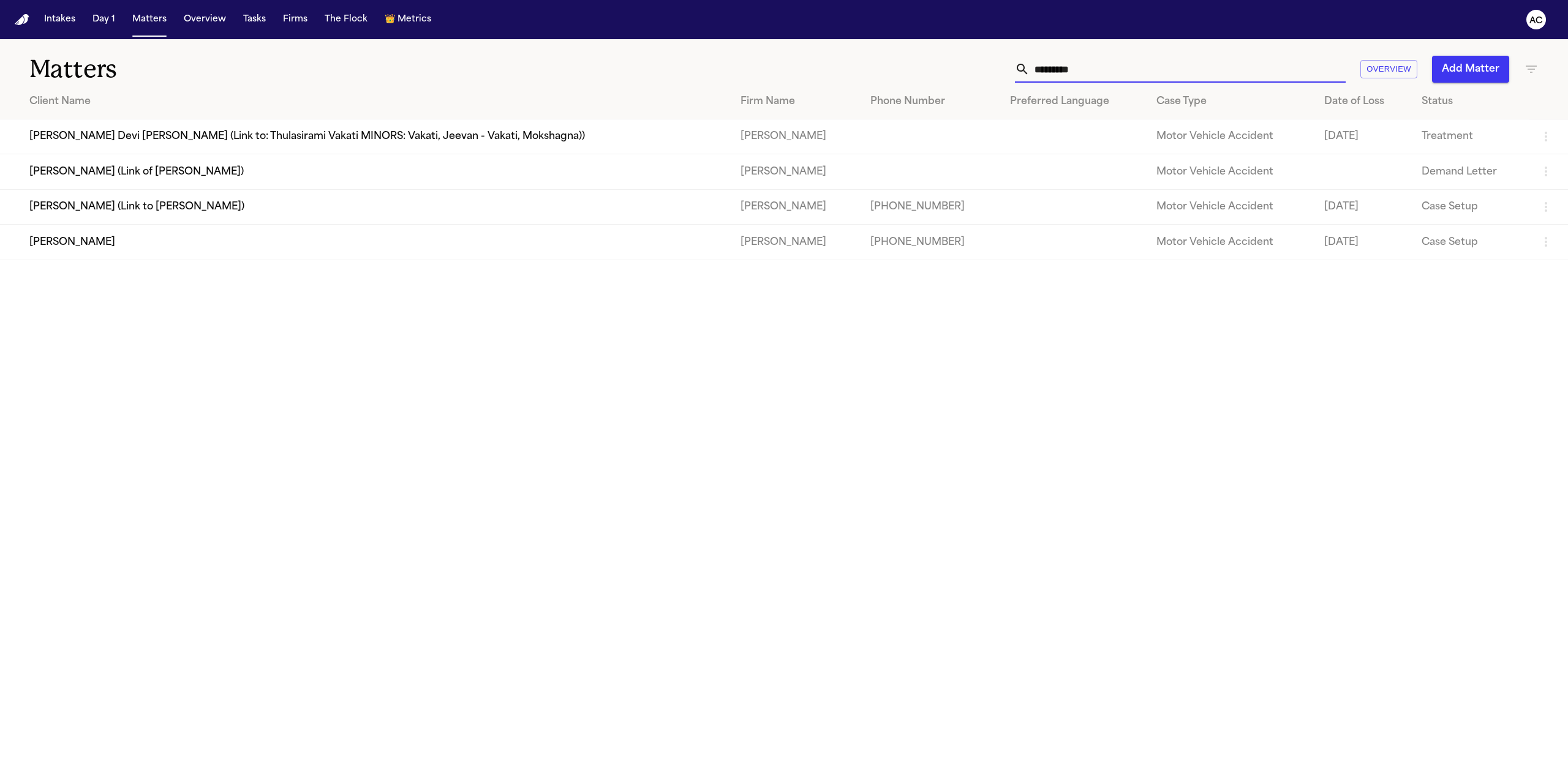
type input "*********"
click at [114, 241] on td "[PERSON_NAME]" at bounding box center [365, 242] width 731 height 35
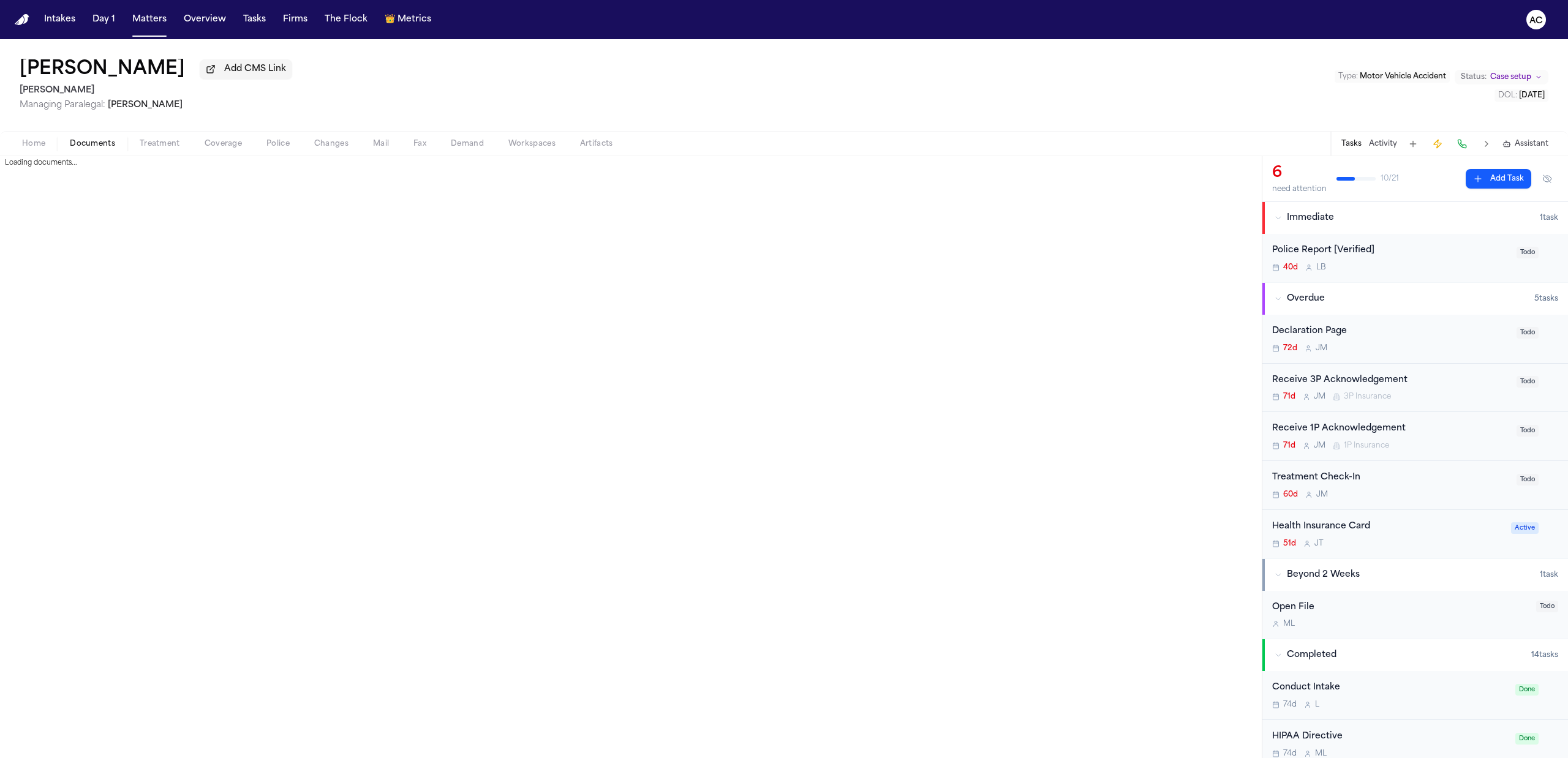
click at [104, 138] on button "Documents" at bounding box center [93, 143] width 70 height 14
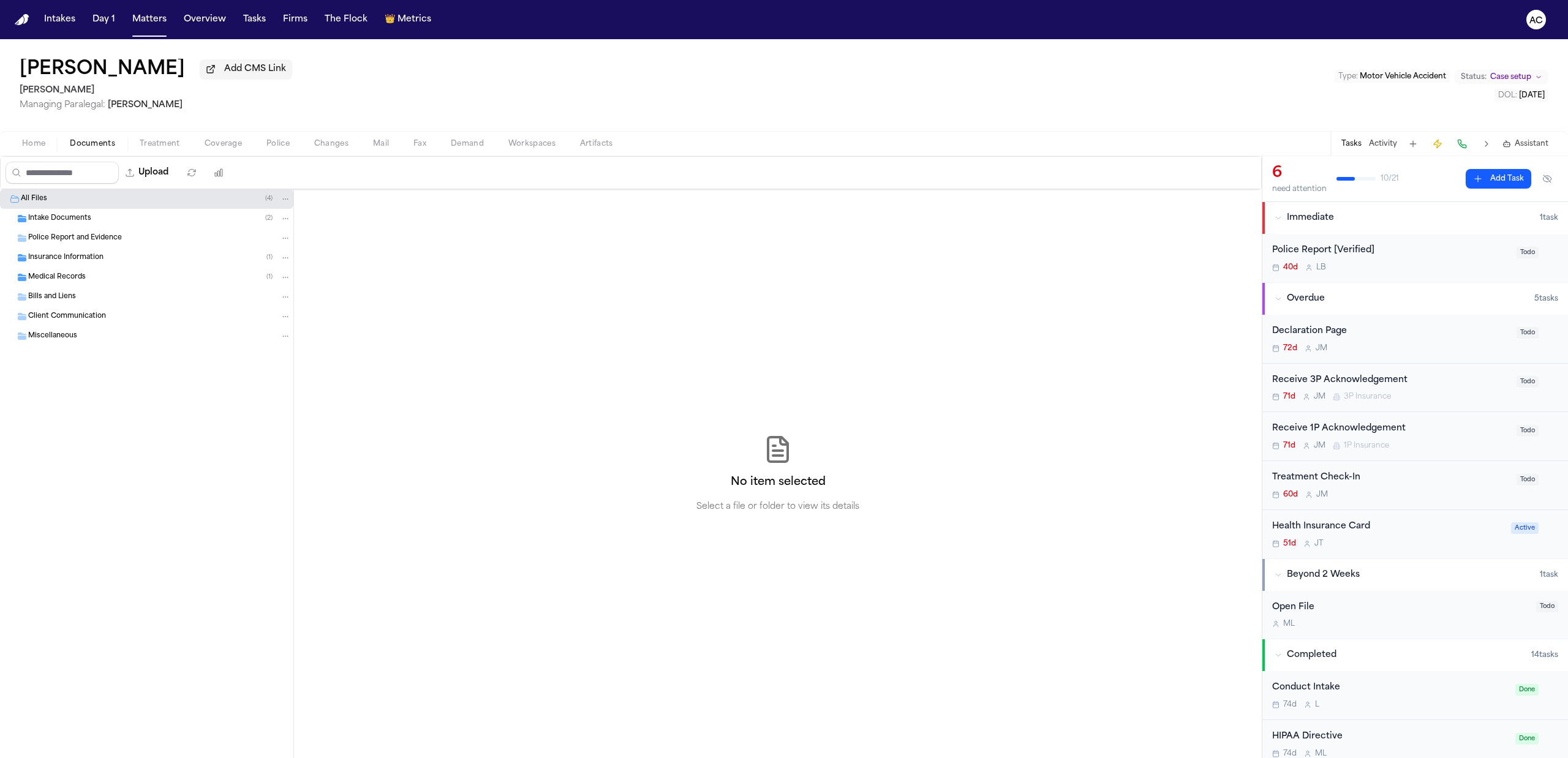
click at [206, 214] on div "Intake Documents ( 2 )" at bounding box center [159, 219] width 263 height 11
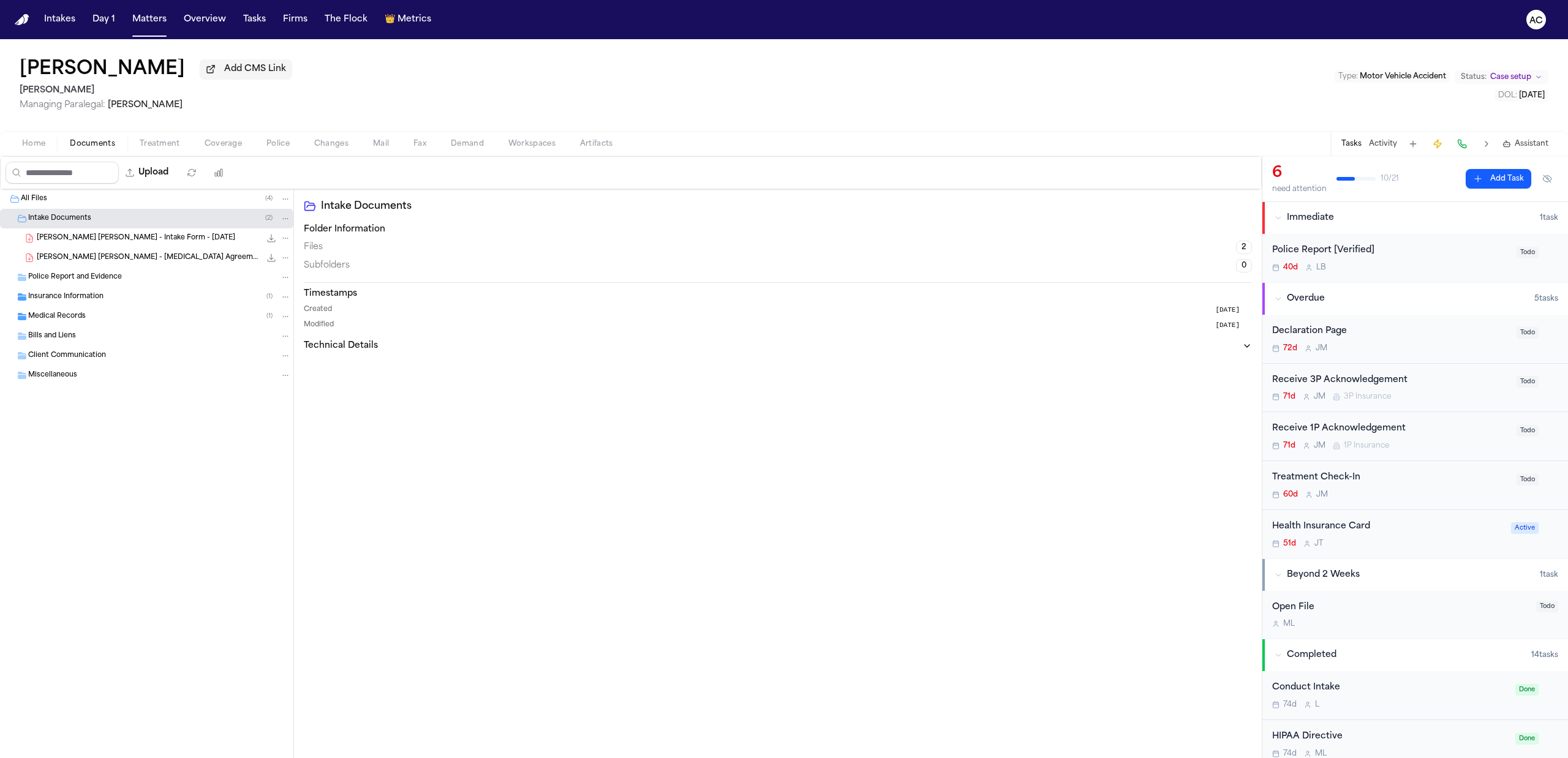
click at [161, 298] on div "Insurance Information ( 1 )" at bounding box center [159, 297] width 263 height 11
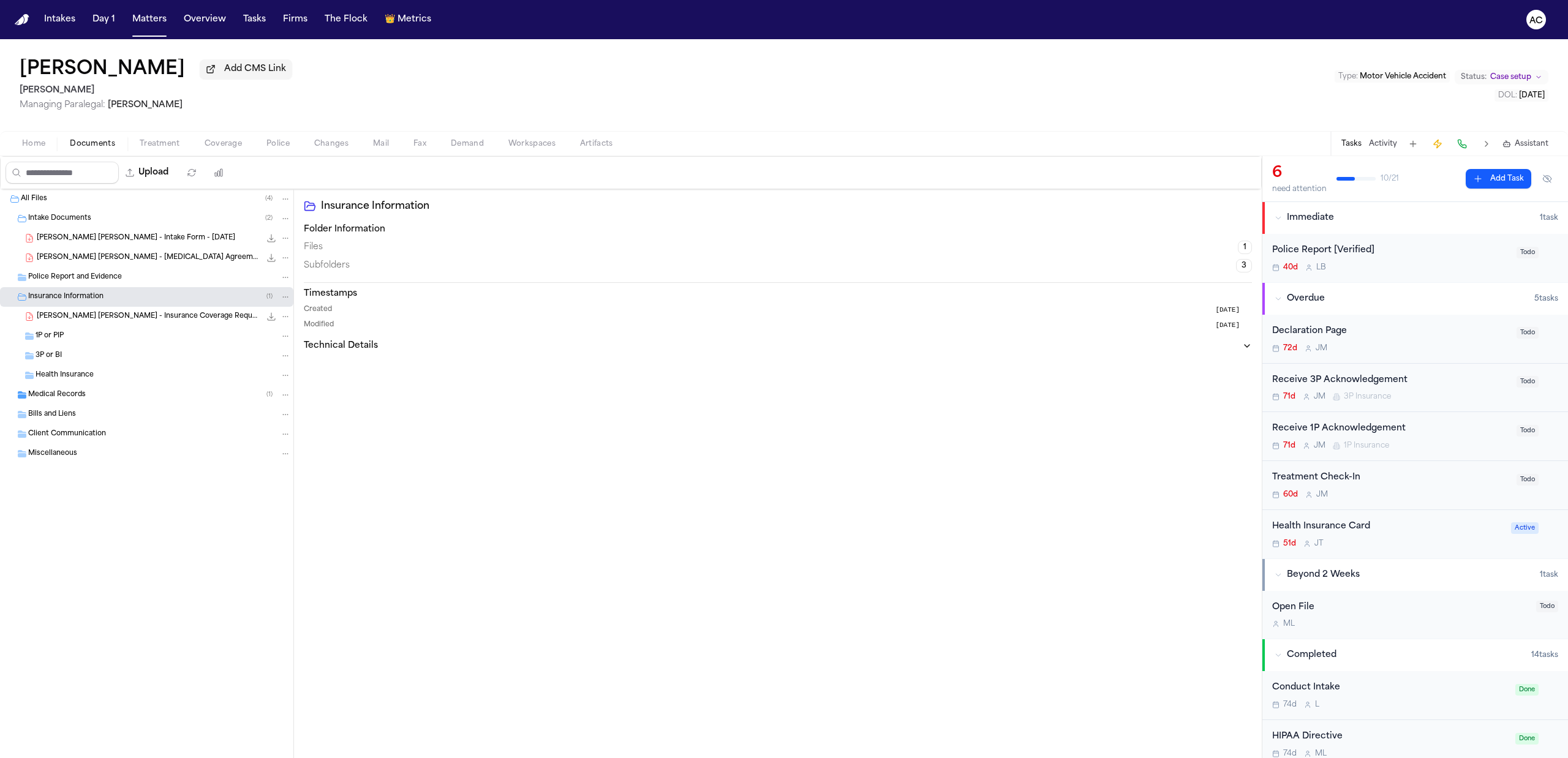
click at [133, 382] on div "Health Insurance" at bounding box center [146, 376] width 293 height 20
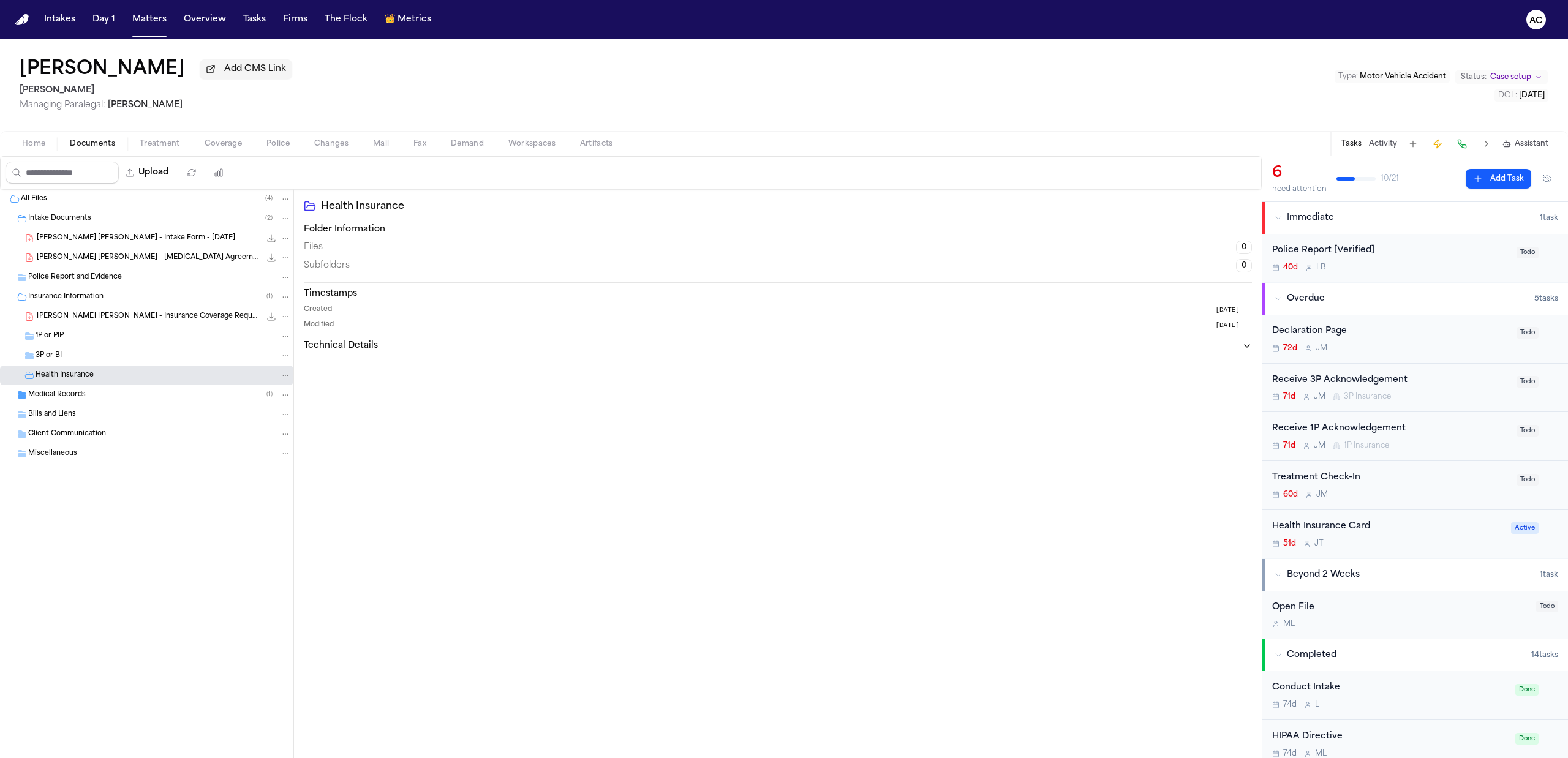
click at [127, 402] on div "Medical Records ( 1 )" at bounding box center [146, 395] width 293 height 20
click at [149, 412] on div "Correspondence ( 1 )" at bounding box center [163, 414] width 255 height 11
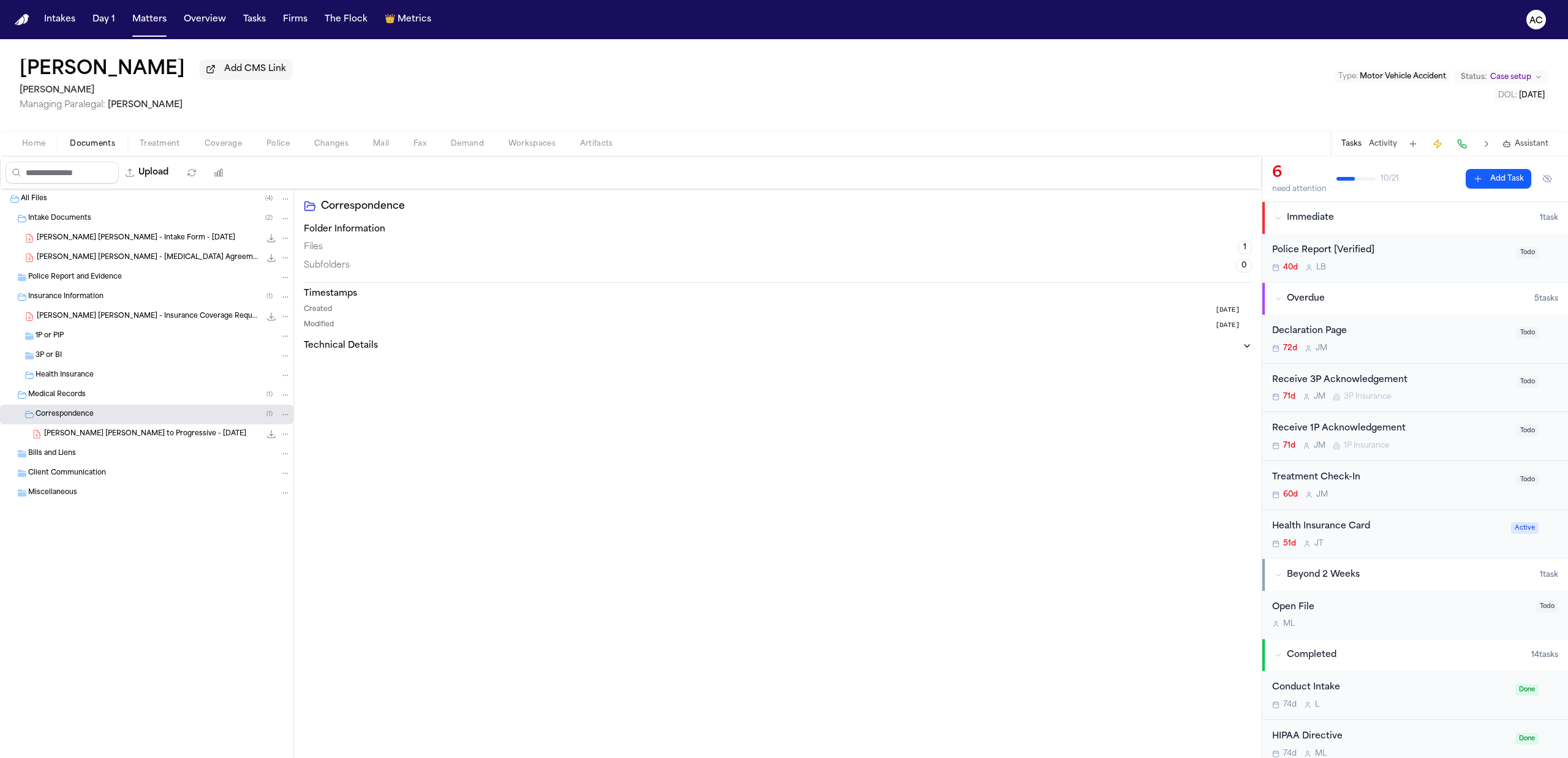
click at [146, 254] on span "L. Cabrera de Guerrero - Retainer Agreement and Authorizations - 2025" at bounding box center [148, 258] width 223 height 11
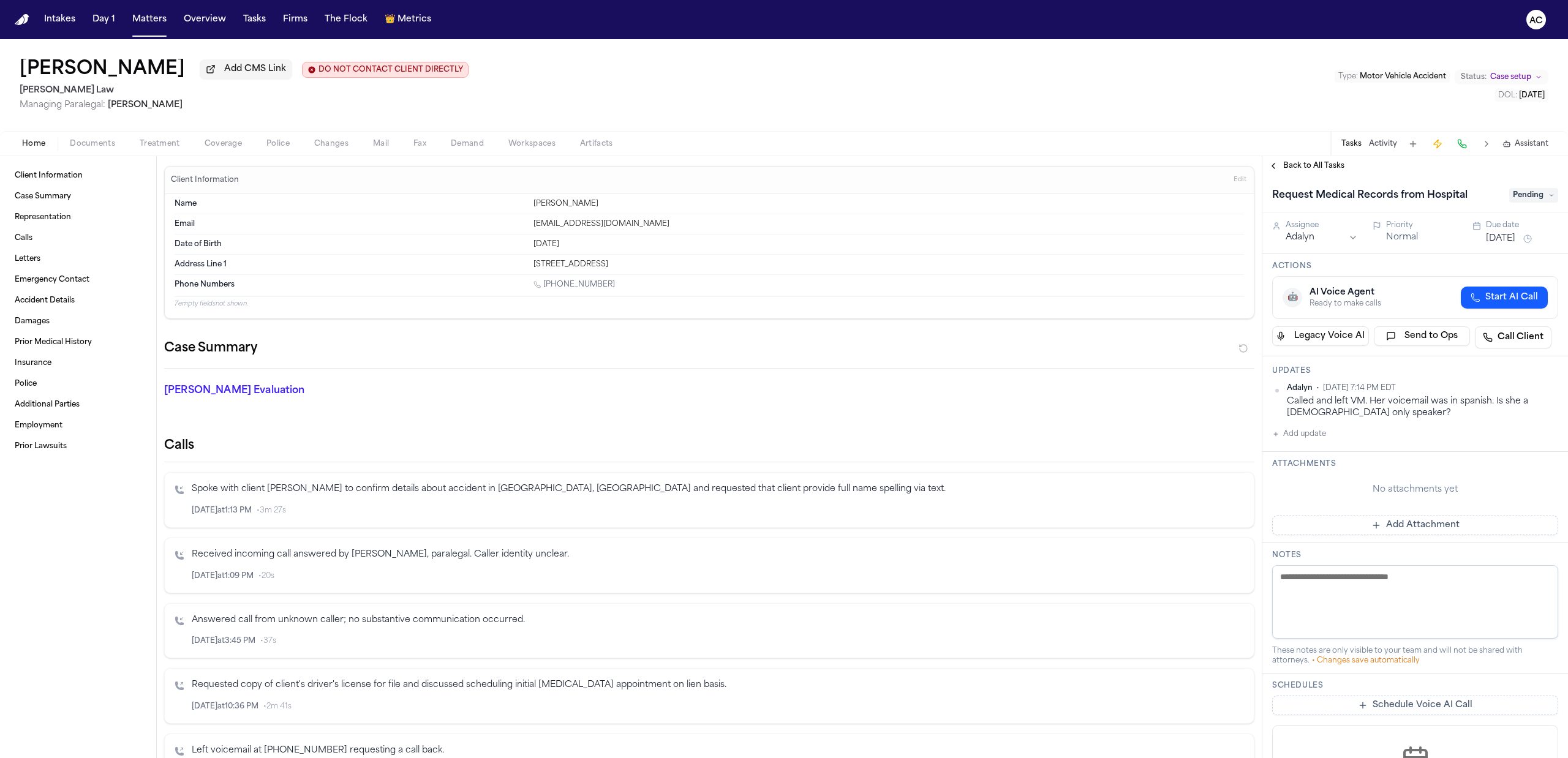
click at [960, 78] on div "Jhoan Cuintaco Add CMS Link DO NOT CONTACT CLIENT DIRECTLY DO NOT CONTACT [PERS…" at bounding box center [784, 85] width 1568 height 92
